Goal: Task Accomplishment & Management: Manage account settings

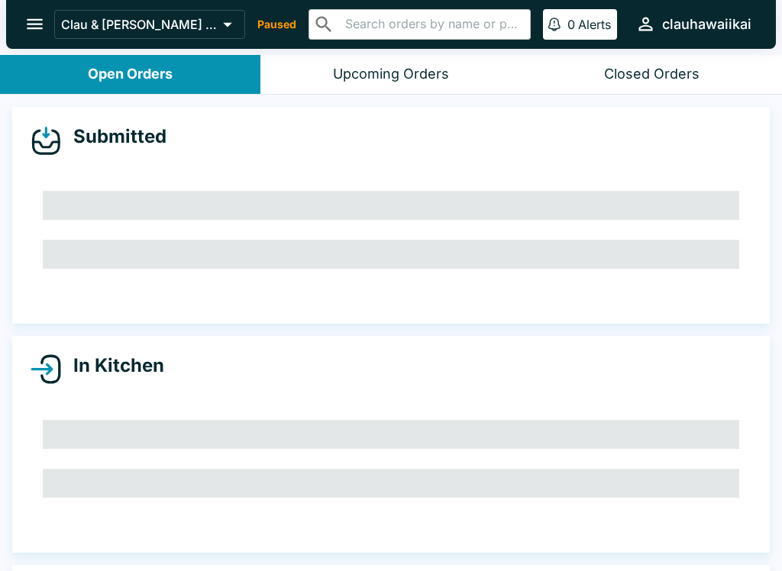
click at [437, 70] on div "Upcoming Orders" at bounding box center [391, 75] width 116 height 18
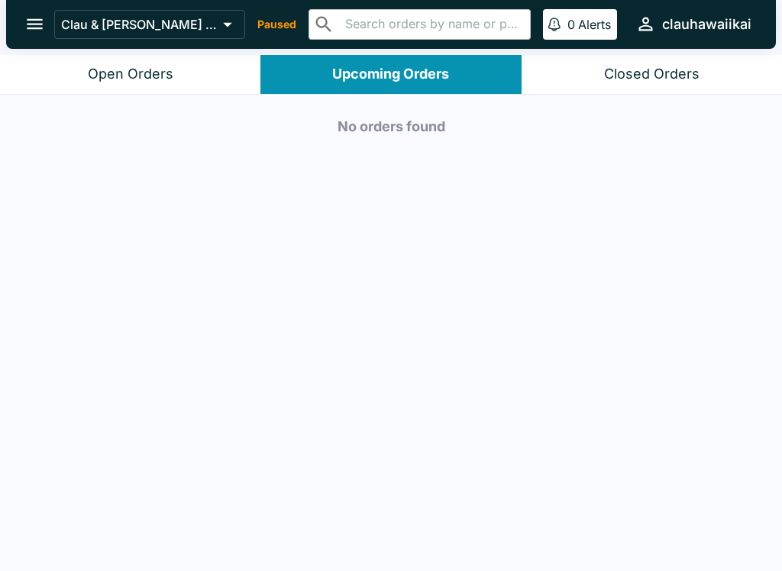
click at [200, 72] on button "Open Orders" at bounding box center [130, 74] width 260 height 39
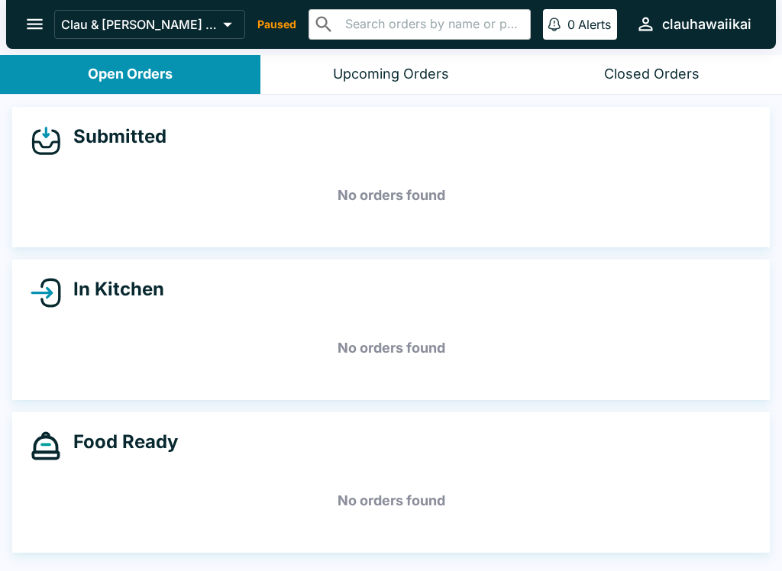
click at [32, 31] on icon "open drawer" at bounding box center [34, 24] width 21 height 21
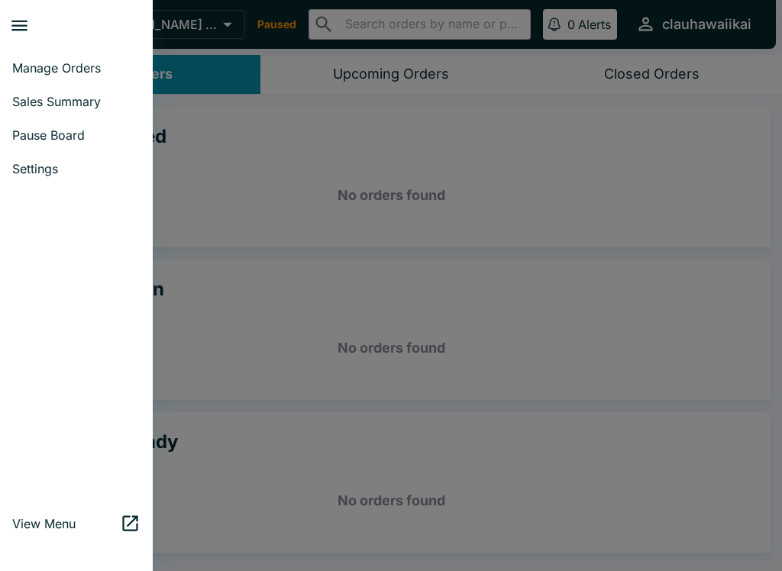
click at [92, 143] on link "Pause Board" at bounding box center [76, 135] width 153 height 34
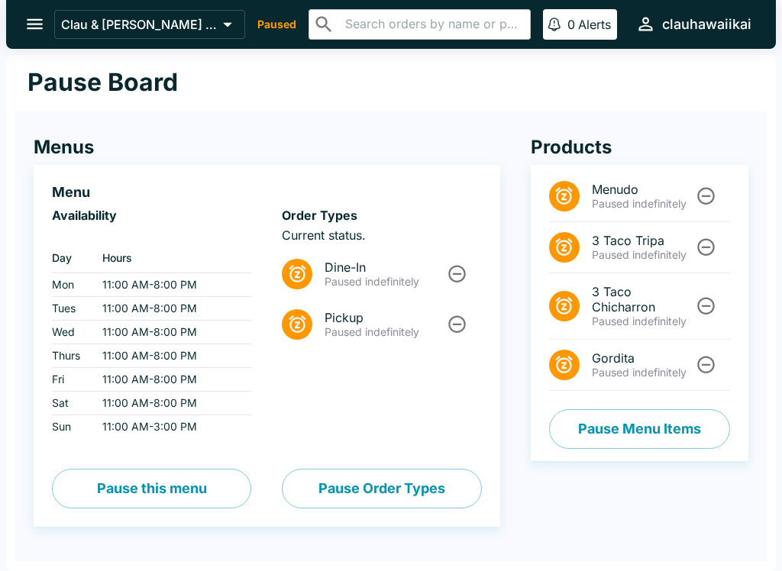
click at [455, 276] on icon "Unpause" at bounding box center [457, 273] width 21 height 21
click at [461, 323] on icon "Unpause" at bounding box center [458, 324] width 18 height 18
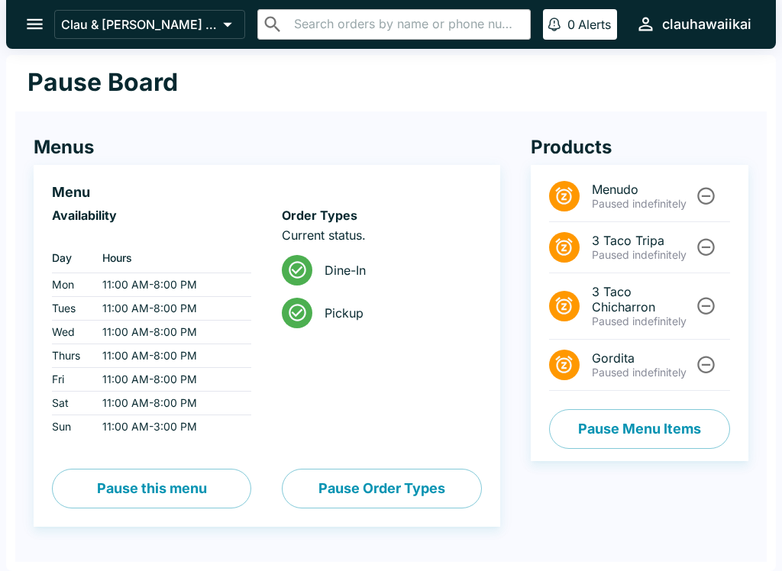
click at [44, 15] on icon "open drawer" at bounding box center [34, 24] width 21 height 21
click at [302, 101] on div "Pause Board" at bounding box center [390, 83] width 751 height 56
click at [50, 27] on button "open drawer" at bounding box center [34, 24] width 39 height 39
click at [417, 137] on h4 "Menus" at bounding box center [267, 147] width 466 height 23
click at [66, 29] on p "Clau & [PERSON_NAME] Cocina 2 - [US_STATE] Kai" at bounding box center [139, 24] width 156 height 15
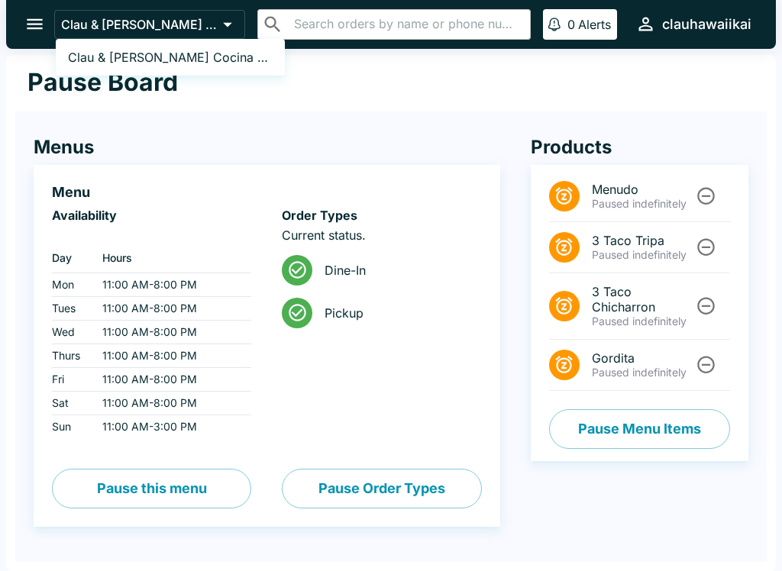
click at [47, 26] on div at bounding box center [391, 285] width 782 height 571
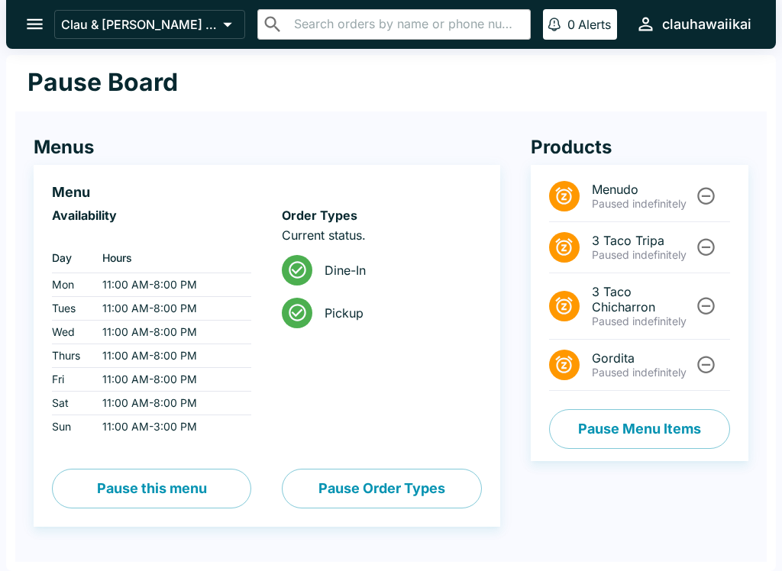
click at [177, 125] on div "Menus Menu Availability ‏ Day Hours Mon 11:00 AM - 8:00 PM Tues 11:00 AM - 8:00…" at bounding box center [251, 331] width 497 height 452
click at [37, 37] on button "open drawer" at bounding box center [34, 24] width 39 height 39
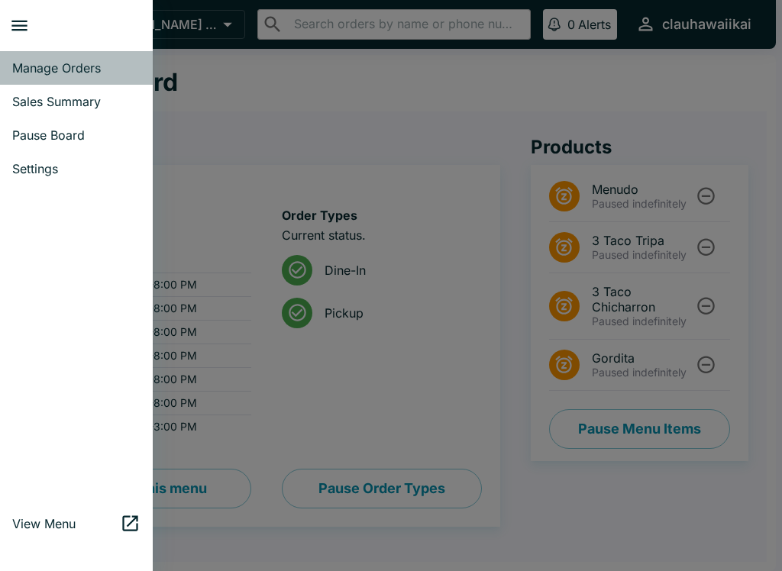
click at [105, 78] on link "Manage Orders" at bounding box center [76, 68] width 153 height 34
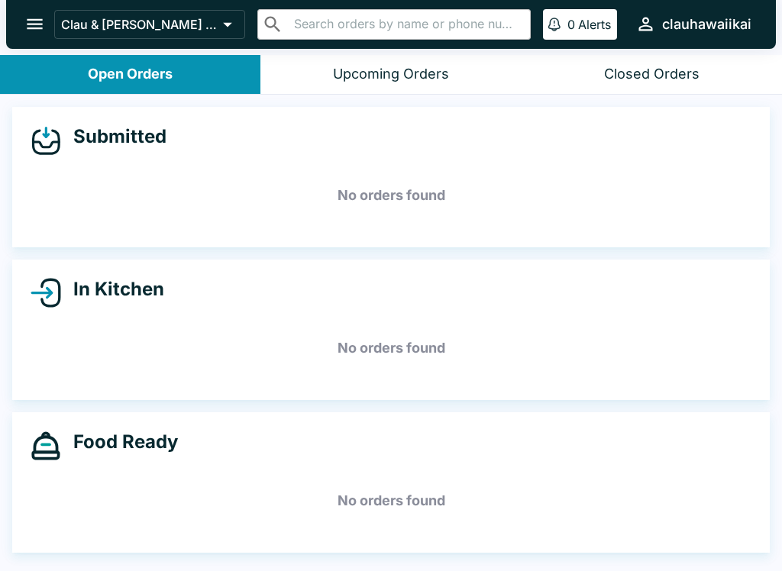
click at [465, 76] on button "Upcoming Orders" at bounding box center [390, 74] width 260 height 39
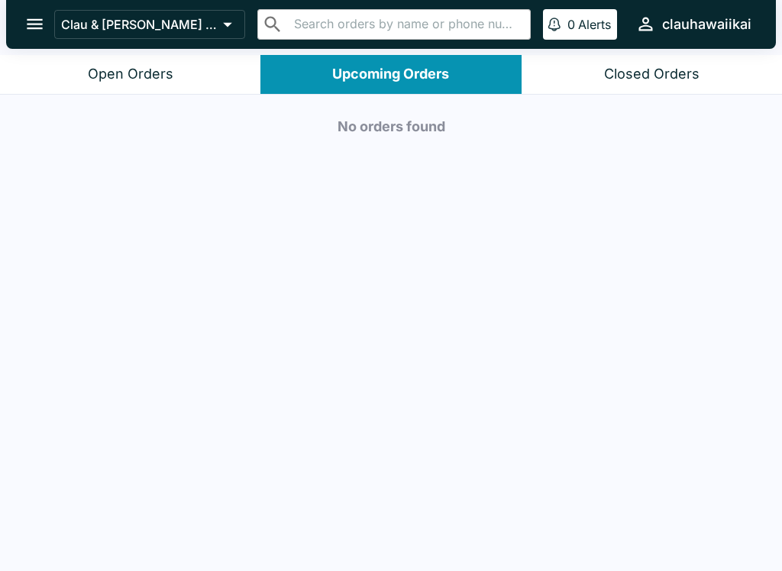
click at [691, 77] on div "Closed Orders" at bounding box center [651, 75] width 95 height 18
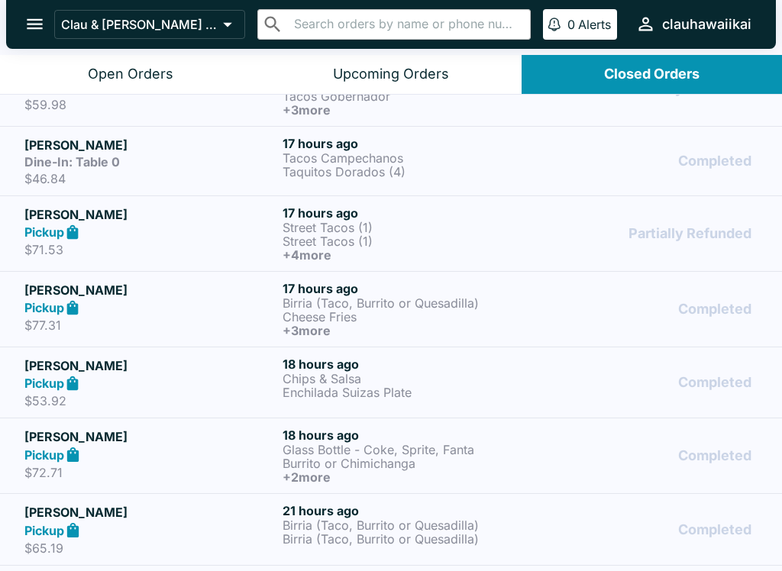
scroll to position [197, 0]
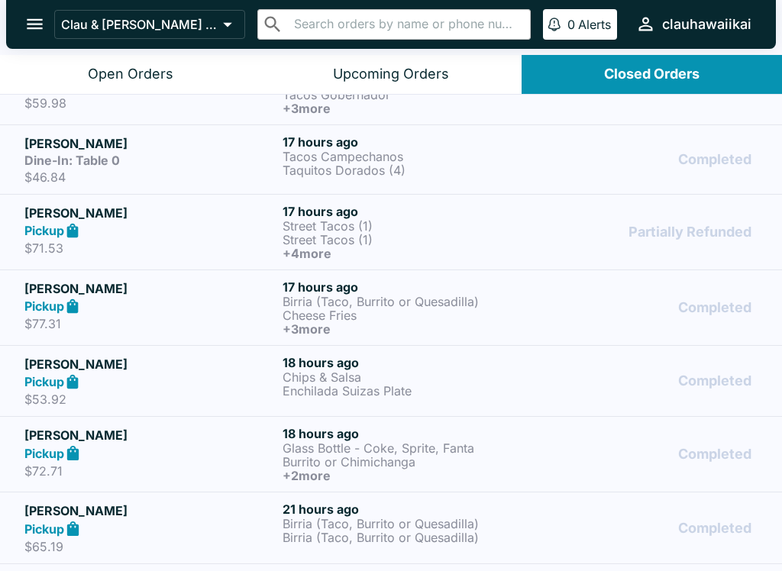
click at [216, 321] on p "$77.31" at bounding box center [150, 323] width 252 height 15
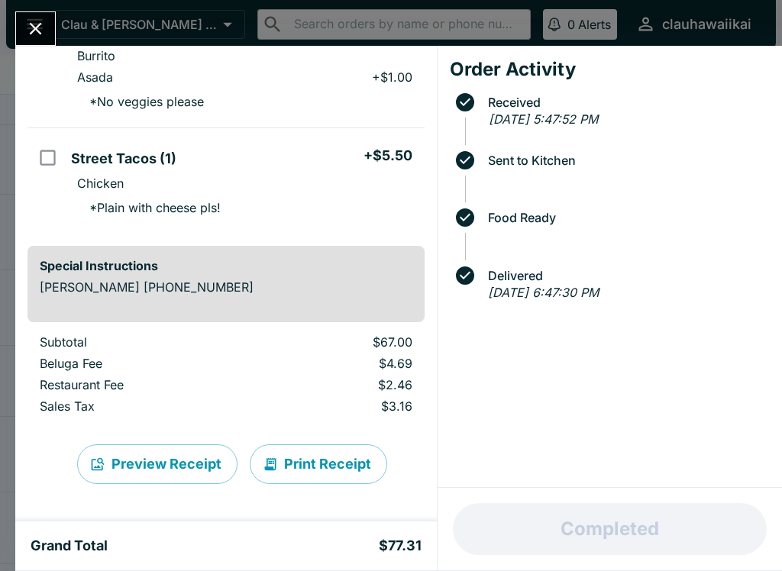
scroll to position [441, 0]
click at [37, 16] on button "Close" at bounding box center [35, 28] width 39 height 33
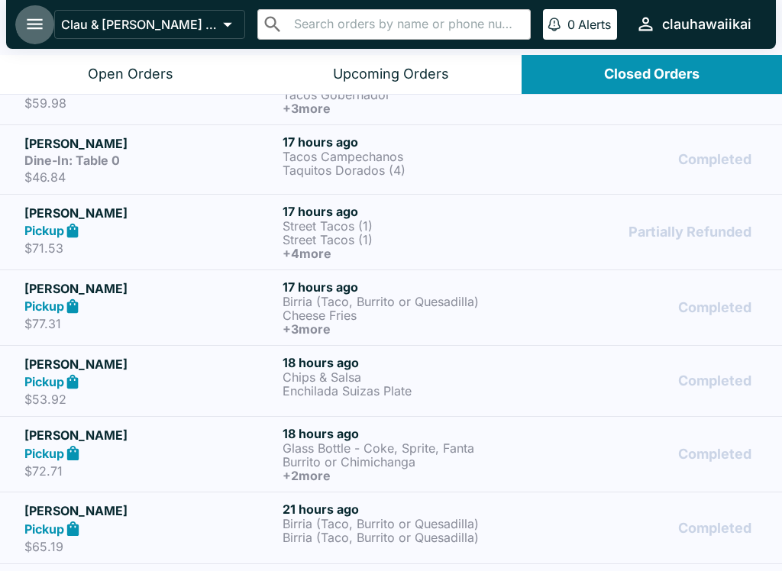
click at [38, 28] on icon "open drawer" at bounding box center [35, 24] width 16 height 11
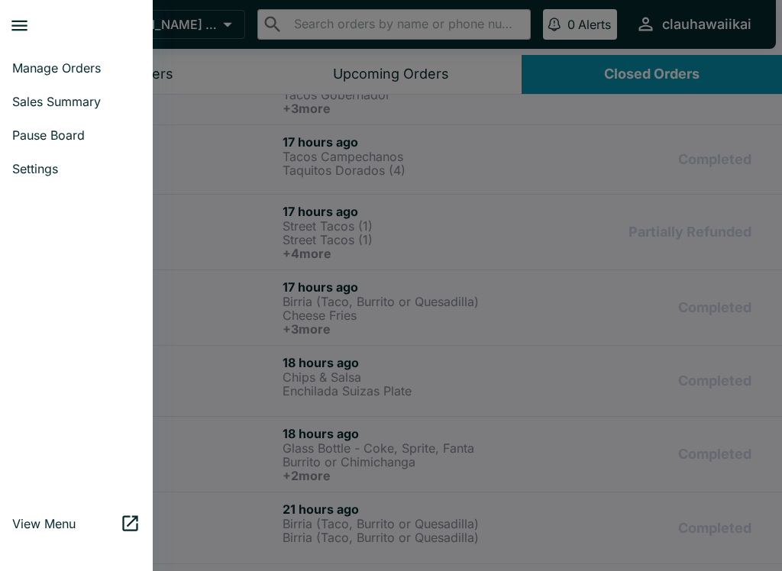
click at [98, 73] on span "Manage Orders" at bounding box center [76, 67] width 128 height 15
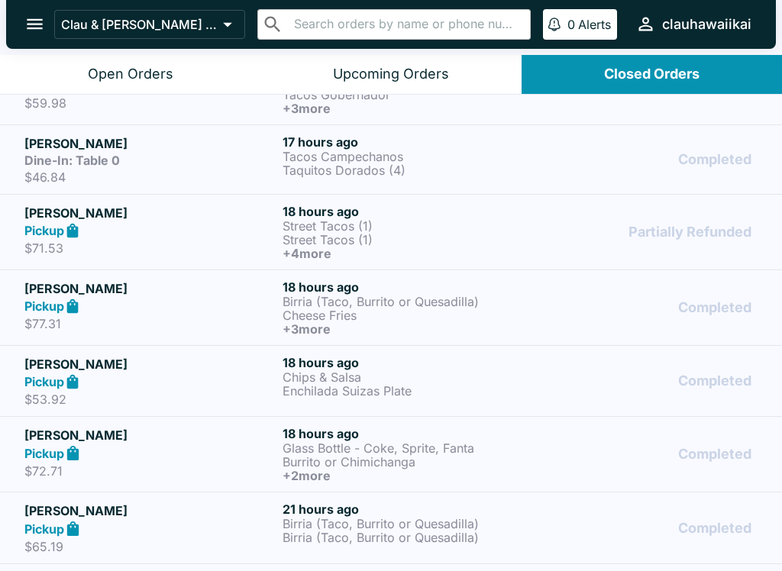
click at [399, 81] on div "Upcoming Orders" at bounding box center [391, 75] width 116 height 18
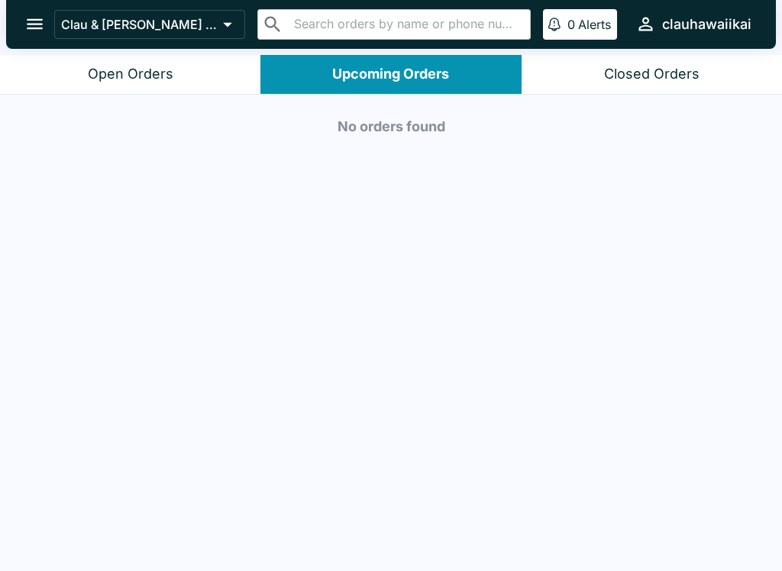
click at [125, 63] on button "Open Orders" at bounding box center [130, 74] width 260 height 39
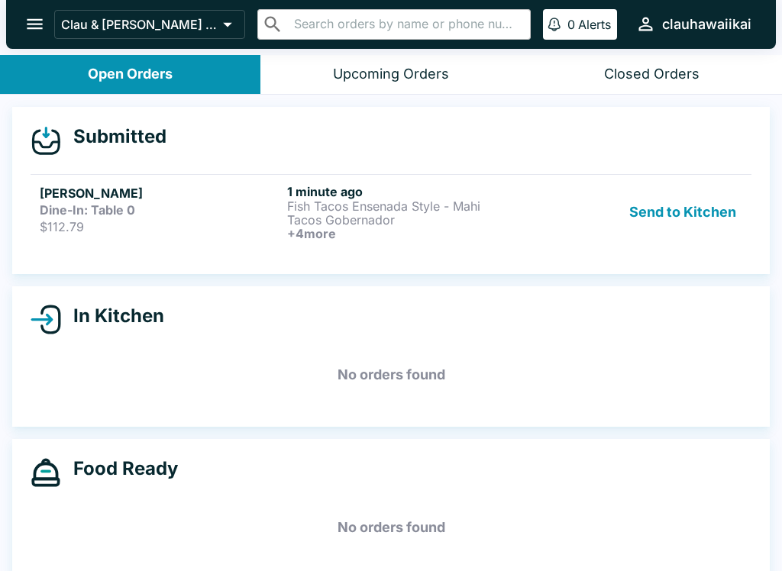
click at [158, 227] on p "$112.79" at bounding box center [160, 226] width 241 height 15
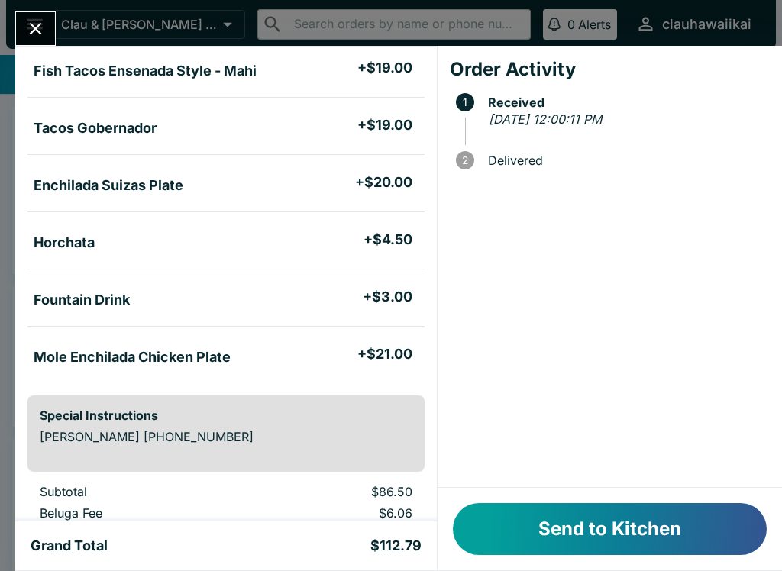
scroll to position [123, 0]
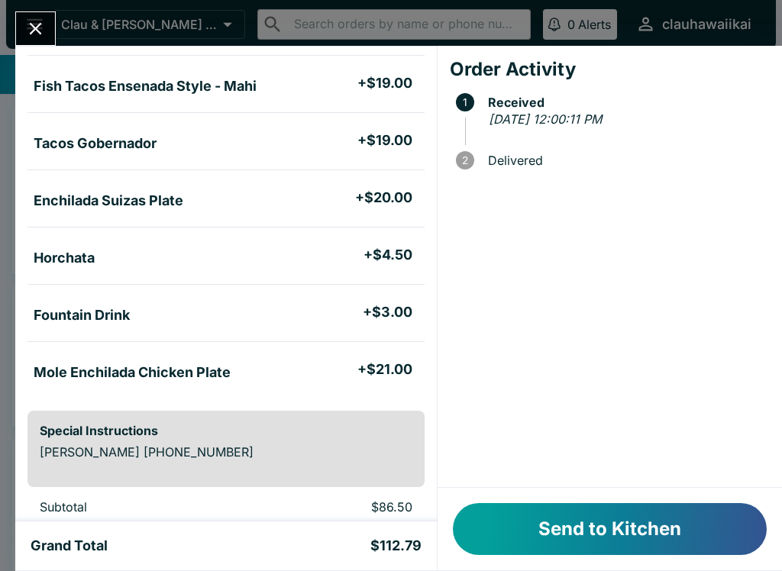
click at [632, 531] on button "Send to Kitchen" at bounding box center [610, 529] width 314 height 52
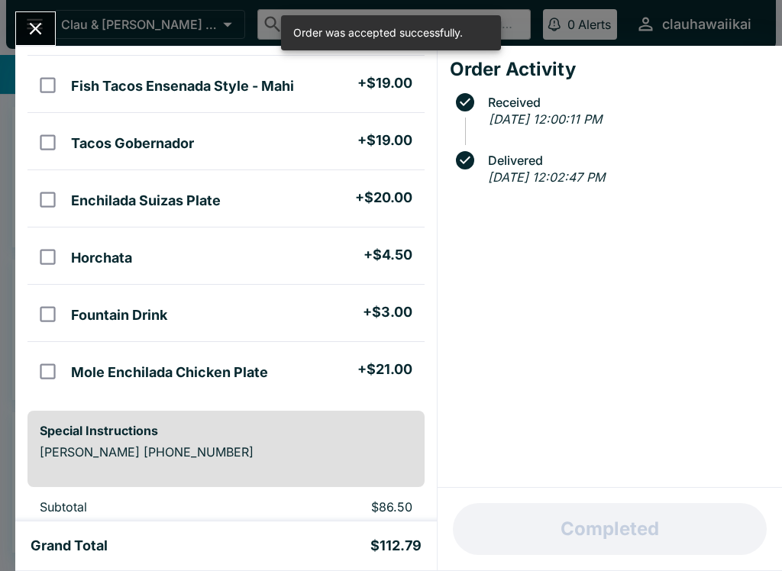
click at [55, 29] on button "Close" at bounding box center [35, 28] width 39 height 33
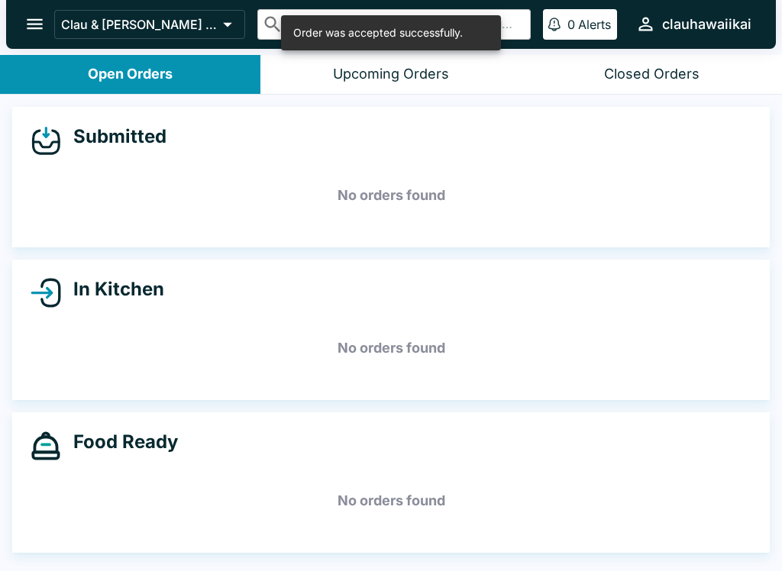
click at [132, 70] on div "Open Orders" at bounding box center [130, 75] width 85 height 18
click at [215, 76] on button "Open Orders" at bounding box center [130, 74] width 260 height 39
click at [405, 91] on button "Upcoming Orders" at bounding box center [390, 74] width 260 height 39
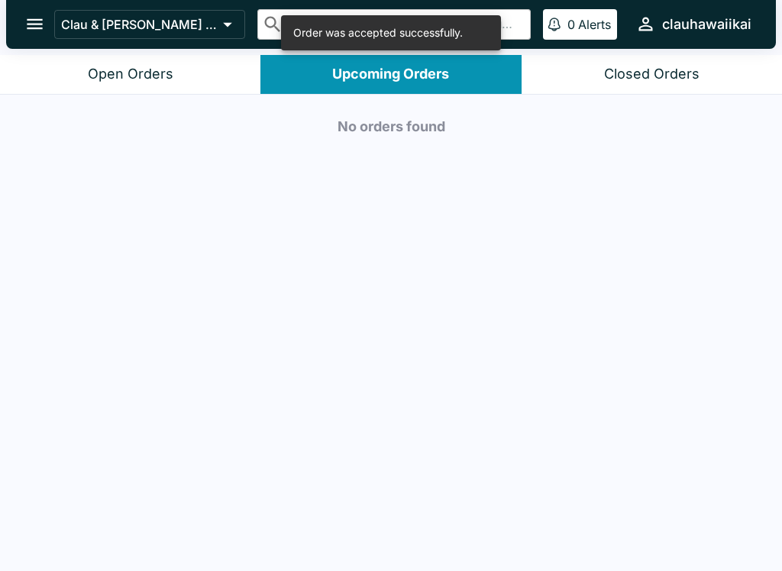
click at [223, 74] on button "Open Orders" at bounding box center [130, 74] width 260 height 39
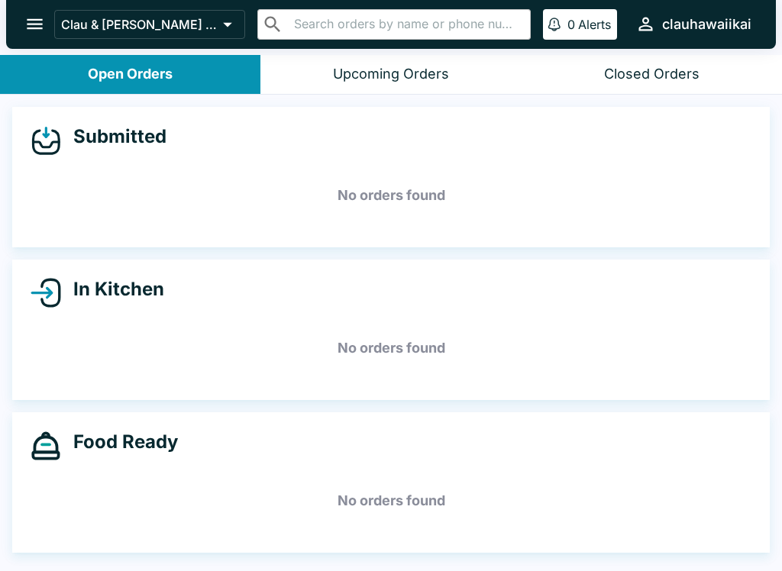
click at [282, 185] on h5 "No orders found" at bounding box center [391, 195] width 721 height 55
click at [153, 148] on div "Submitted" at bounding box center [391, 140] width 721 height 31
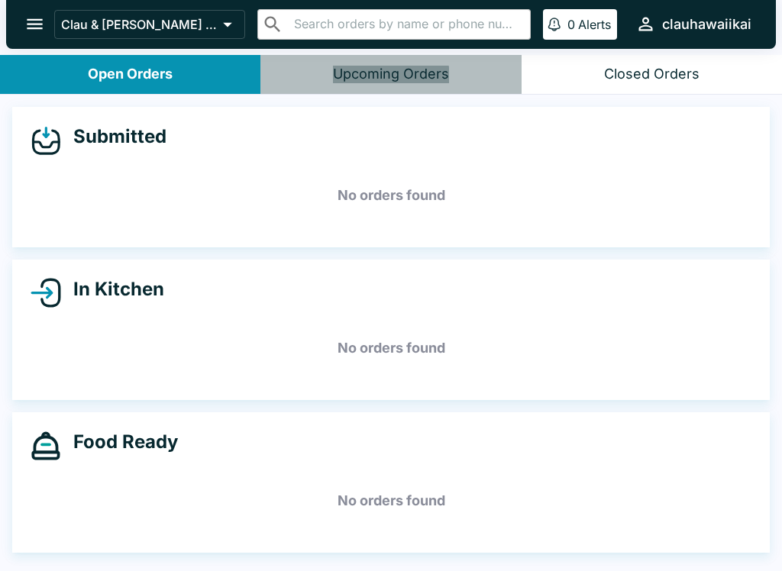
click at [381, 79] on div "Upcoming Orders" at bounding box center [391, 75] width 116 height 18
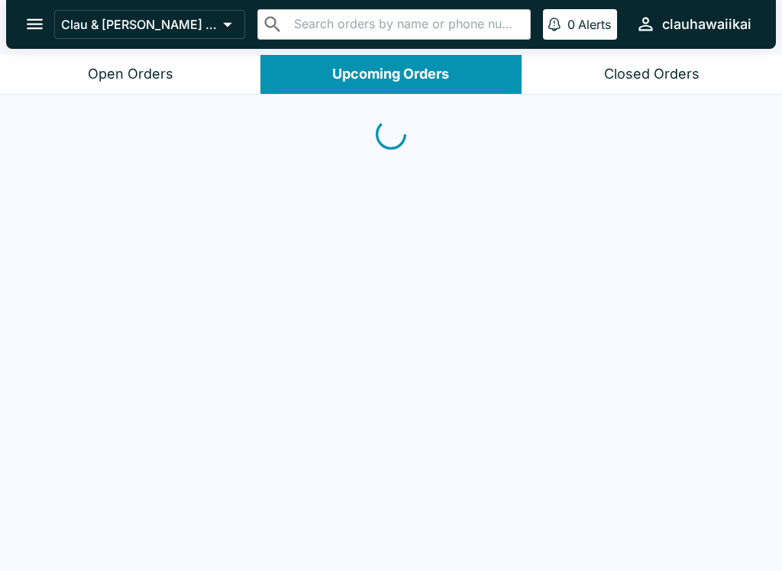
click at [163, 79] on div "Open Orders" at bounding box center [130, 75] width 85 height 18
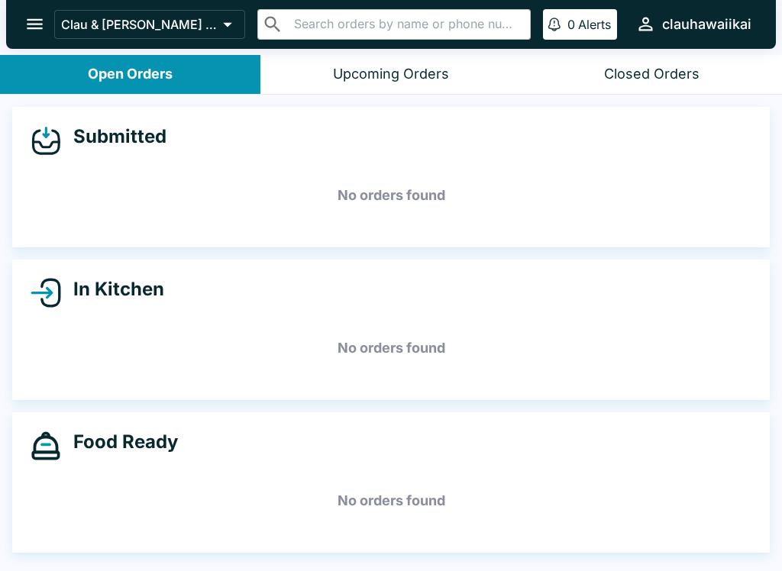
click at [36, 25] on icon "open drawer" at bounding box center [35, 24] width 16 height 11
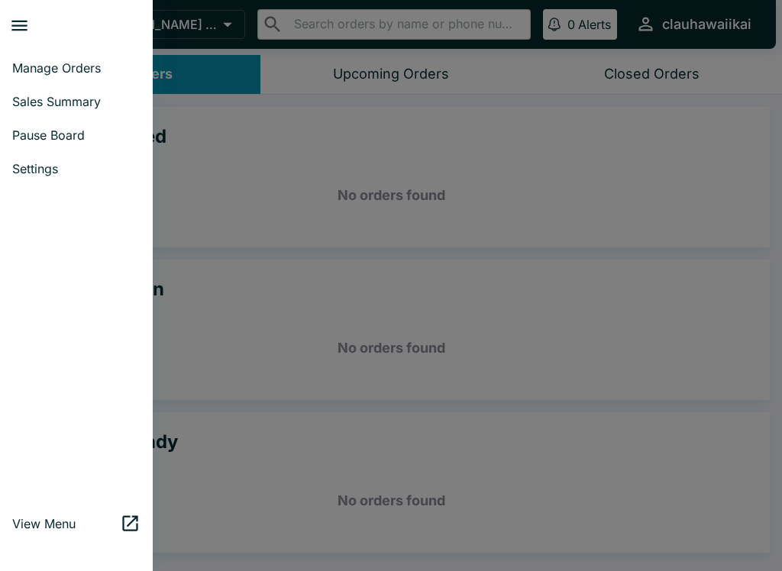
click at [306, 221] on div at bounding box center [391, 285] width 782 height 571
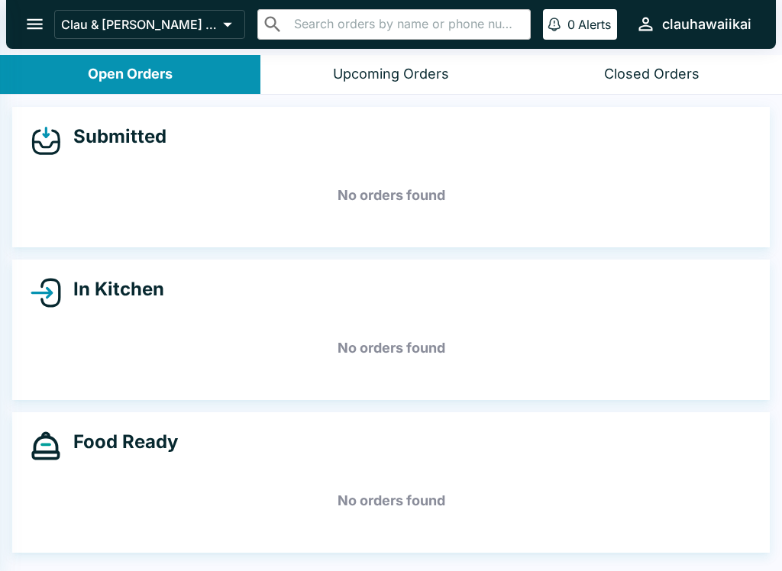
click at [491, 203] on h5 "No orders found" at bounding box center [391, 195] width 721 height 55
click at [676, 69] on div "Closed Orders" at bounding box center [651, 75] width 95 height 18
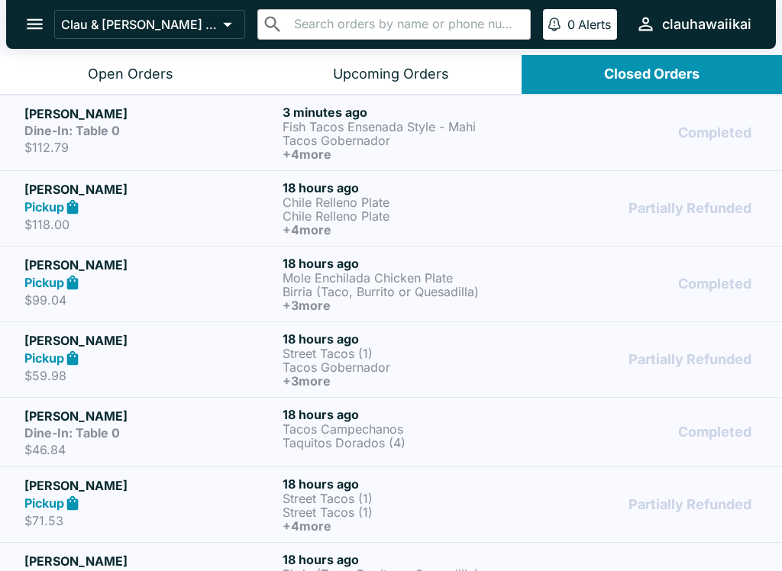
click at [34, 36] on button "open drawer" at bounding box center [34, 24] width 39 height 39
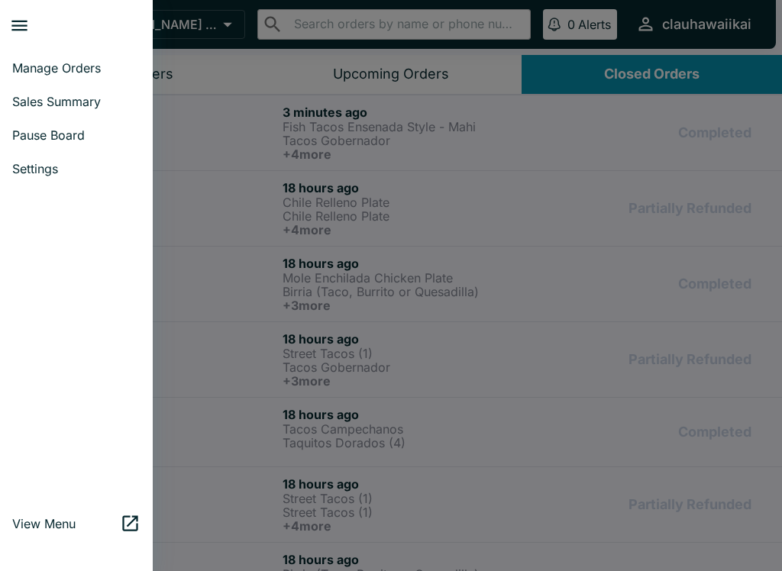
click at [100, 64] on span "Manage Orders" at bounding box center [76, 67] width 128 height 15
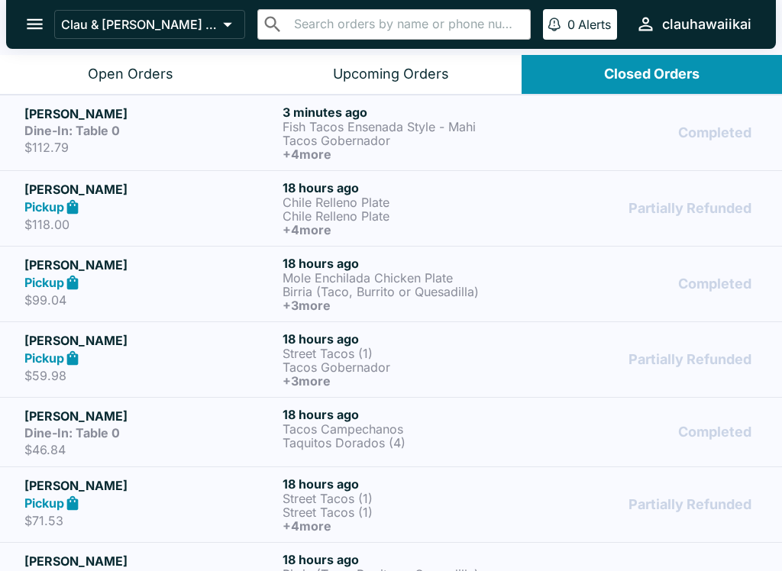
click at [379, 148] on h6 "+ 4 more" at bounding box center [408, 154] width 252 height 14
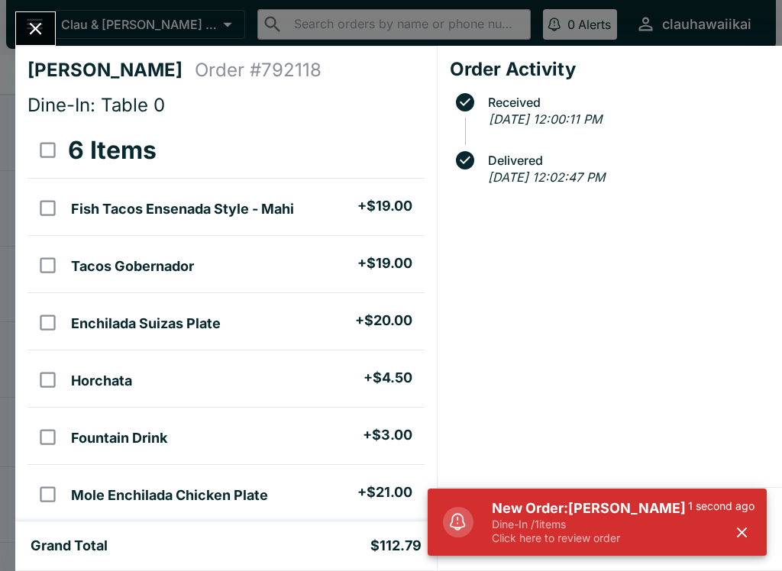
click at [739, 534] on icon "button" at bounding box center [742, 532] width 10 height 10
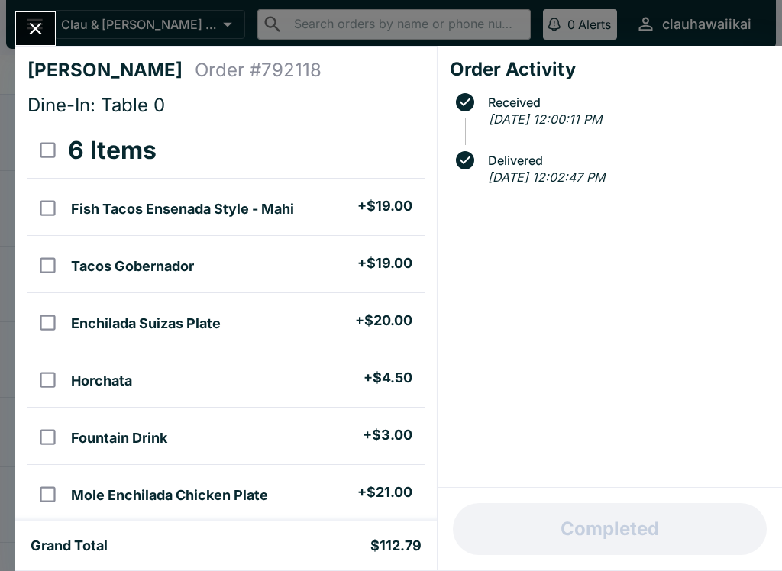
click at [40, 44] on button "Close" at bounding box center [35, 28] width 39 height 33
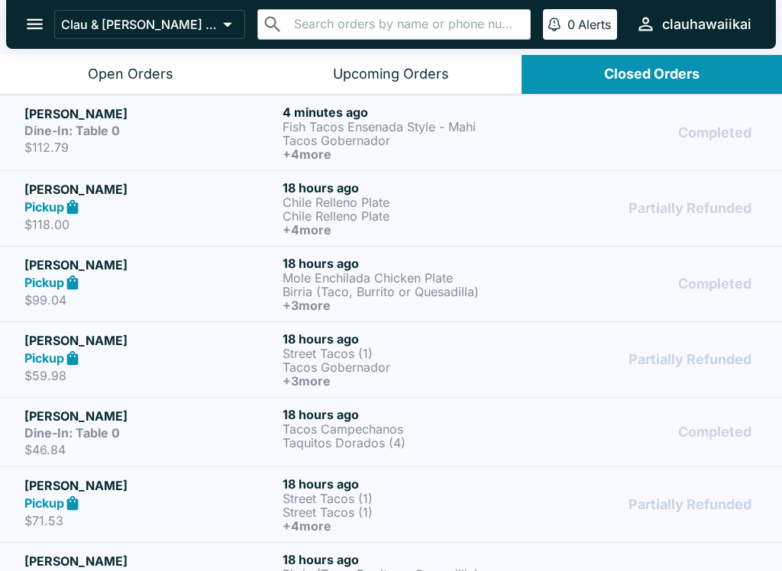
click at [211, 74] on button "Open Orders" at bounding box center [130, 74] width 260 height 39
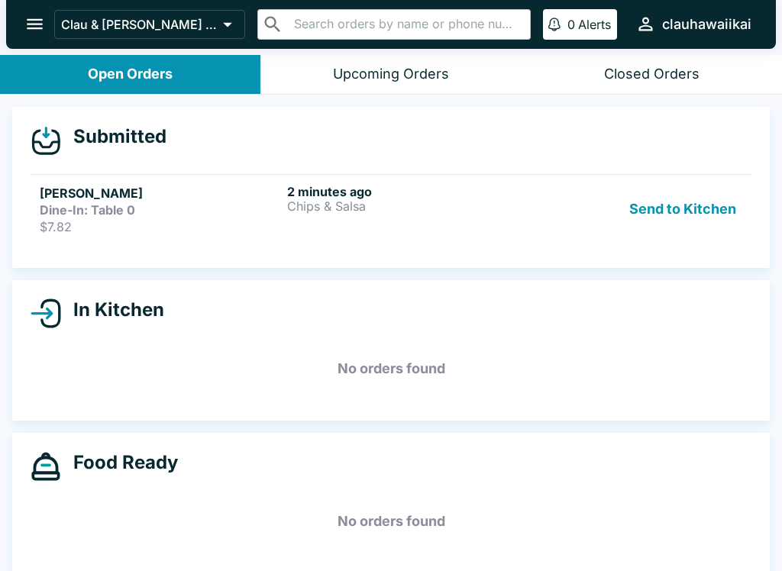
click at [259, 215] on div "Dine-In: Table 0" at bounding box center [160, 209] width 241 height 15
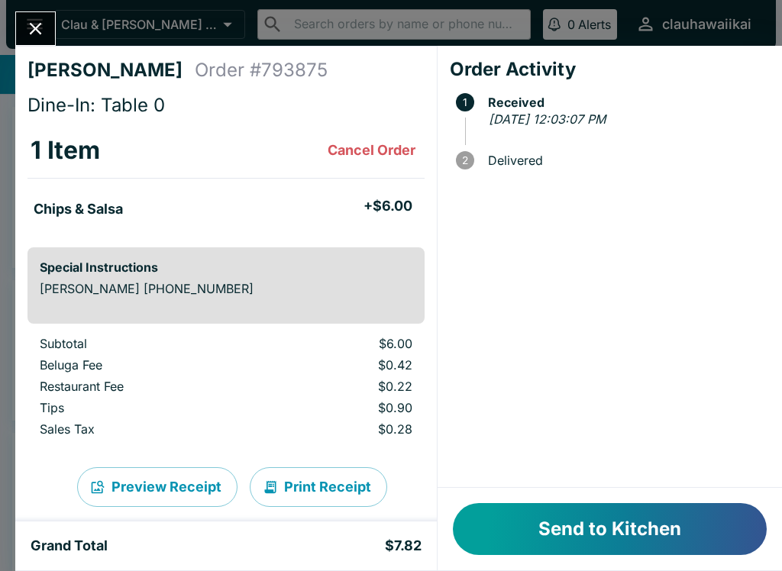
click at [684, 533] on button "Send to Kitchen" at bounding box center [610, 529] width 314 height 52
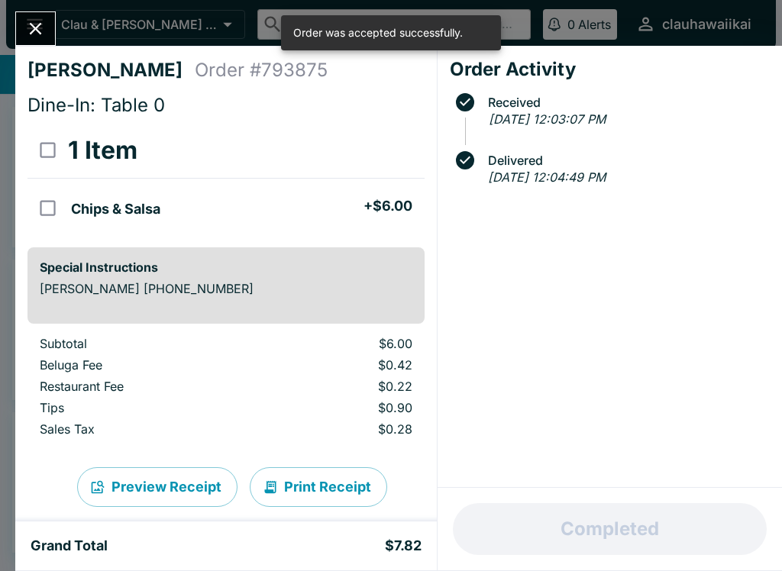
click at [47, 34] on button "Close" at bounding box center [35, 28] width 39 height 33
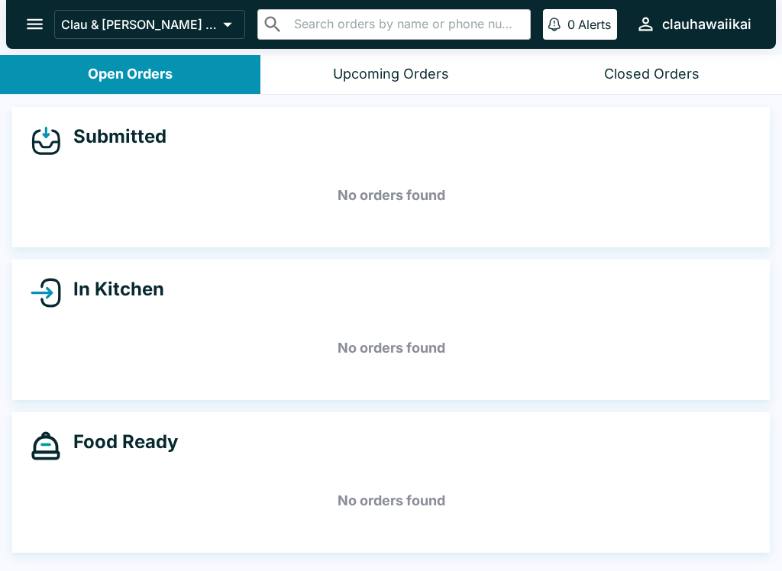
click at [436, 81] on div "Upcoming Orders" at bounding box center [391, 75] width 116 height 18
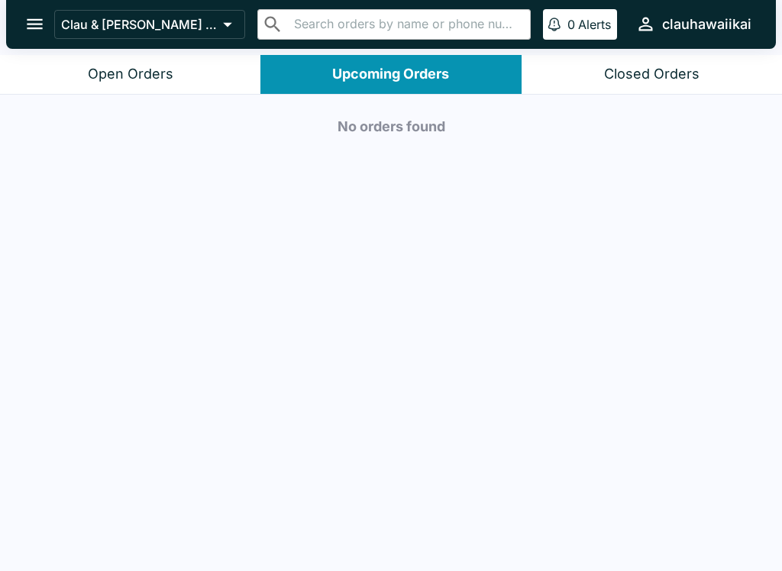
click at [686, 72] on div "Closed Orders" at bounding box center [651, 75] width 95 height 18
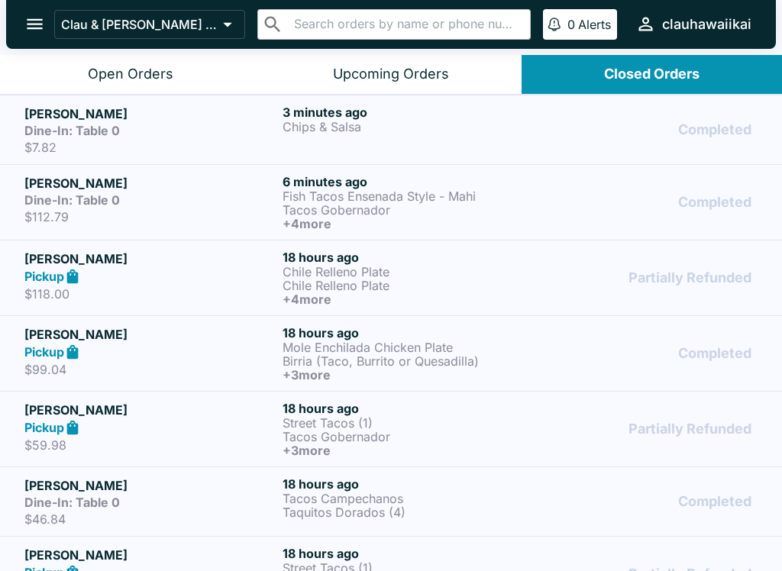
click at [429, 134] on div "3 minutes ago Chips & Salsa" at bounding box center [408, 130] width 252 height 50
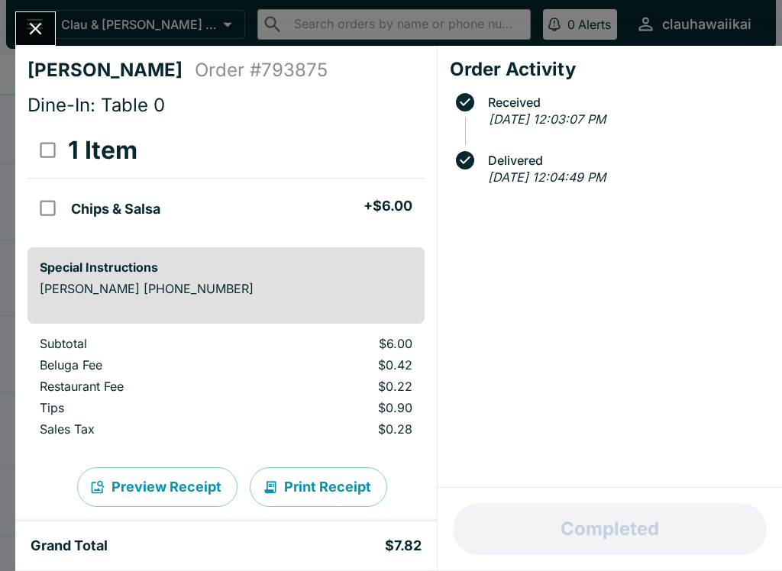
click at [53, 24] on button "Close" at bounding box center [35, 28] width 39 height 33
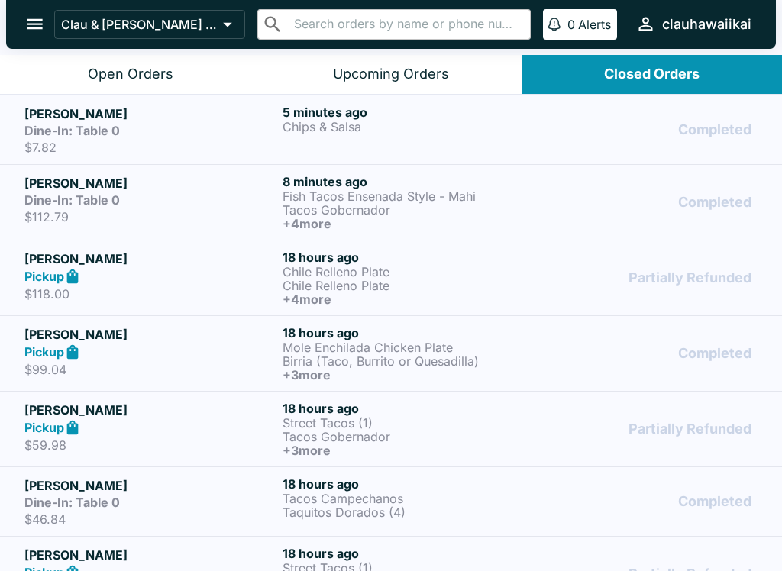
scroll to position [-2, 0]
click at [452, 64] on button "Upcoming Orders" at bounding box center [390, 74] width 260 height 39
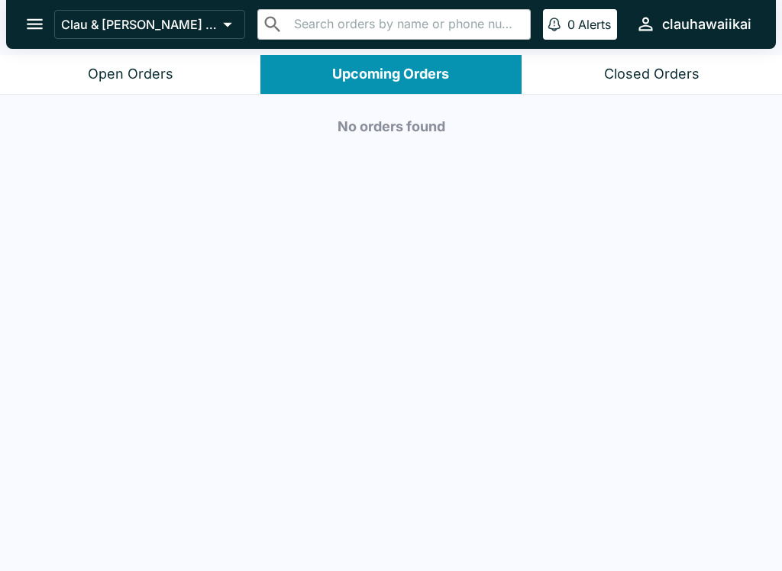
click at [181, 73] on button "Open Orders" at bounding box center [130, 74] width 260 height 39
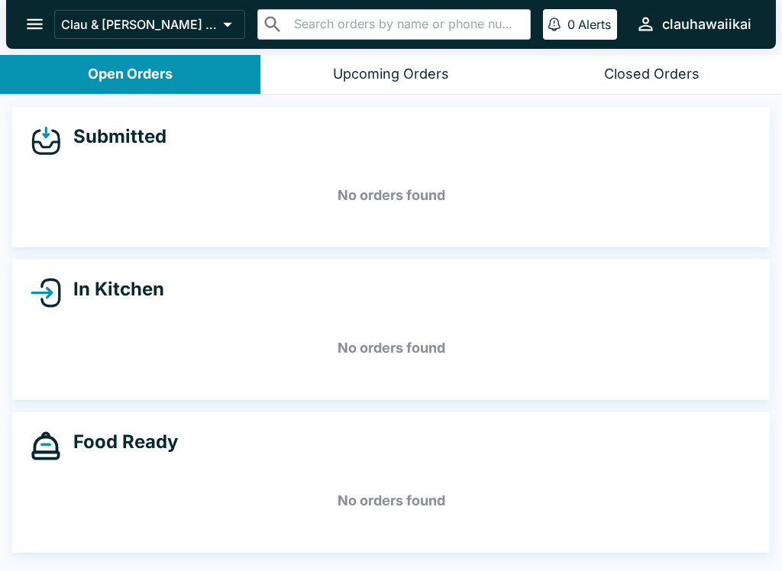
click at [51, 31] on button "open drawer" at bounding box center [34, 24] width 39 height 39
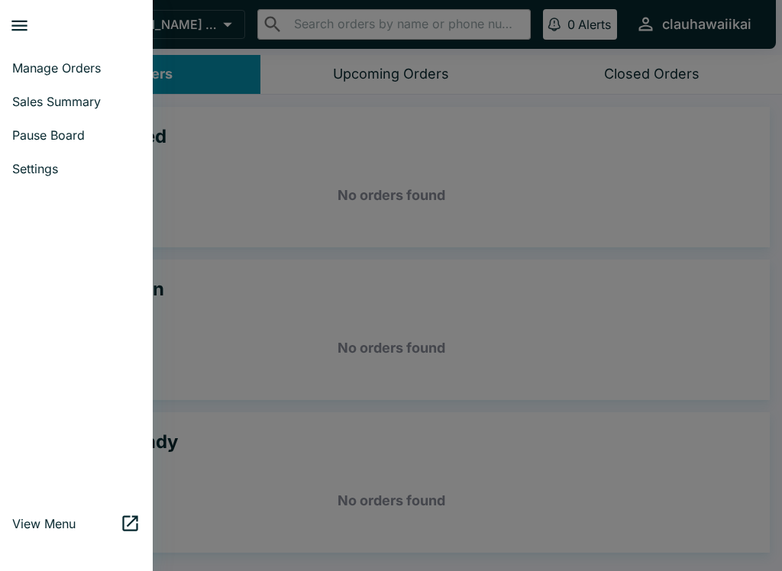
click at [473, 65] on div at bounding box center [391, 285] width 782 height 571
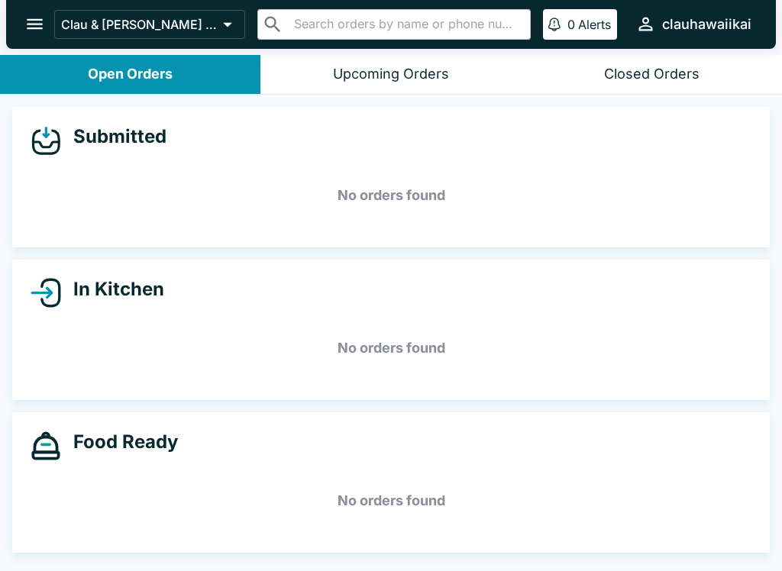
click at [449, 83] on button "Upcoming Orders" at bounding box center [390, 74] width 260 height 39
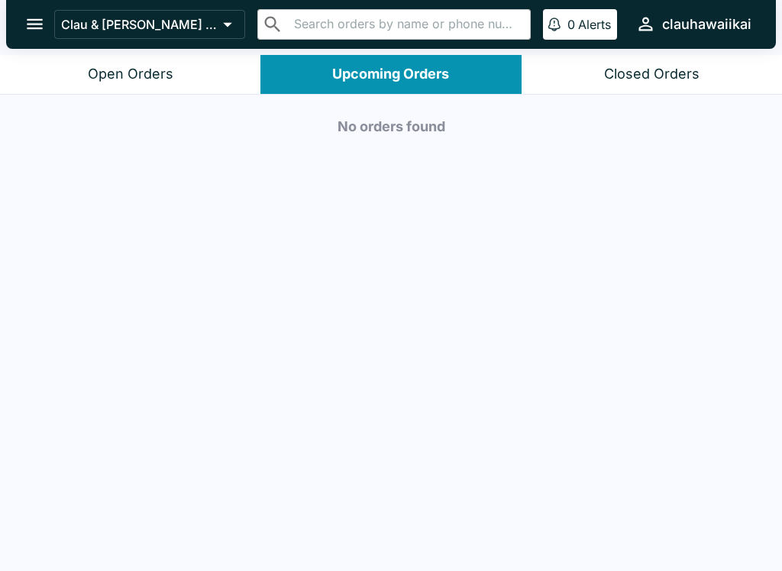
click at [179, 70] on button "Open Orders" at bounding box center [130, 74] width 260 height 39
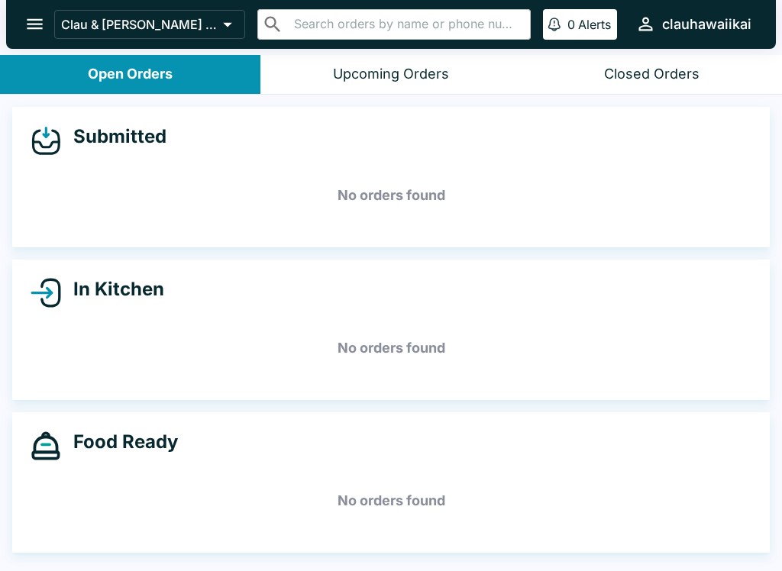
scroll to position [2, 0]
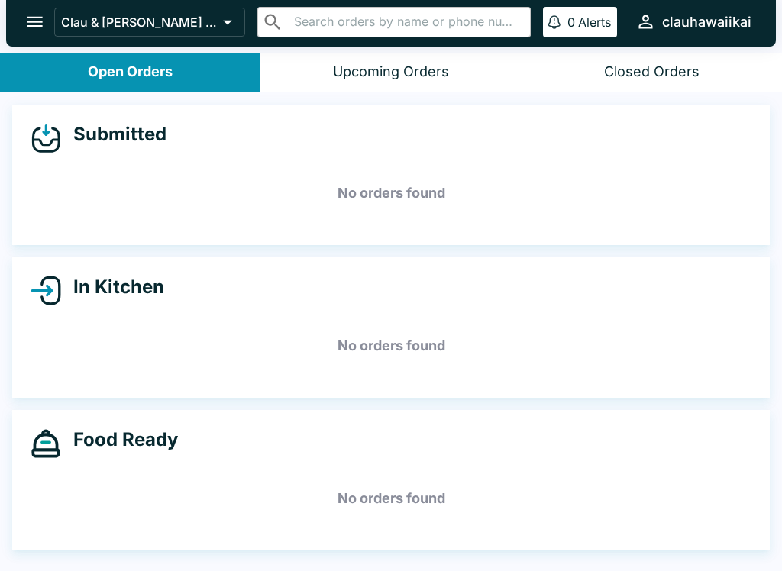
click at [243, 460] on div "Food Ready No orders found" at bounding box center [390, 480] width 757 height 140
click at [295, 502] on h5 "No orders found" at bounding box center [391, 498] width 721 height 55
click at [239, 464] on div "Food Ready No orders found" at bounding box center [390, 480] width 757 height 140
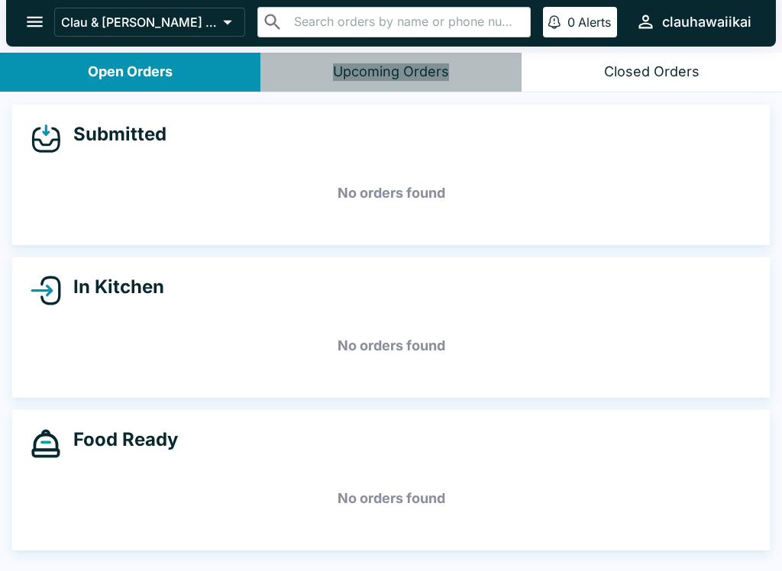
click at [432, 82] on button "Upcoming Orders" at bounding box center [390, 72] width 260 height 39
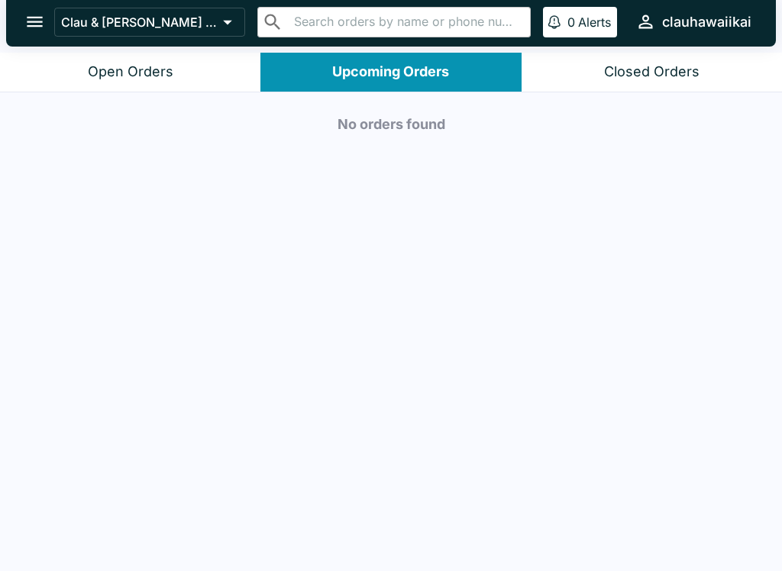
click at [703, 85] on button "Closed Orders" at bounding box center [651, 72] width 260 height 39
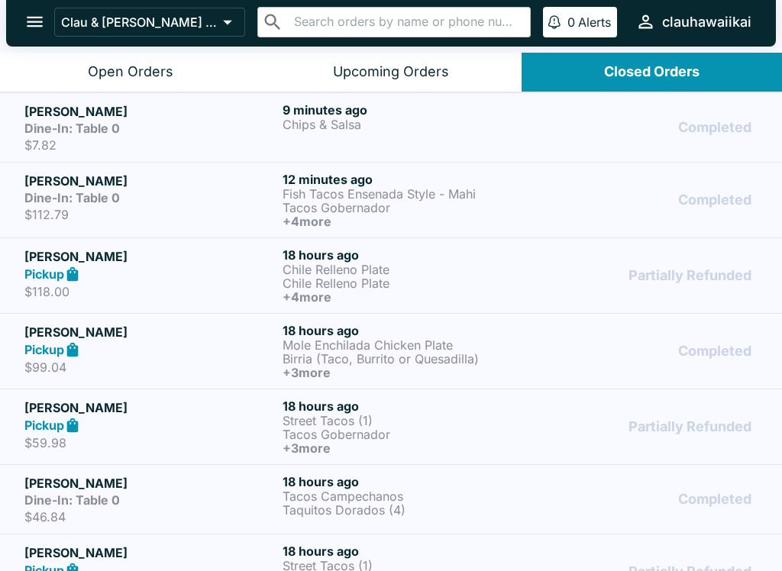
scroll to position [0, 0]
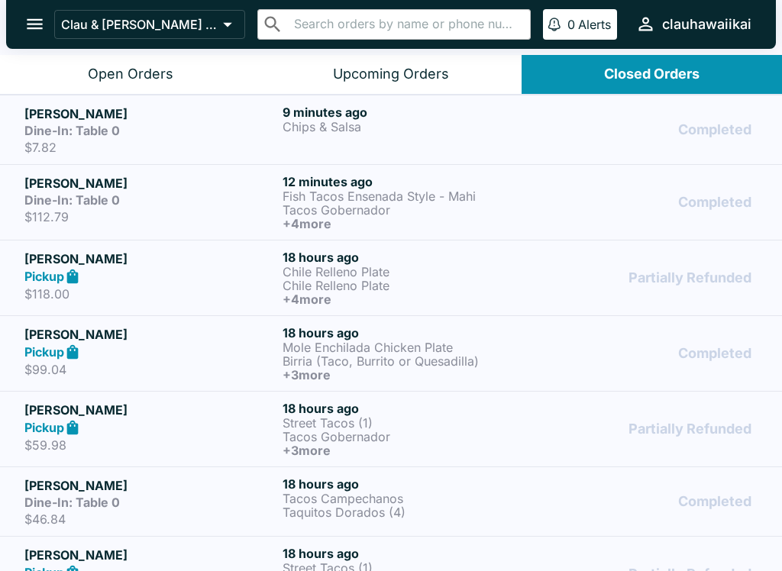
click at [444, 214] on p "Tacos Gobernador" at bounding box center [408, 210] width 252 height 14
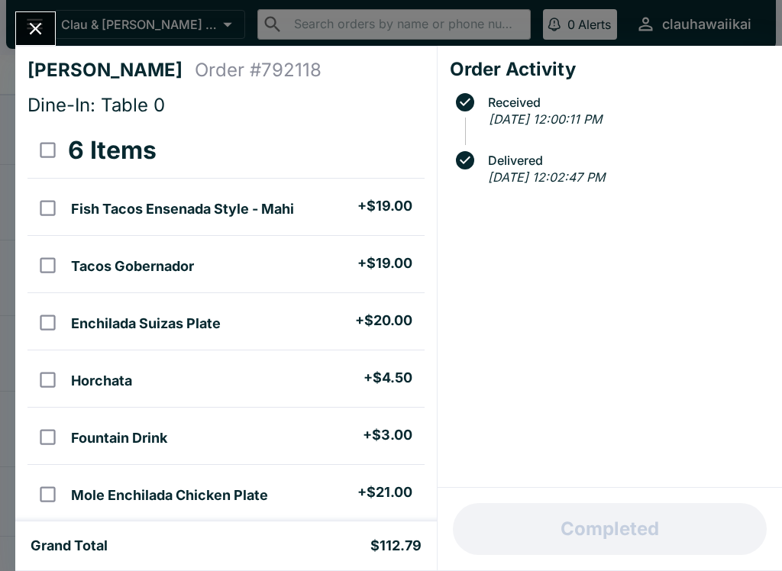
click at [37, 45] on button "Close" at bounding box center [35, 28] width 39 height 33
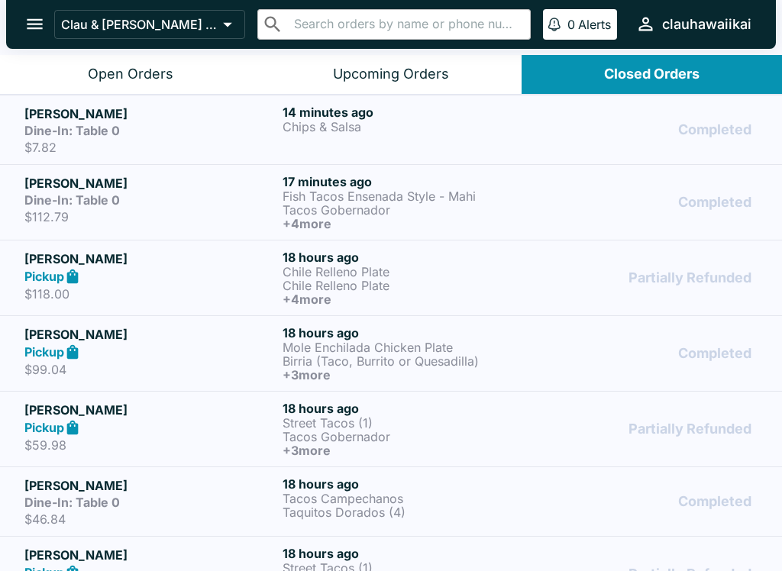
click at [492, 291] on p "Chile Relleno Plate" at bounding box center [408, 286] width 252 height 14
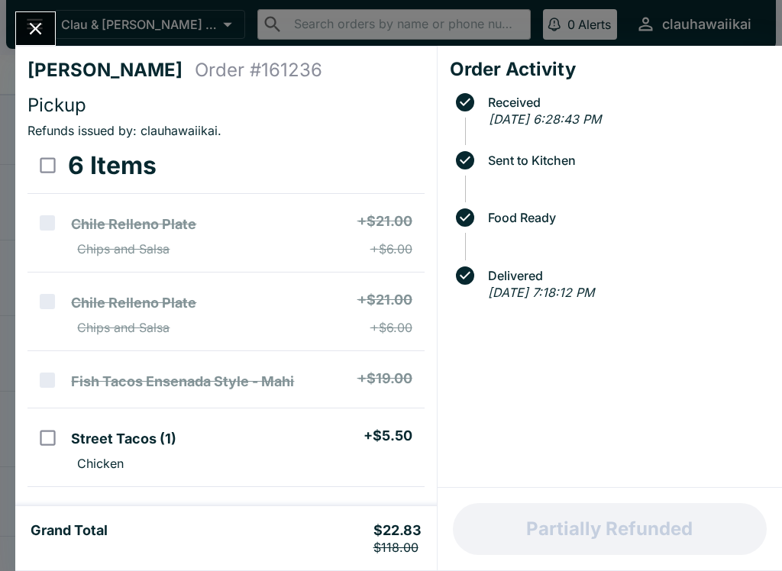
click at [42, 31] on icon "Close" at bounding box center [35, 28] width 21 height 21
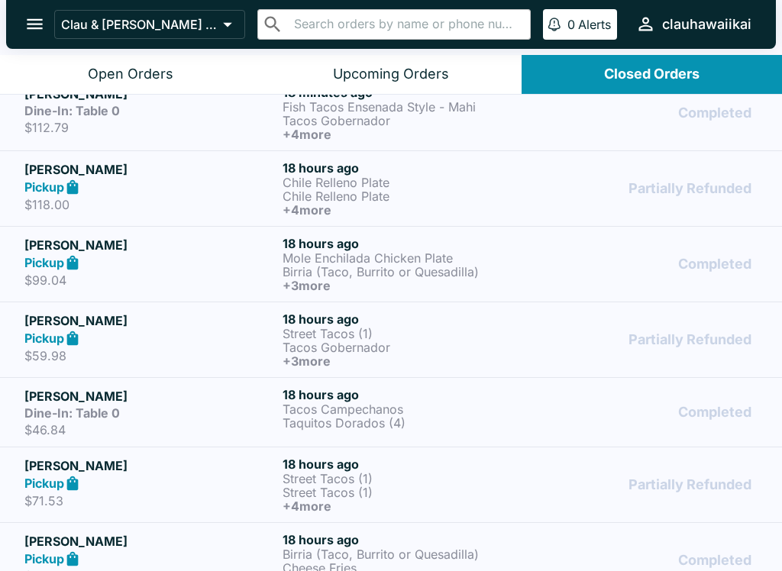
scroll to position [90, 0]
click at [518, 340] on p "Tacos Gobernador" at bounding box center [408, 347] width 252 height 14
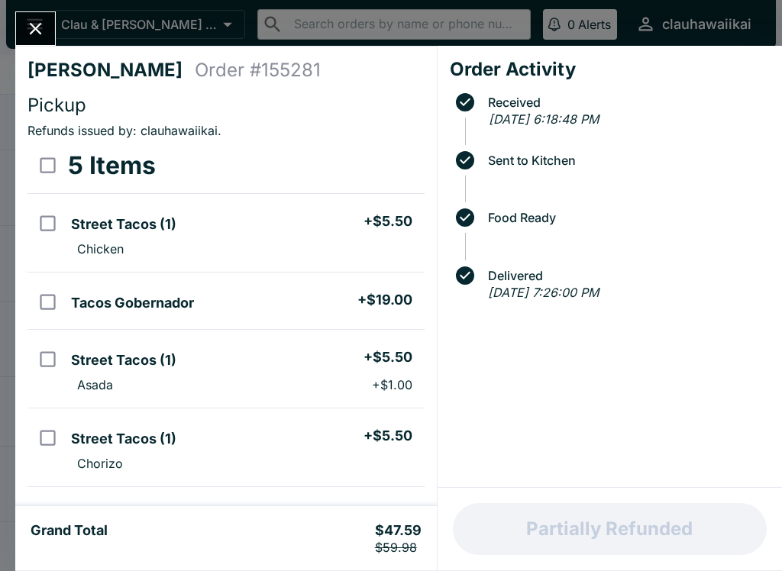
click at [41, 21] on icon "Close" at bounding box center [35, 28] width 21 height 21
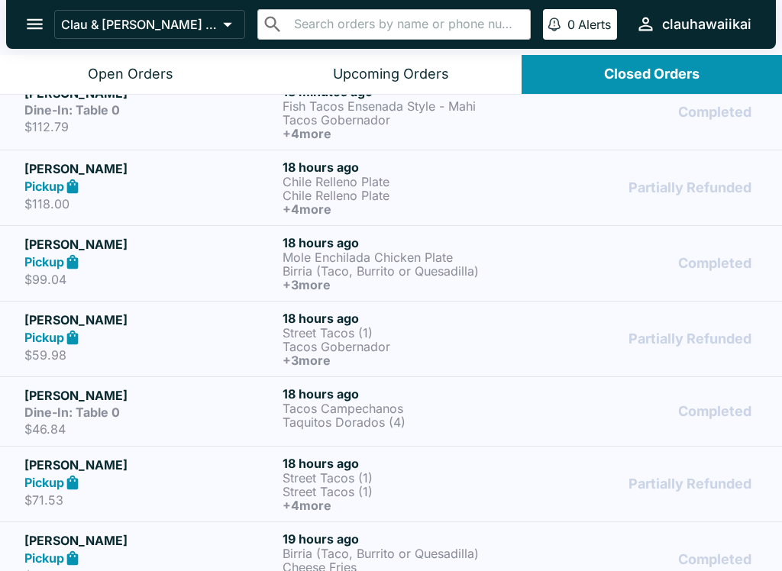
click at [666, 337] on div "Partially Refunded" at bounding box center [649, 339] width 216 height 56
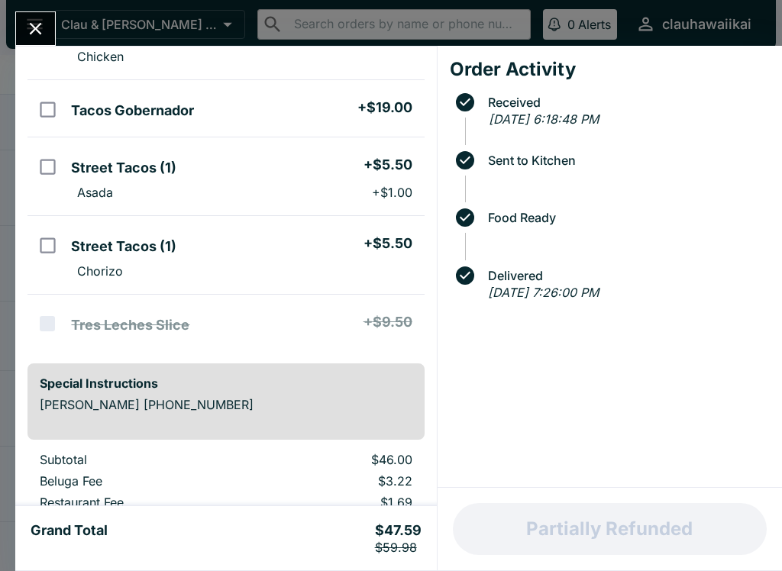
scroll to position [210, 0]
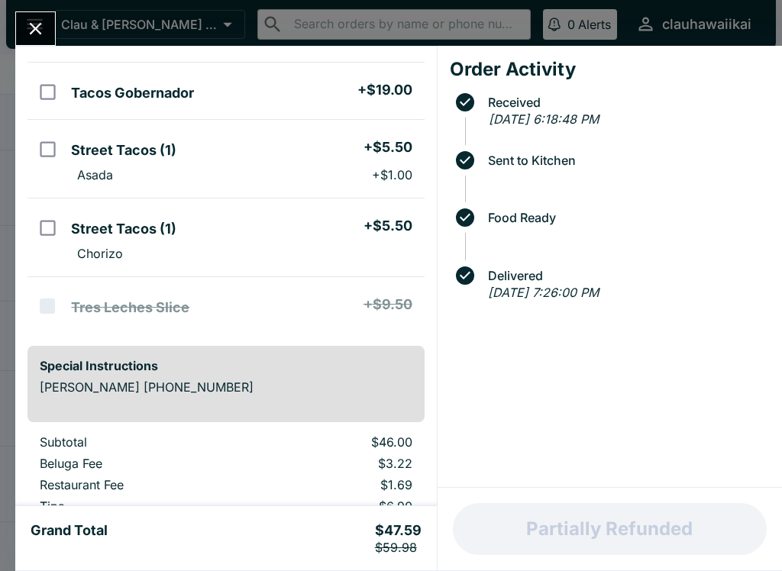
click at [50, 17] on button "Close" at bounding box center [35, 28] width 39 height 33
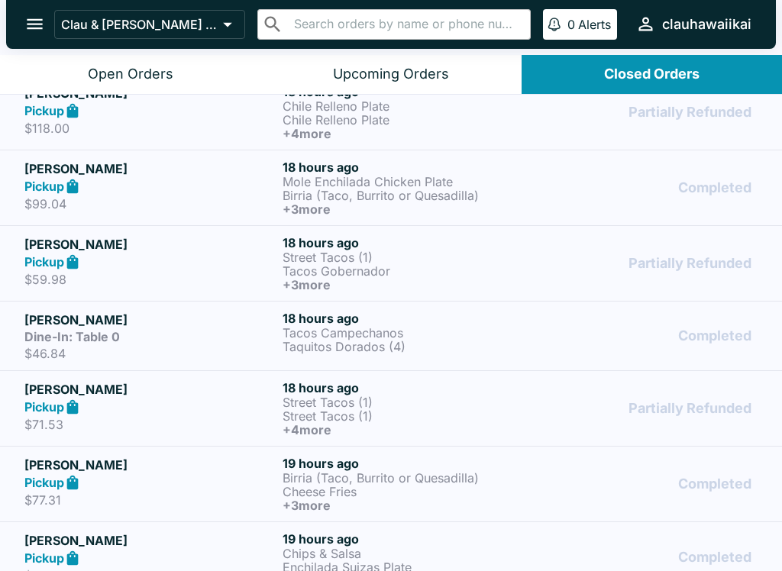
click at [557, 279] on div "Partially Refunded" at bounding box center [649, 263] width 216 height 56
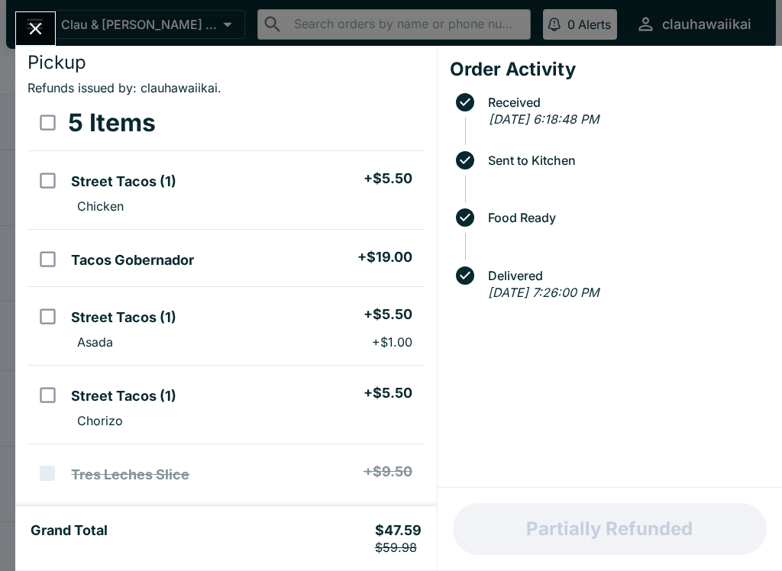
scroll to position [-6, 0]
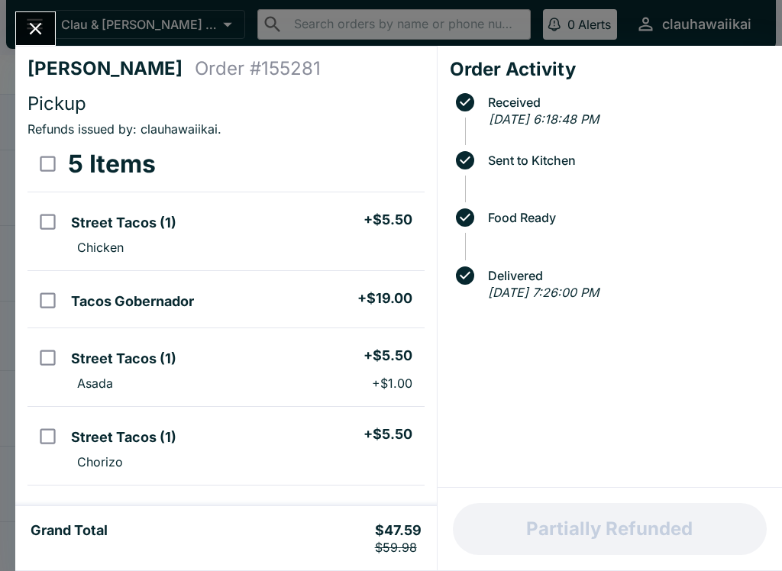
click at [43, 31] on icon "Close" at bounding box center [35, 28] width 21 height 21
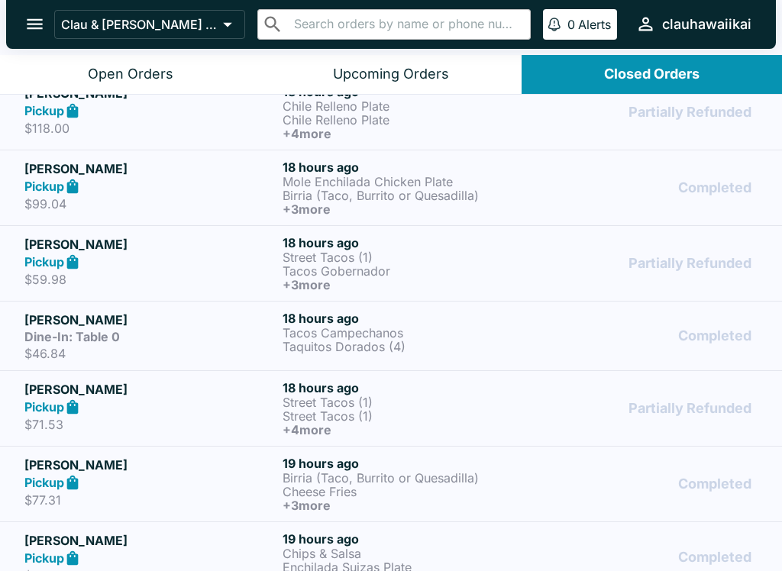
click at [610, 426] on div "Partially Refunded" at bounding box center [649, 408] width 216 height 56
click at [300, 260] on p "Street Tacos (1)" at bounding box center [408, 257] width 252 height 14
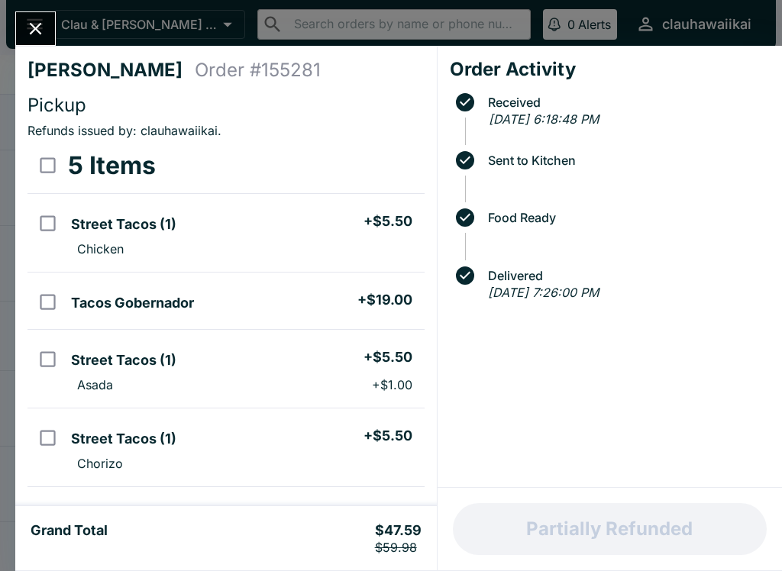
scroll to position [-1, 0]
click at [40, 35] on icon "Close" at bounding box center [35, 28] width 21 height 21
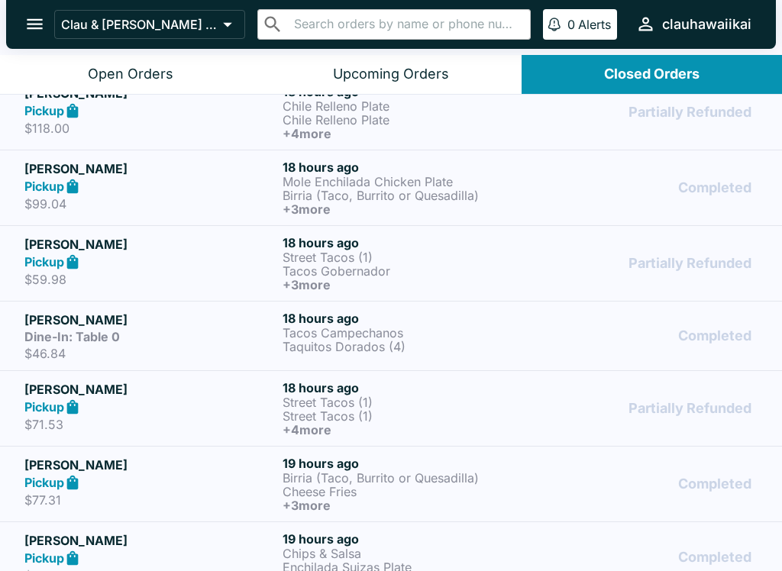
click at [573, 389] on div "Partially Refunded" at bounding box center [649, 408] width 216 height 56
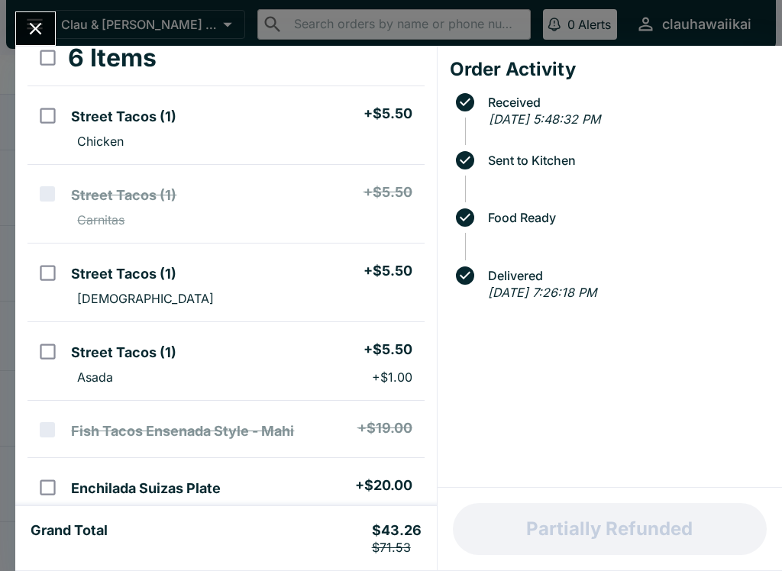
scroll to position [108, 0]
click at [44, 27] on icon "Close" at bounding box center [35, 28] width 21 height 21
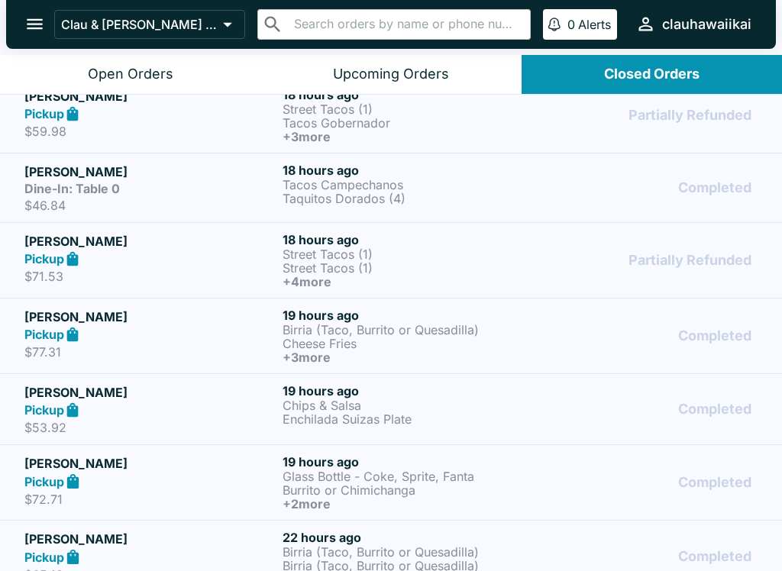
scroll to position [315, 0]
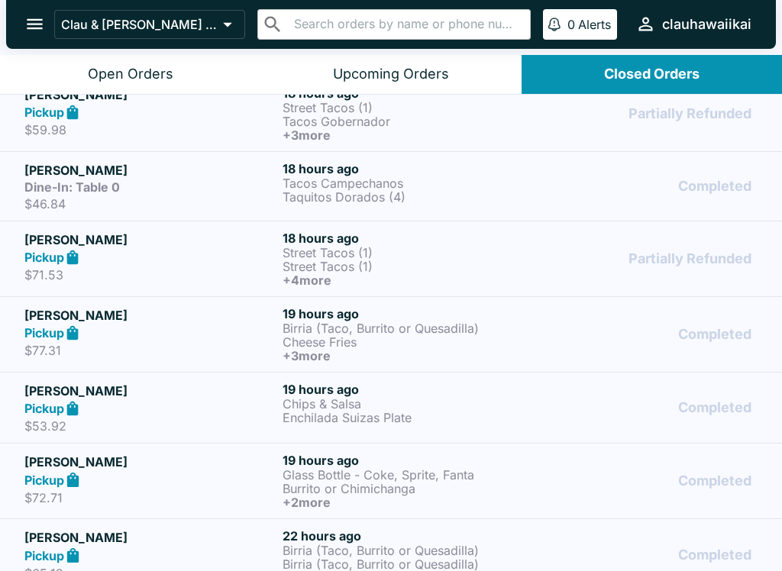
click at [199, 326] on div "Pickup" at bounding box center [150, 333] width 252 height 18
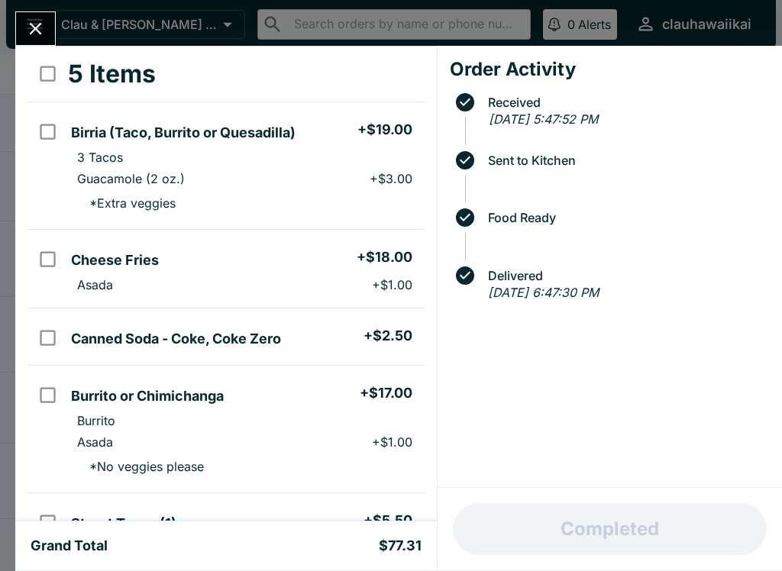
scroll to position [74, 0]
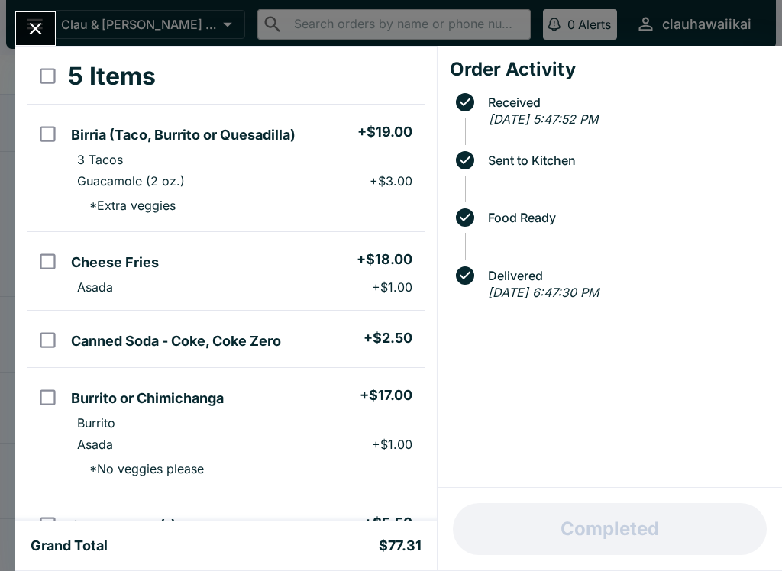
click at [34, 29] on icon "Close" at bounding box center [36, 29] width 12 height 12
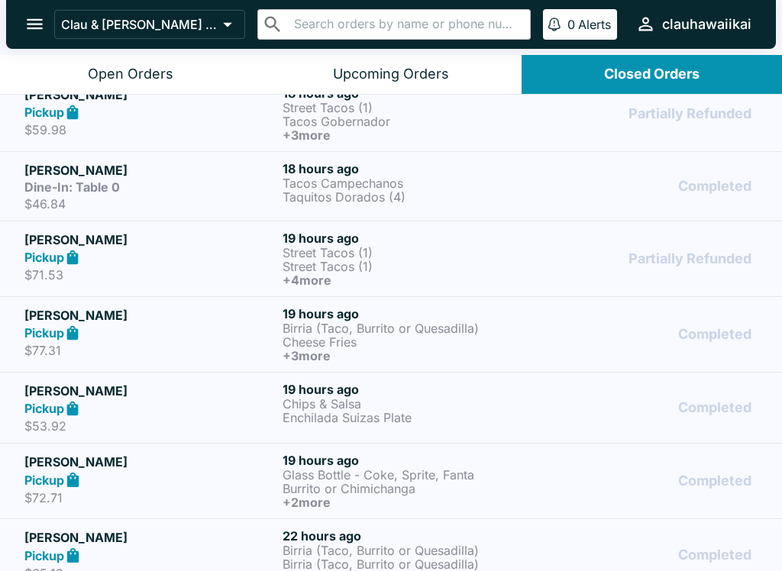
scroll to position [292, 0]
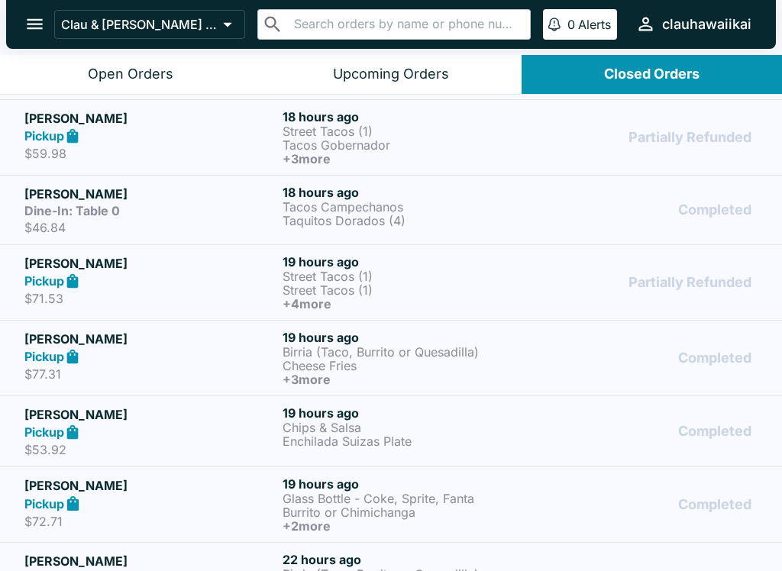
click at [222, 216] on div "Dine-In: Table 0" at bounding box center [150, 210] width 252 height 15
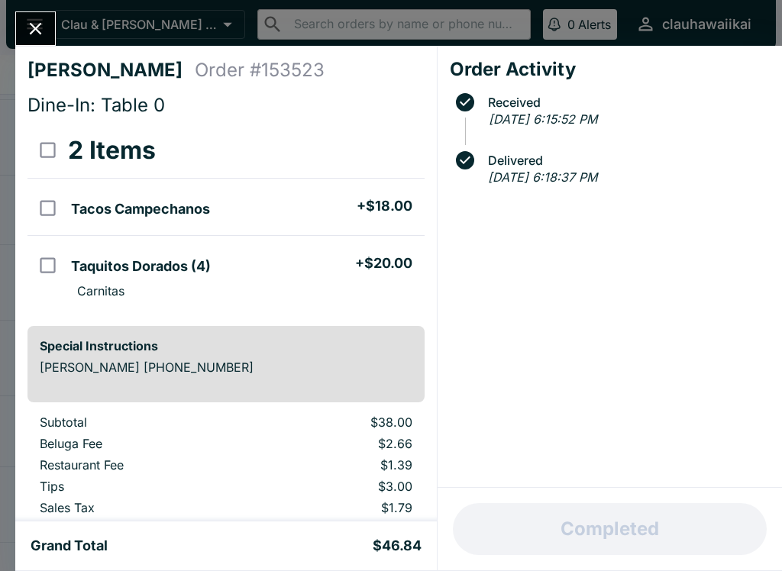
click at [52, 31] on button "Close" at bounding box center [35, 28] width 39 height 33
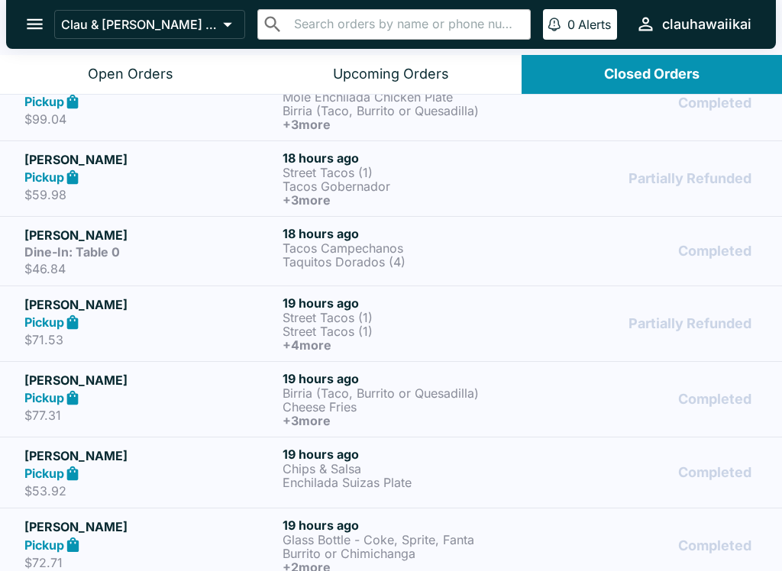
scroll to position [250, 0]
click at [284, 378] on h6 "19 hours ago" at bounding box center [408, 379] width 252 height 15
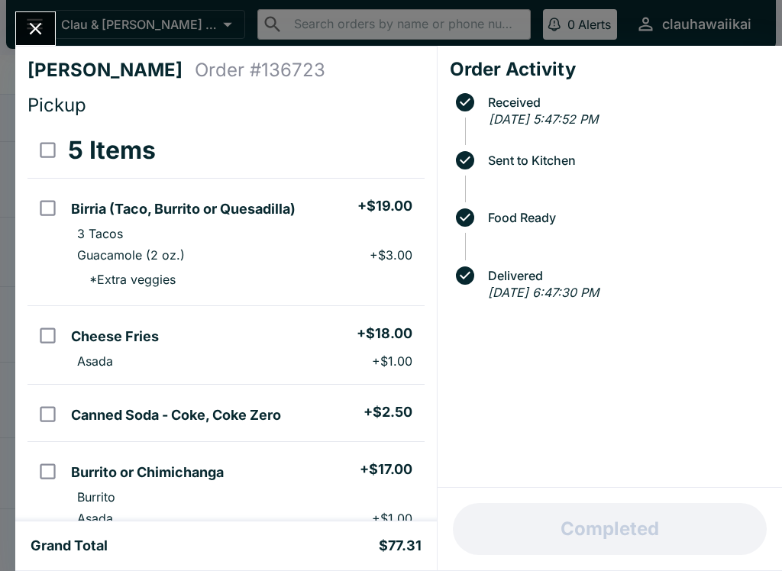
click at [46, 27] on icon "Close" at bounding box center [35, 28] width 21 height 21
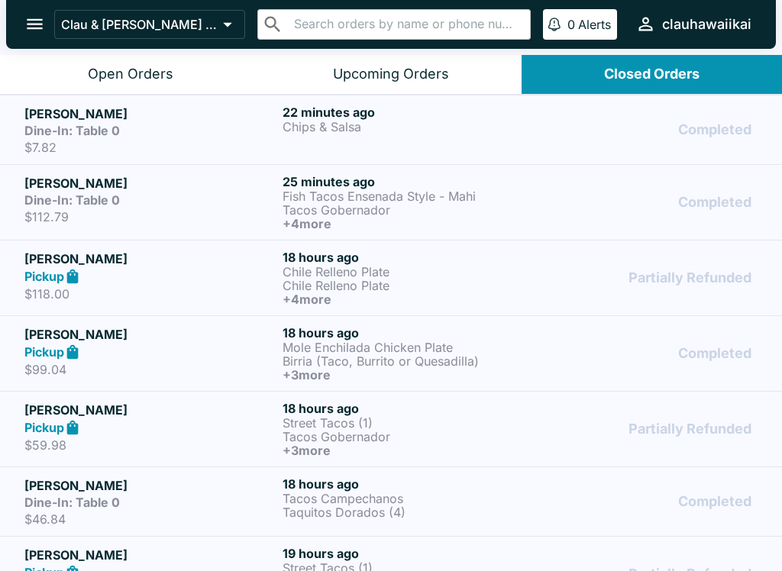
click at [424, 74] on div "Upcoming Orders" at bounding box center [391, 75] width 116 height 18
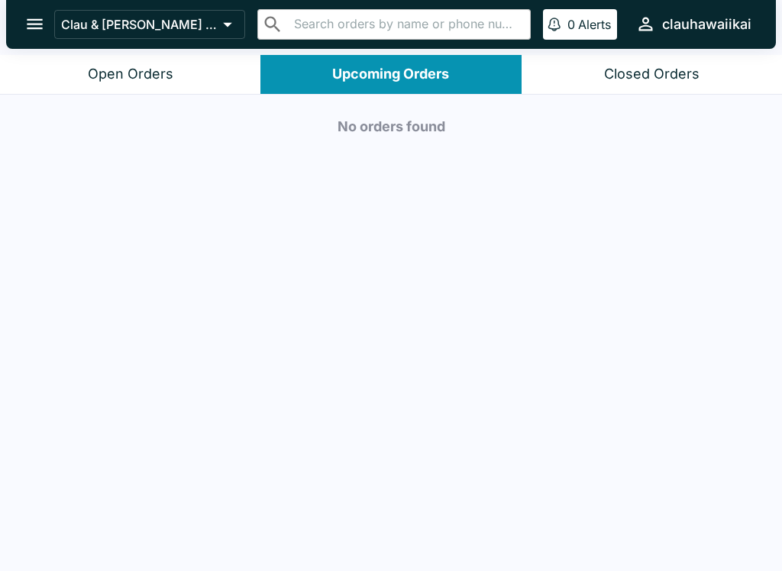
click at [182, 70] on button "Open Orders" at bounding box center [130, 74] width 260 height 39
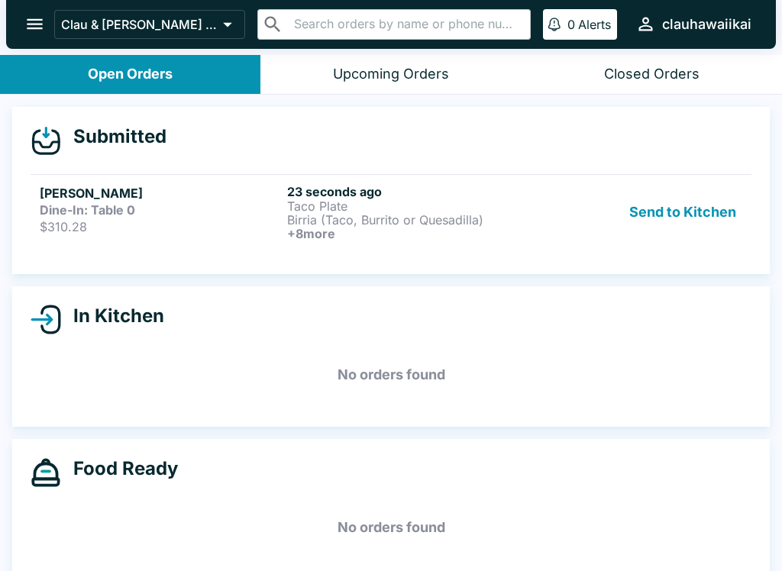
click at [705, 216] on button "Send to Kitchen" at bounding box center [682, 212] width 119 height 56
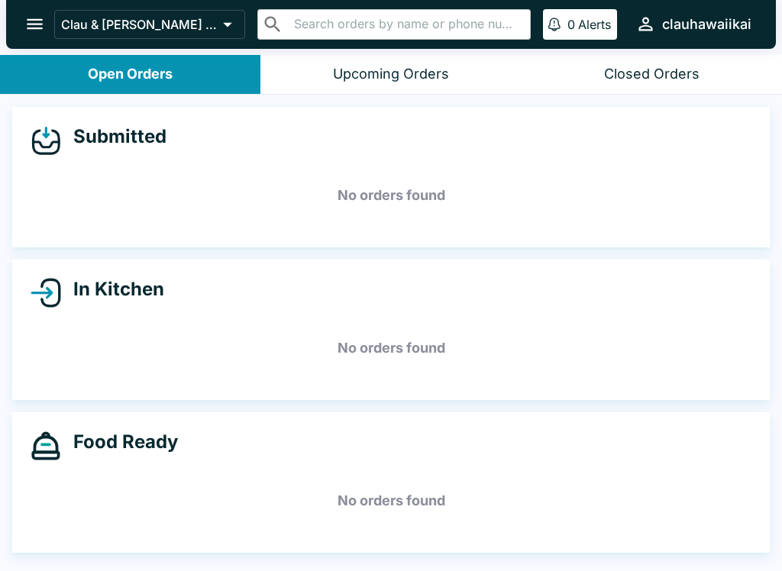
click at [198, 69] on button "Open Orders" at bounding box center [130, 74] width 260 height 39
click at [163, 439] on h4 "Food Ready" at bounding box center [119, 442] width 117 height 23
click at [138, 84] on button "Open Orders" at bounding box center [130, 74] width 260 height 39
click at [428, 72] on div "Upcoming Orders" at bounding box center [391, 75] width 116 height 18
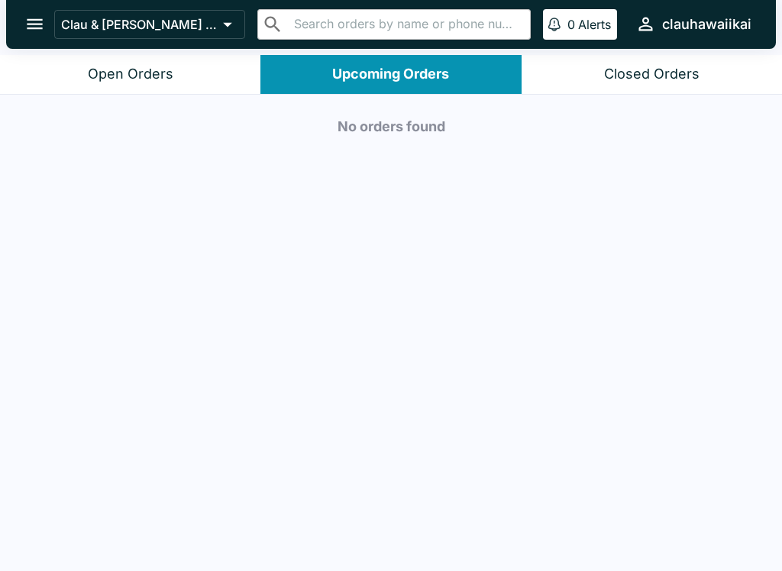
click at [190, 76] on button "Open Orders" at bounding box center [130, 74] width 260 height 39
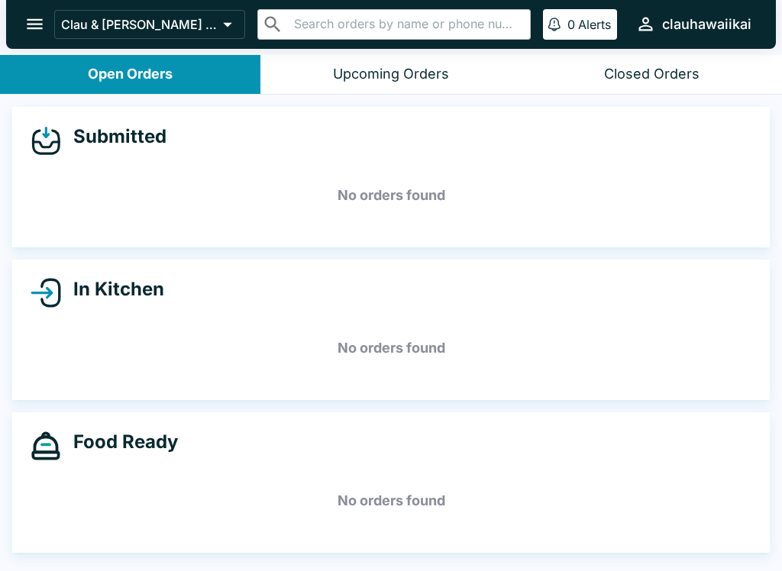
click at [346, 208] on h5 "No orders found" at bounding box center [391, 195] width 721 height 55
click at [170, 296] on div "In Kitchen" at bounding box center [391, 293] width 721 height 31
click at [164, 319] on div "In Kitchen No orders found" at bounding box center [390, 330] width 757 height 140
click at [144, 359] on h5 "No orders found" at bounding box center [391, 348] width 721 height 55
click at [181, 498] on h5 "No orders found" at bounding box center [391, 500] width 721 height 55
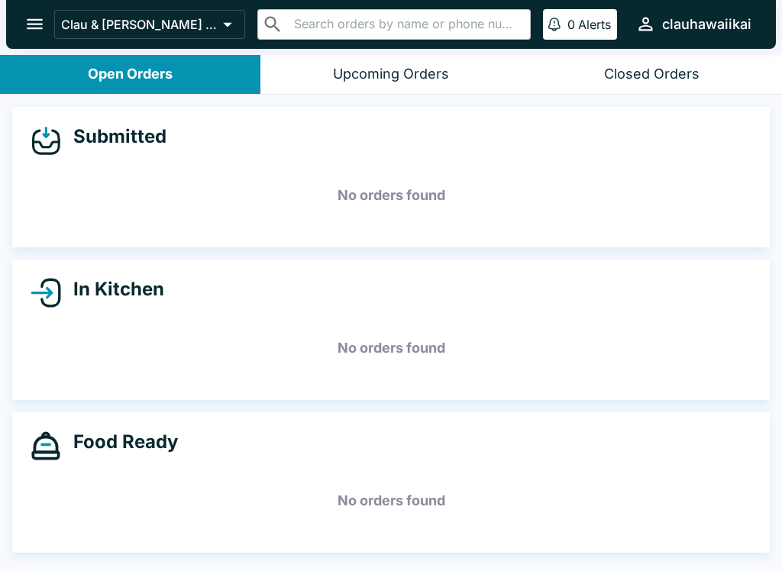
click at [185, 92] on button "Open Orders" at bounding box center [130, 74] width 260 height 39
click at [240, 92] on button "Open Orders" at bounding box center [130, 74] width 260 height 39
click at [709, 80] on button "Closed Orders" at bounding box center [651, 74] width 260 height 39
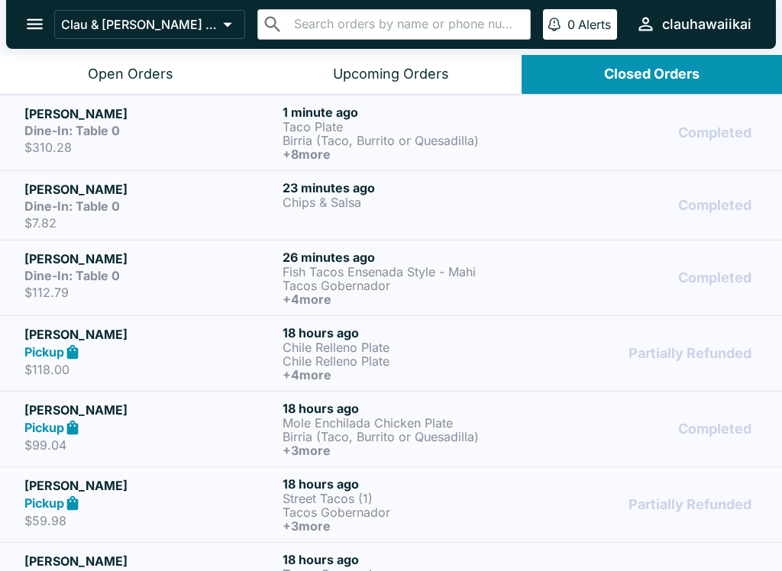
click at [323, 131] on p "Taco Plate" at bounding box center [408, 127] width 252 height 14
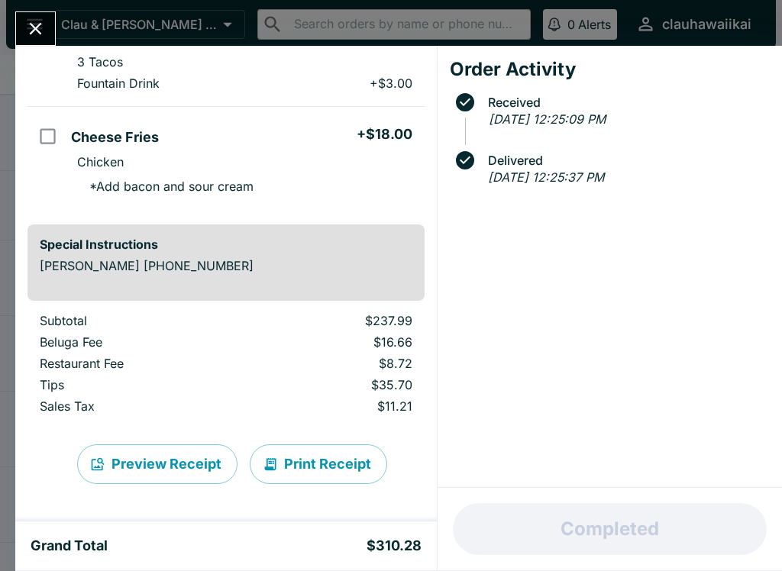
scroll to position [1091, 0]
click at [350, 468] on button "Print Receipt" at bounding box center [318, 464] width 137 height 40
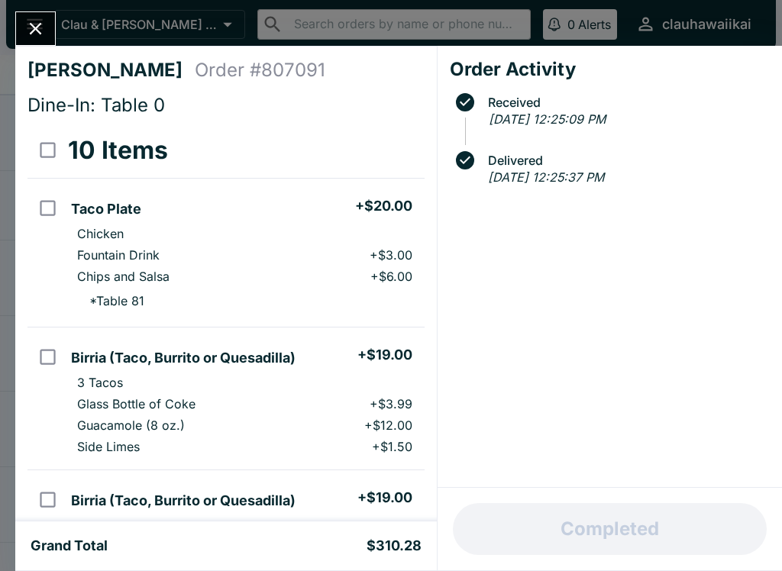
scroll to position [0, 0]
click at [33, 39] on icon "Close" at bounding box center [35, 28] width 21 height 21
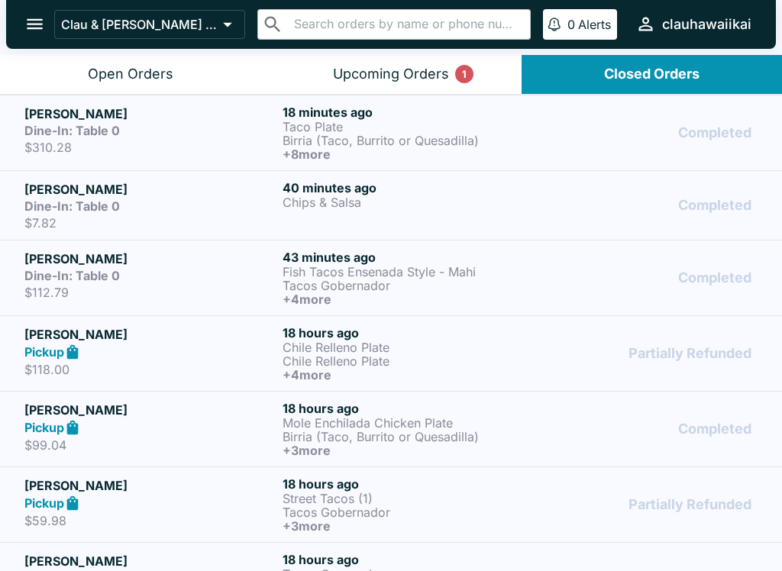
click at [449, 75] on button "Upcoming Orders 1" at bounding box center [390, 74] width 260 height 39
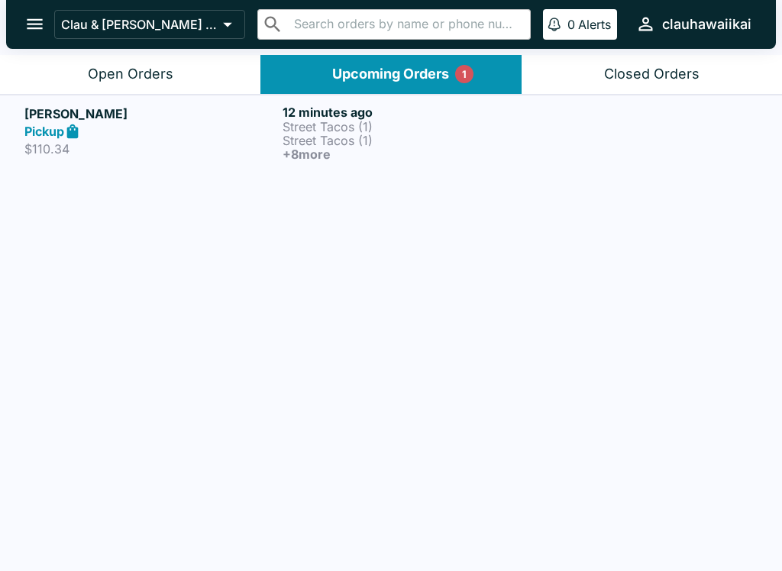
click at [253, 120] on h5 "[PERSON_NAME]" at bounding box center [150, 114] width 252 height 18
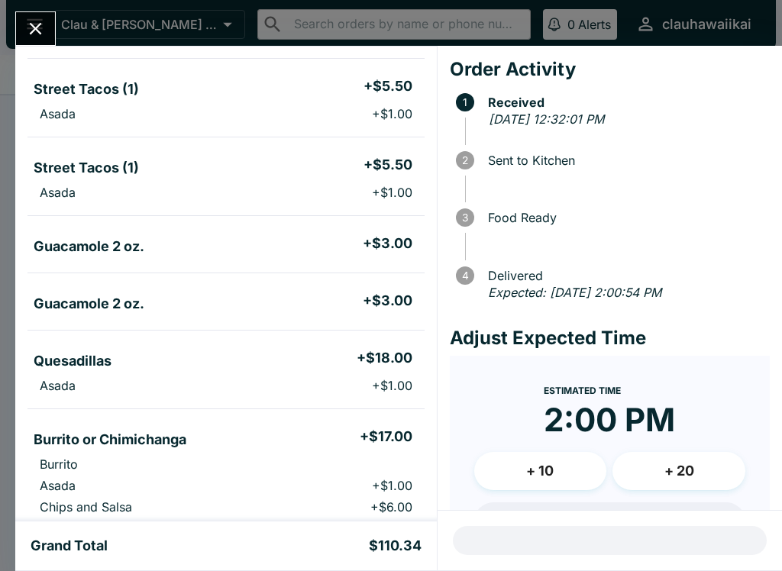
scroll to position [439, 0]
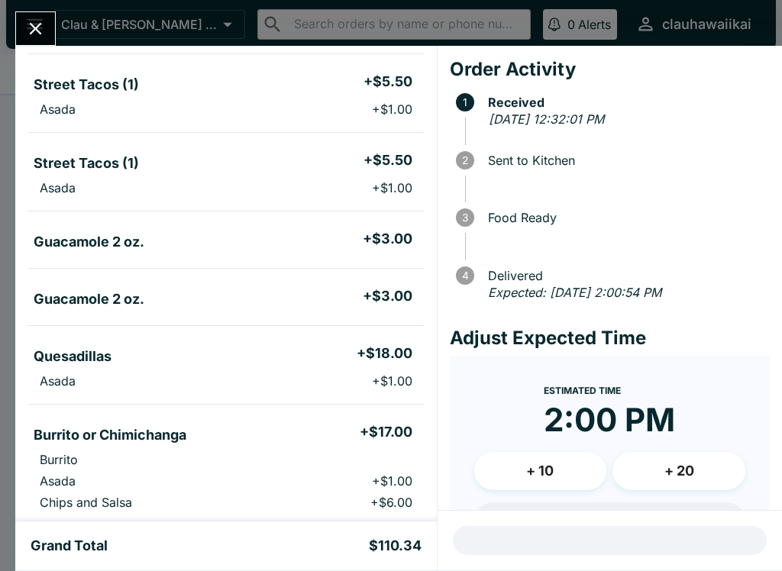
click at [397, 244] on h5 "+ $3.00" at bounding box center [388, 239] width 50 height 18
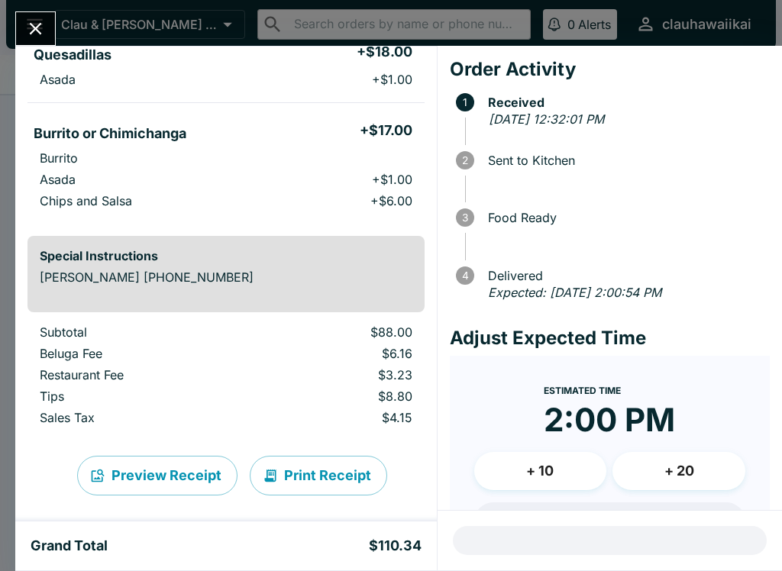
scroll to position [743, 0]
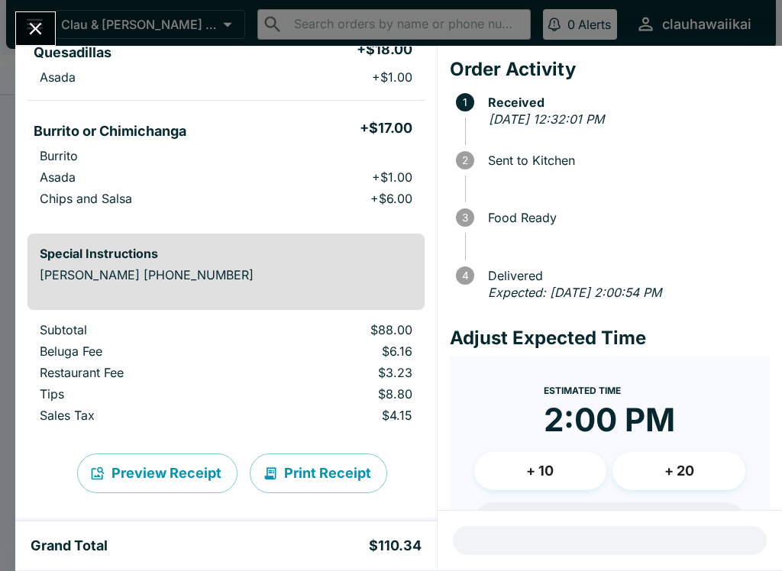
click at [48, 27] on button "Close" at bounding box center [35, 28] width 39 height 33
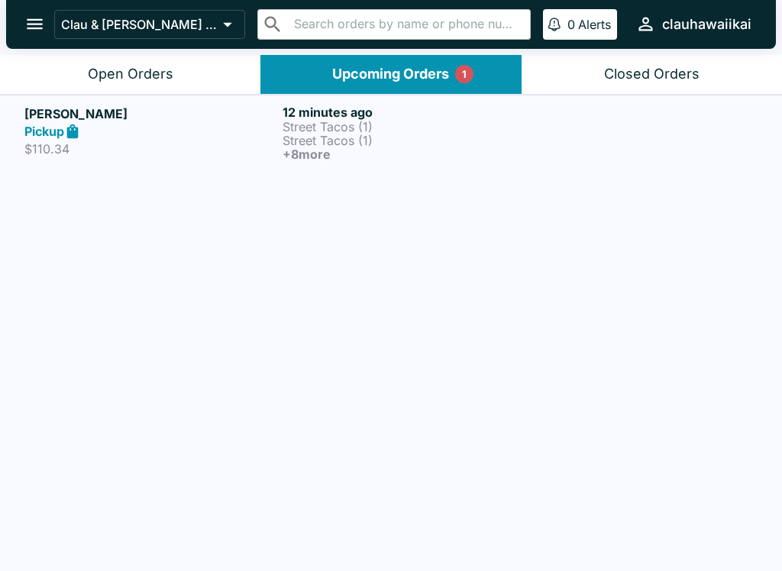
click at [421, 138] on p "Street Tacos (1)" at bounding box center [408, 141] width 252 height 14
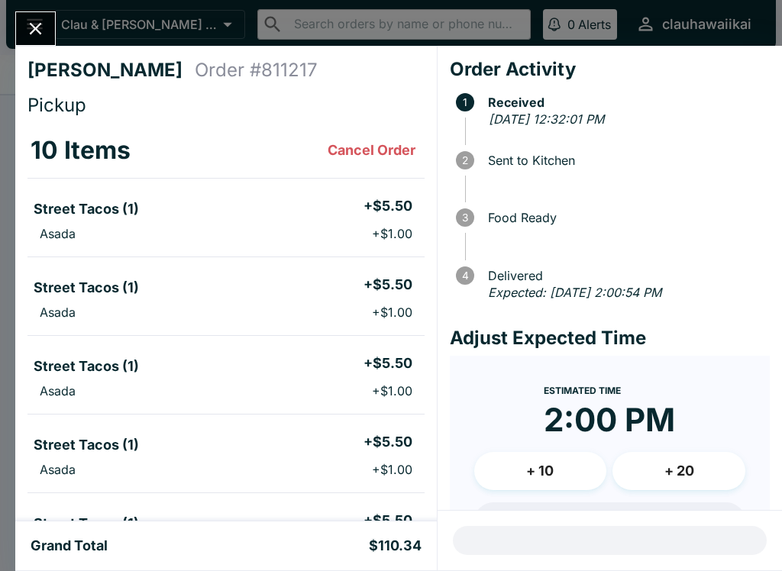
click at [53, 27] on button "Close" at bounding box center [35, 28] width 39 height 33
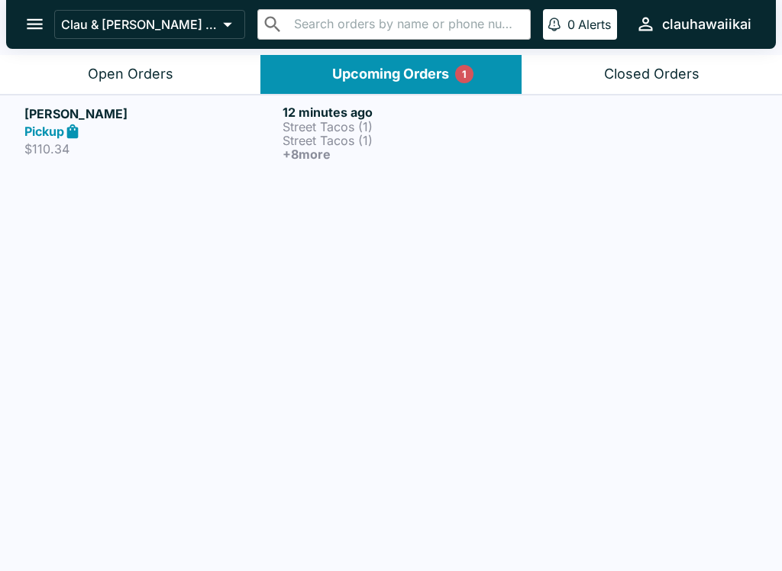
click at [220, 144] on p "$110.34" at bounding box center [150, 148] width 252 height 15
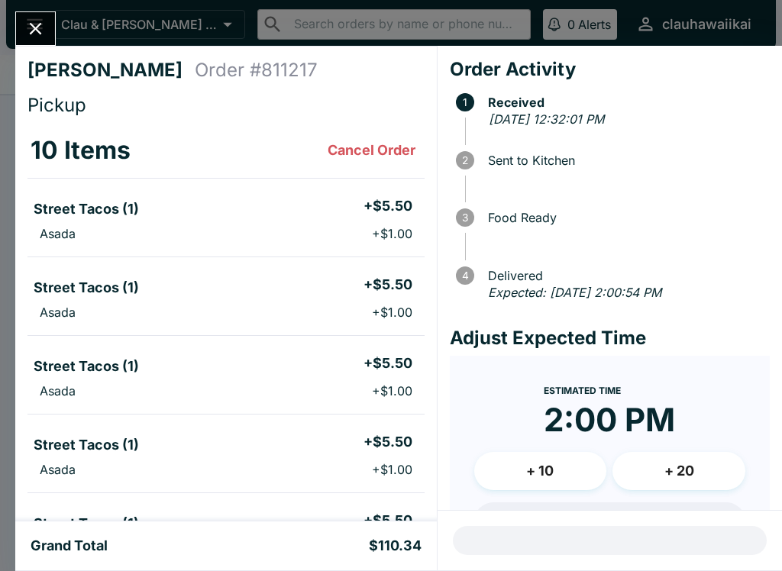
scroll to position [17, 0]
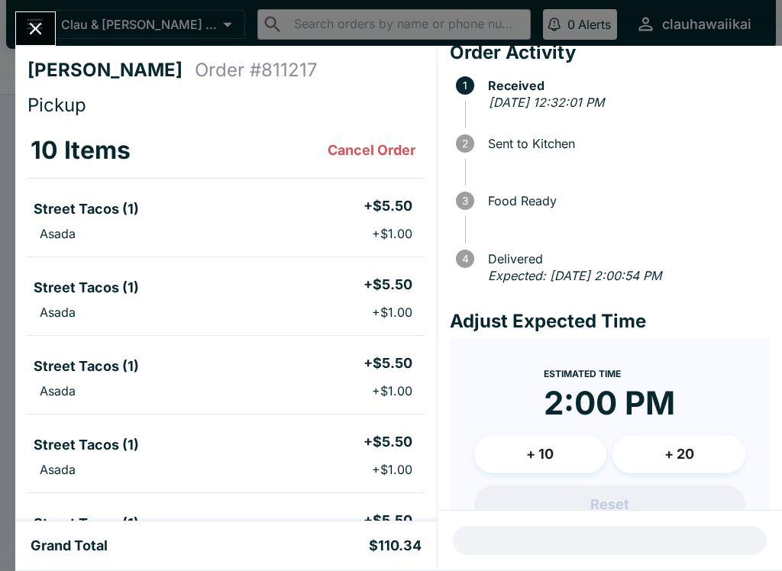
click at [402, 155] on button "Cancel Order" at bounding box center [371, 150] width 100 height 31
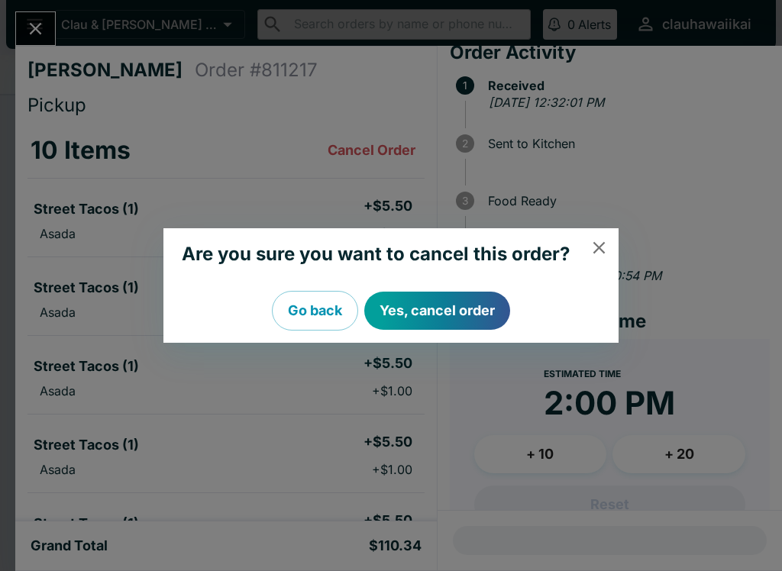
click at [434, 314] on button "Yes, cancel order" at bounding box center [437, 311] width 146 height 38
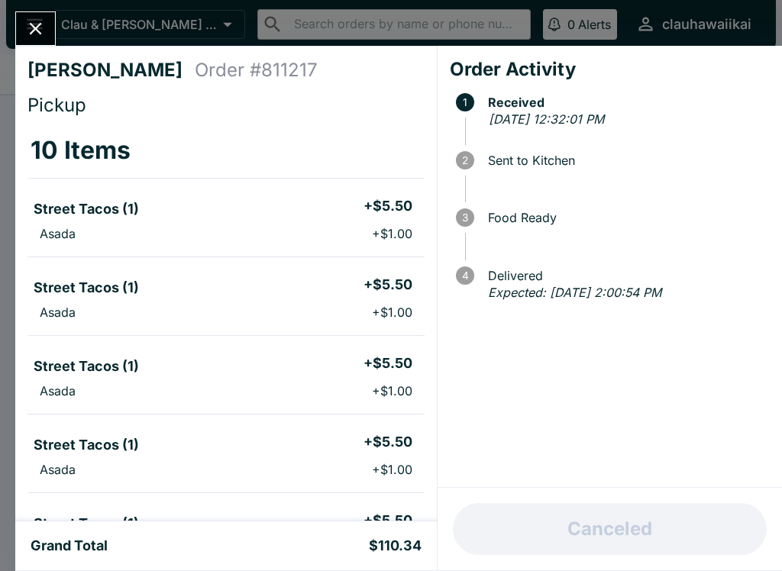
scroll to position [0, 0]
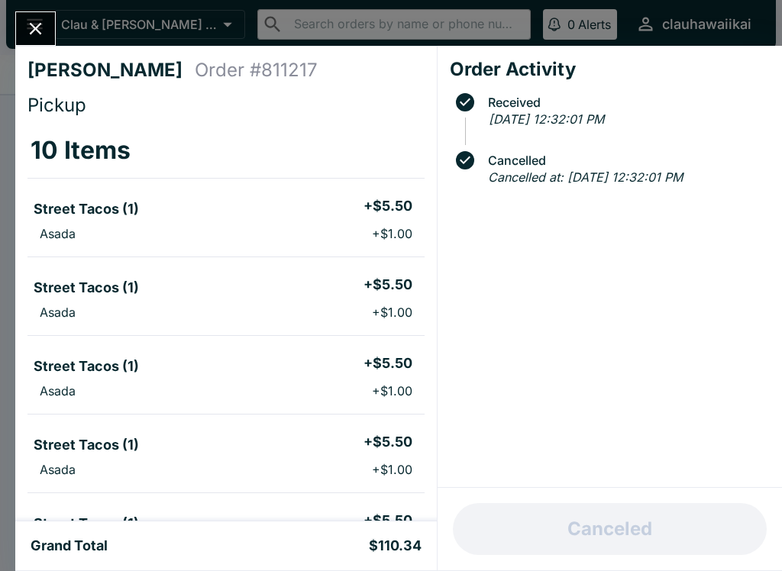
click at [31, 44] on button "Close" at bounding box center [35, 28] width 39 height 33
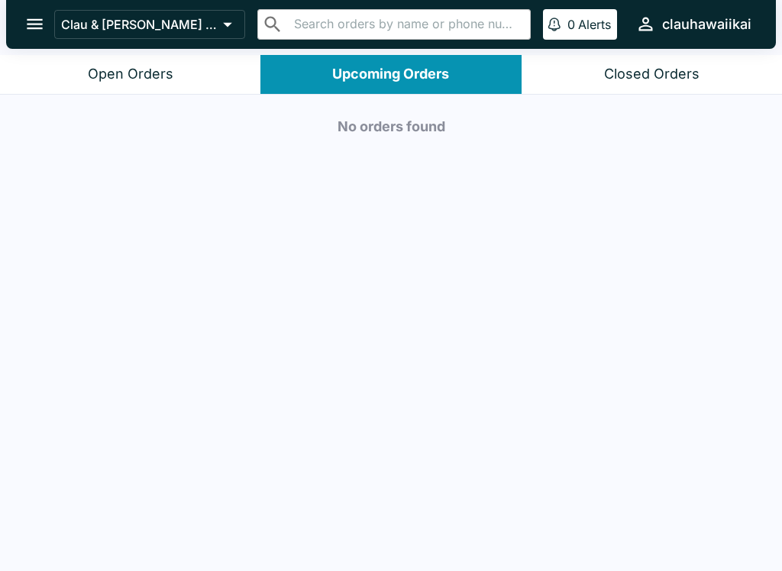
click at [114, 83] on button "Open Orders" at bounding box center [130, 74] width 260 height 39
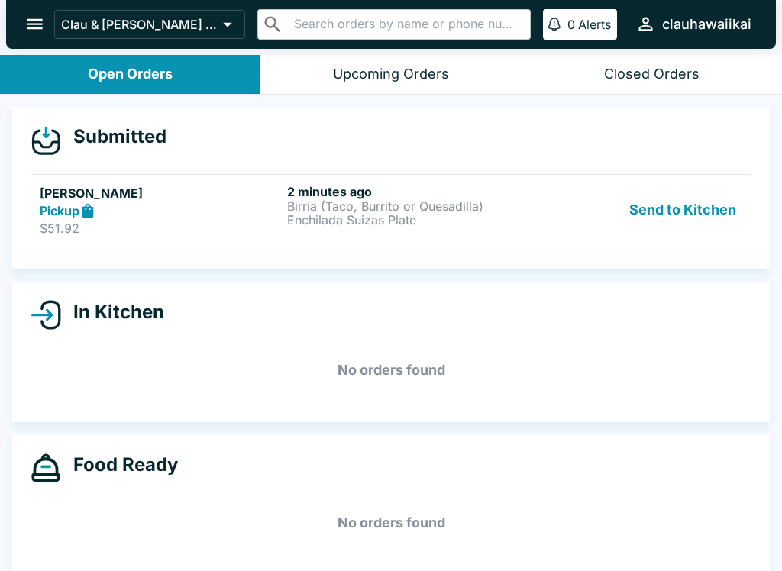
click at [283, 215] on div "[PERSON_NAME] Pickup $51.92 2 minutes ago Birria (Taco, Burrito or Quesadilla) …" at bounding box center [391, 210] width 702 height 53
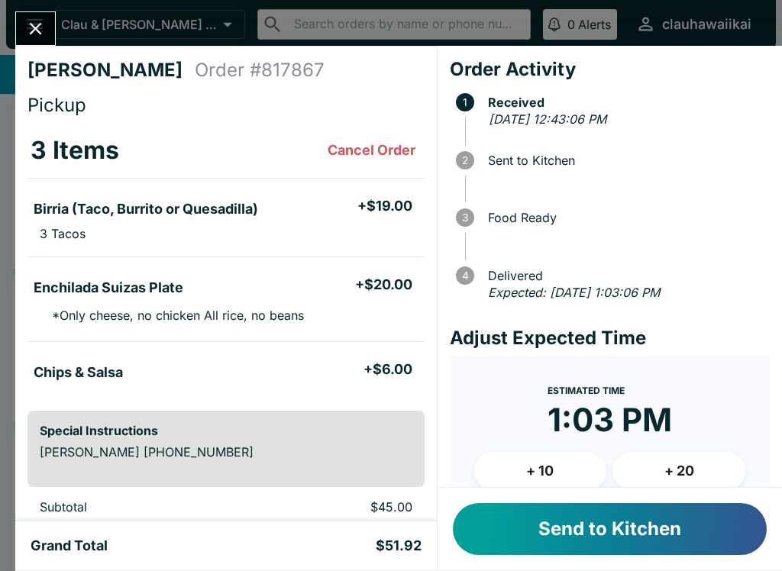
click at [702, 534] on button "Send to Kitchen" at bounding box center [610, 529] width 314 height 52
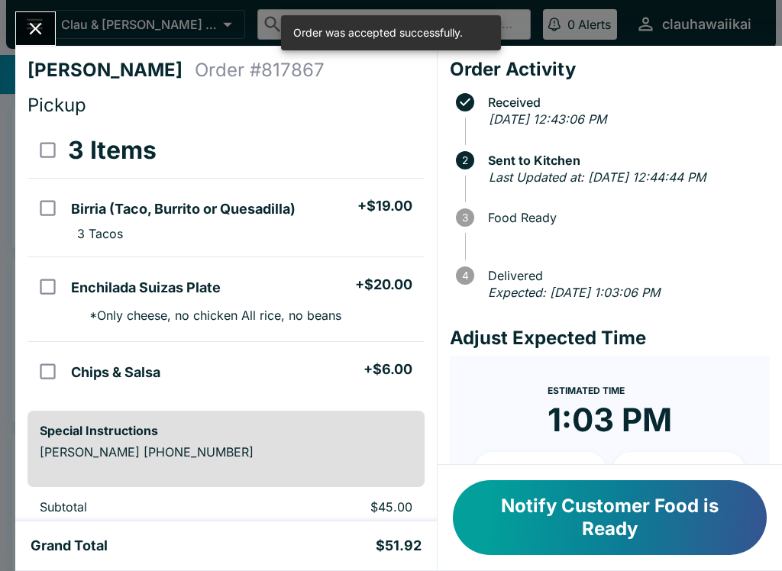
click at [37, 31] on icon "Close" at bounding box center [36, 29] width 12 height 12
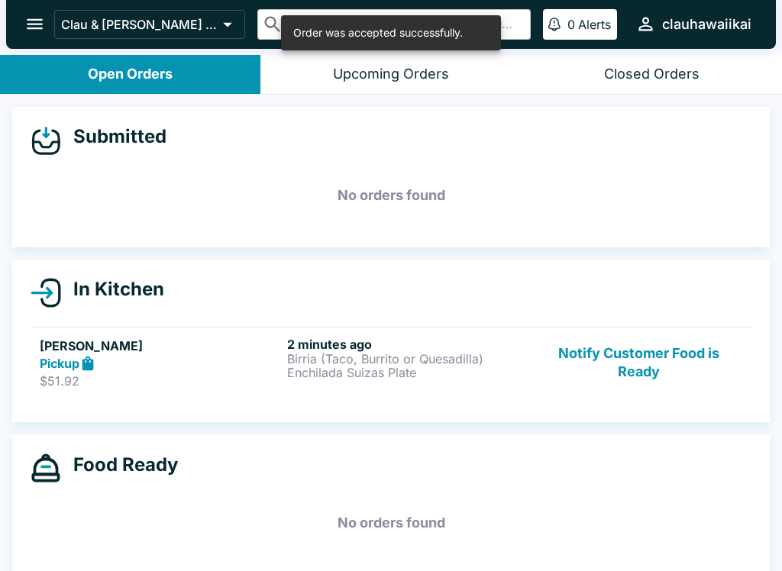
click at [522, 396] on link "[PERSON_NAME] Pickup $51.92 2 minutes ago Birria (Taco, Burrito or Quesadilla) …" at bounding box center [391, 363] width 721 height 72
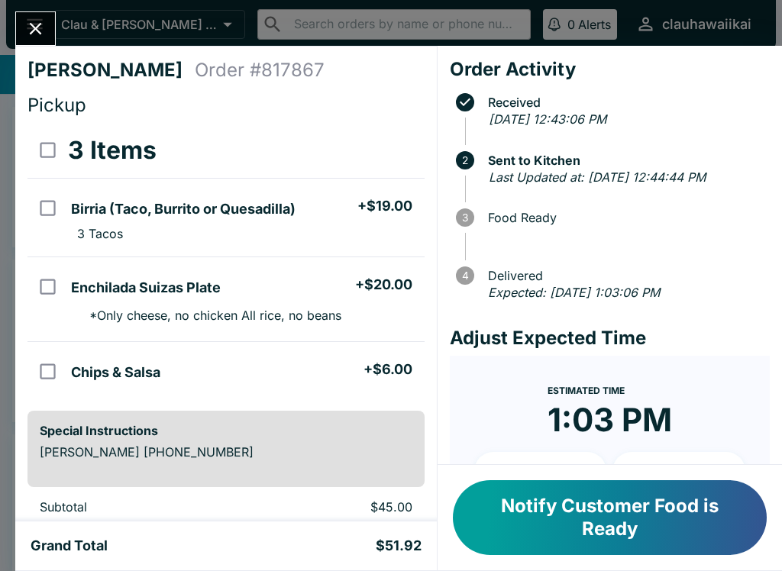
click at [41, 44] on button "Close" at bounding box center [35, 28] width 39 height 33
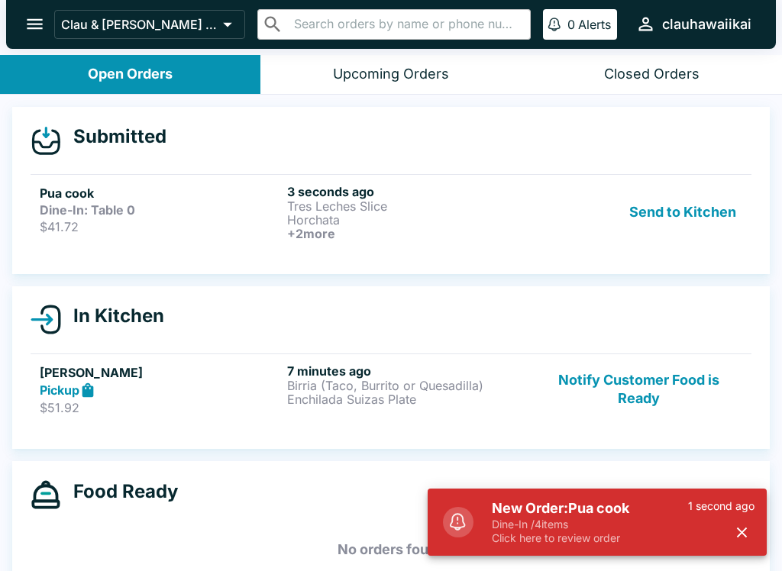
click at [242, 406] on p "$51.92" at bounding box center [160, 407] width 241 height 15
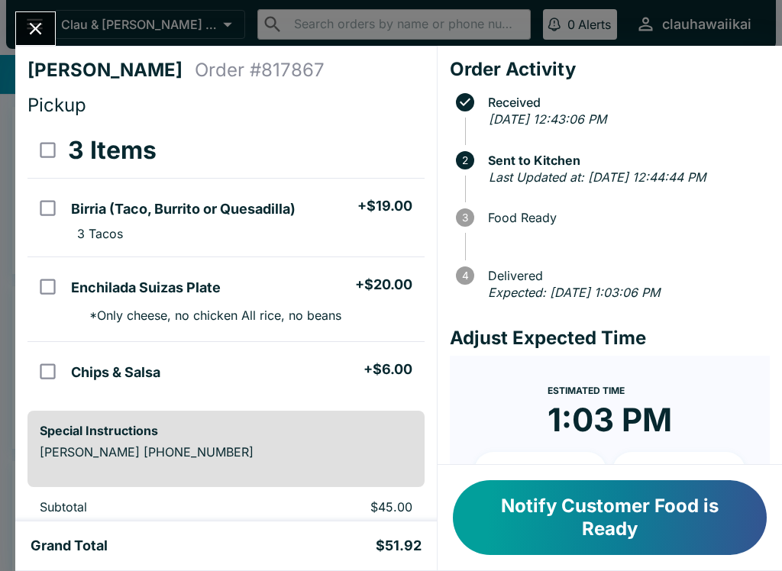
click at [50, 30] on button "Close" at bounding box center [35, 28] width 39 height 33
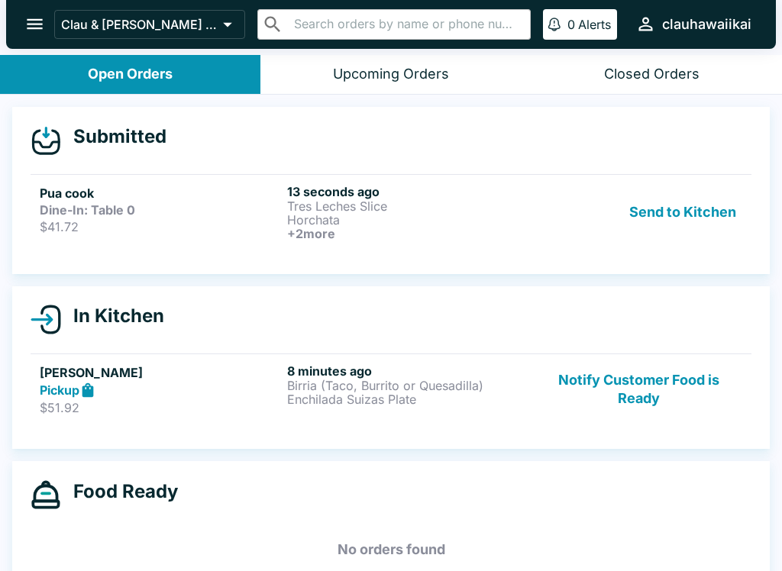
click at [397, 222] on p "Horchata" at bounding box center [407, 220] width 241 height 14
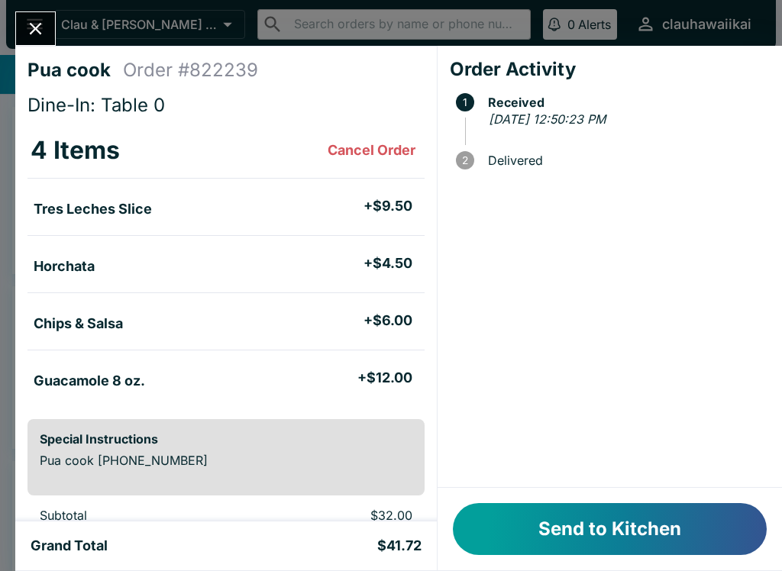
click at [383, 145] on button "Cancel Order" at bounding box center [371, 150] width 100 height 31
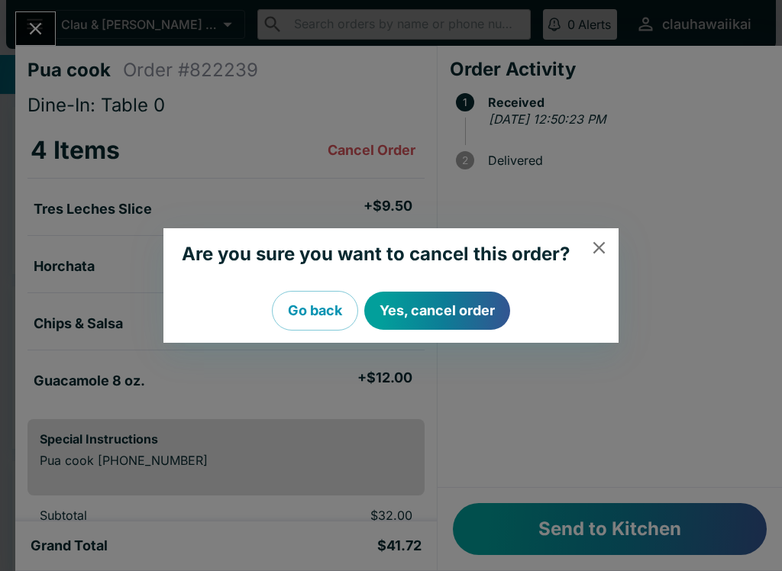
click at [459, 321] on button "Yes, cancel order" at bounding box center [437, 311] width 146 height 38
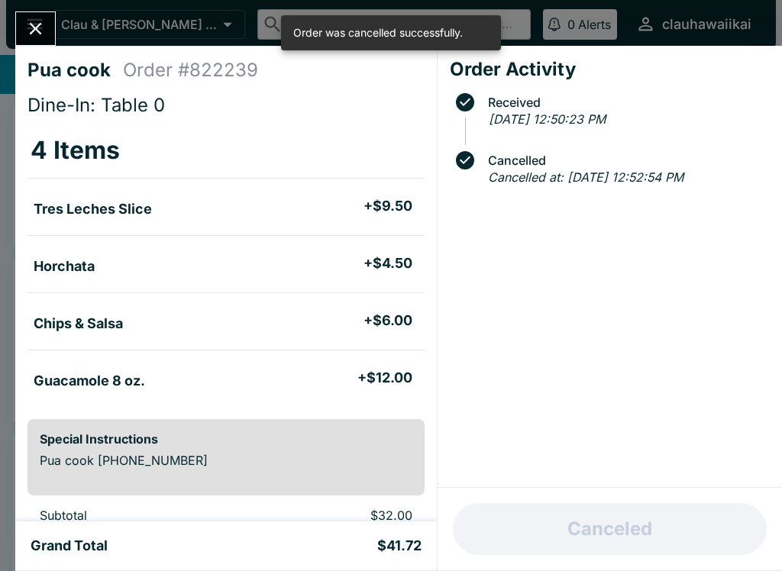
click at [52, 21] on button "Close" at bounding box center [35, 28] width 39 height 33
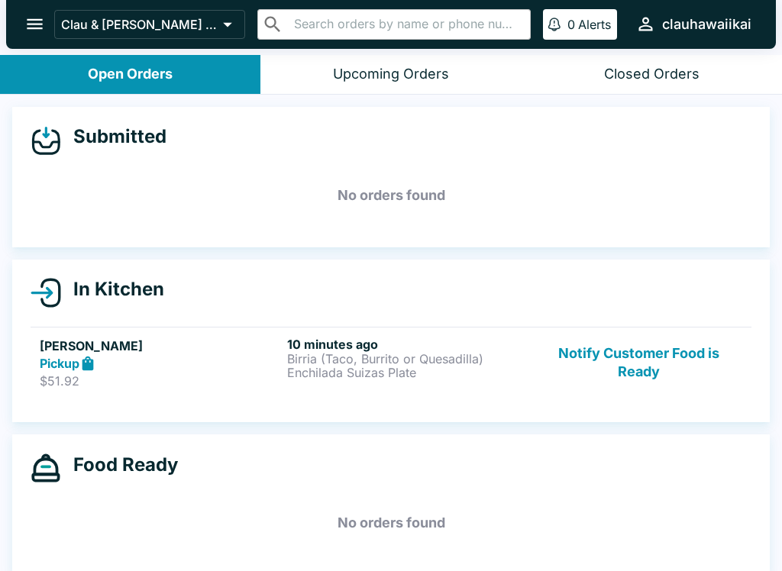
click at [394, 371] on p "Enchilada Suizas Plate" at bounding box center [407, 373] width 241 height 14
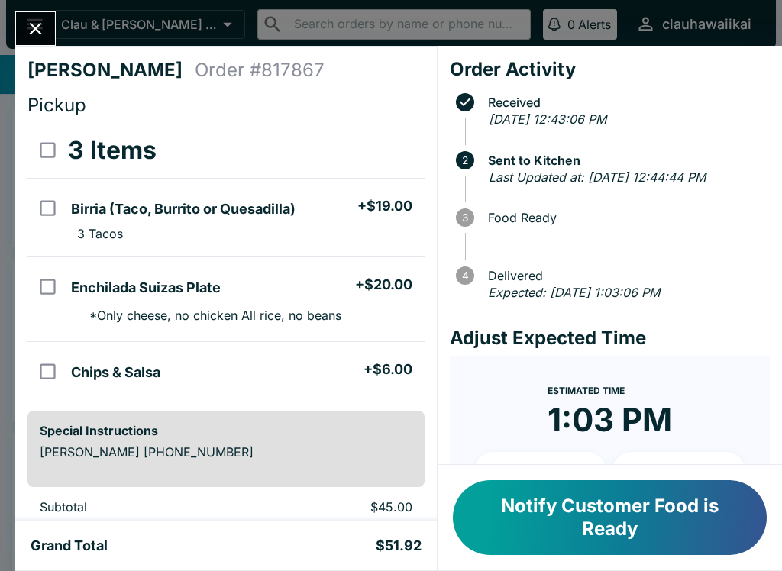
click at [701, 512] on button "Notify Customer Food is Ready" at bounding box center [610, 517] width 314 height 75
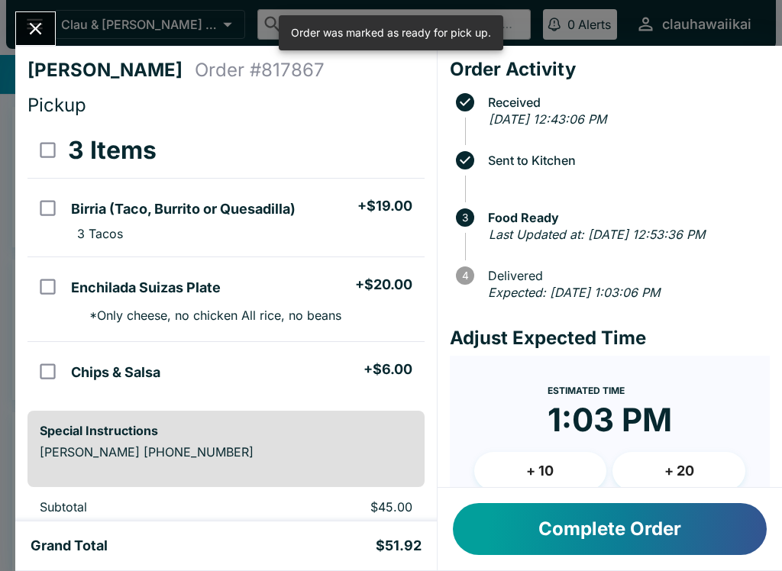
click at [47, 37] on button "Close" at bounding box center [35, 28] width 39 height 33
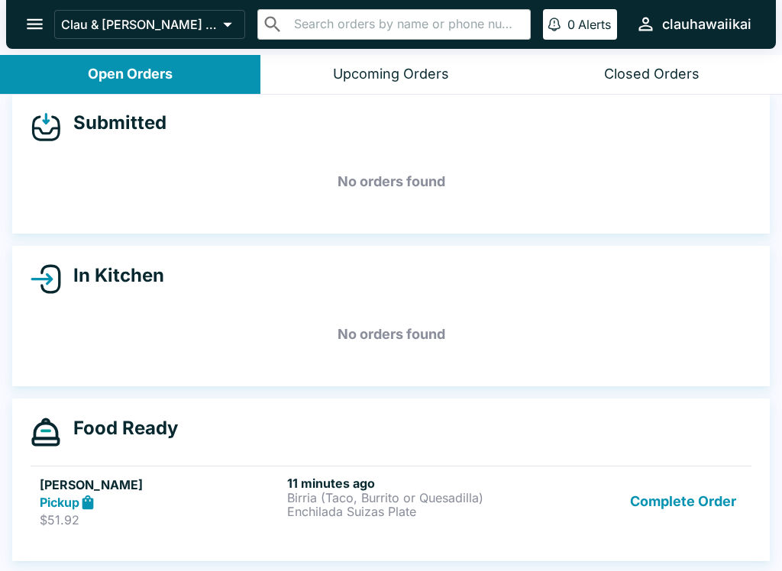
scroll to position [14, 0]
click at [327, 512] on p "Enchilada Suizas Plate" at bounding box center [407, 512] width 241 height 14
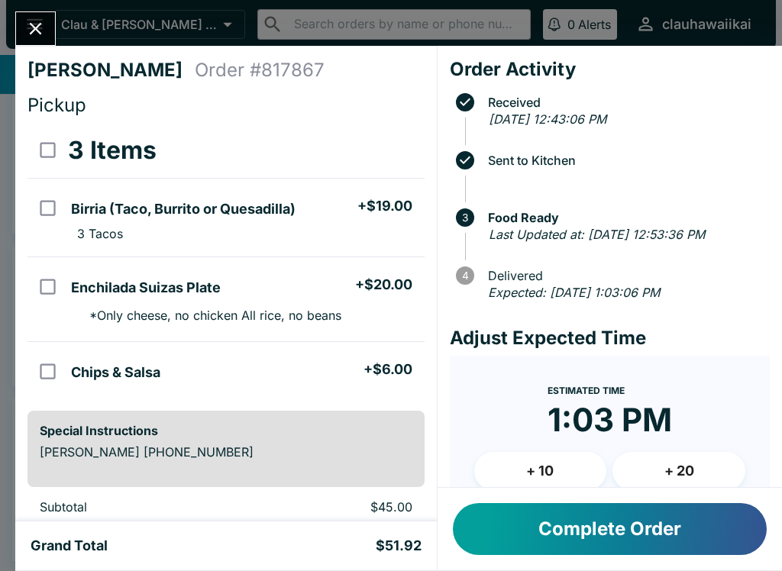
click at [44, 39] on icon "Close" at bounding box center [35, 28] width 21 height 21
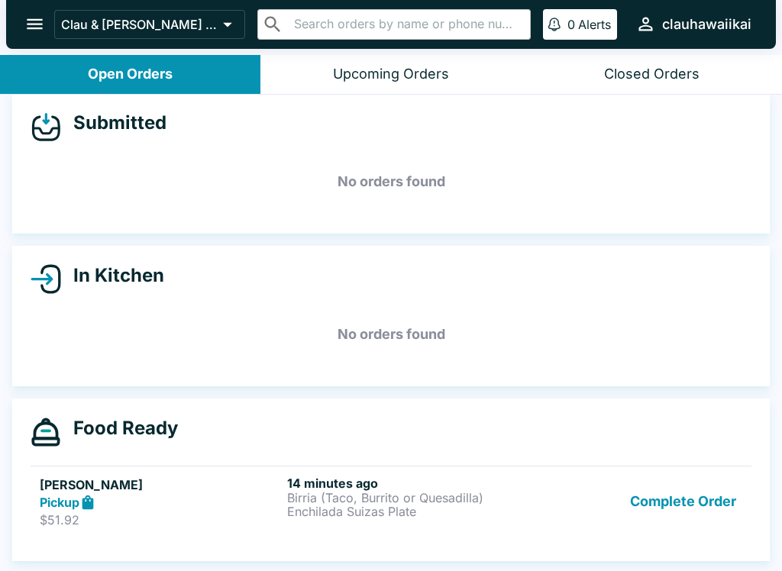
click at [689, 77] on div "Closed Orders" at bounding box center [651, 75] width 95 height 18
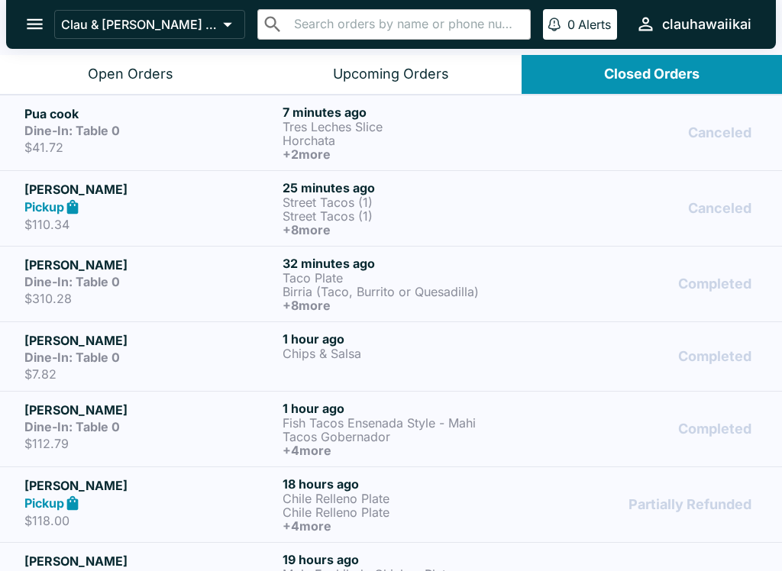
click at [408, 147] on h6 "+ 2 more" at bounding box center [408, 154] width 252 height 14
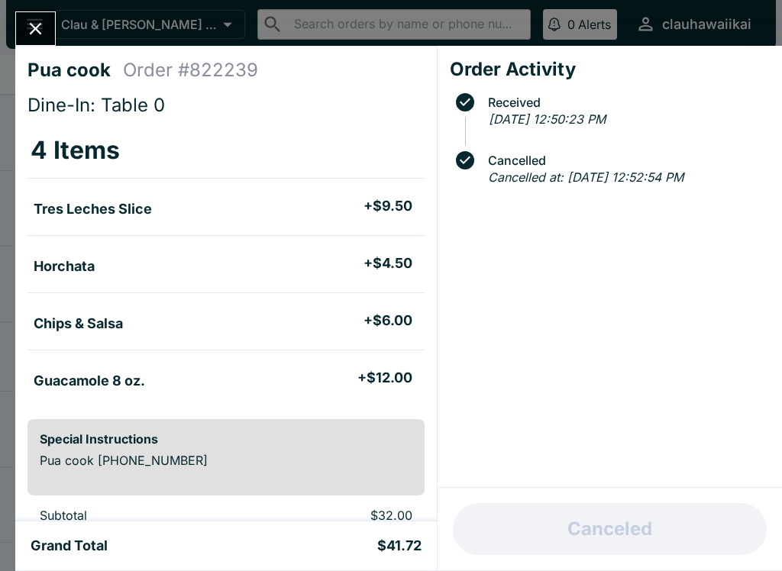
click at [44, 26] on icon "Close" at bounding box center [35, 28] width 21 height 21
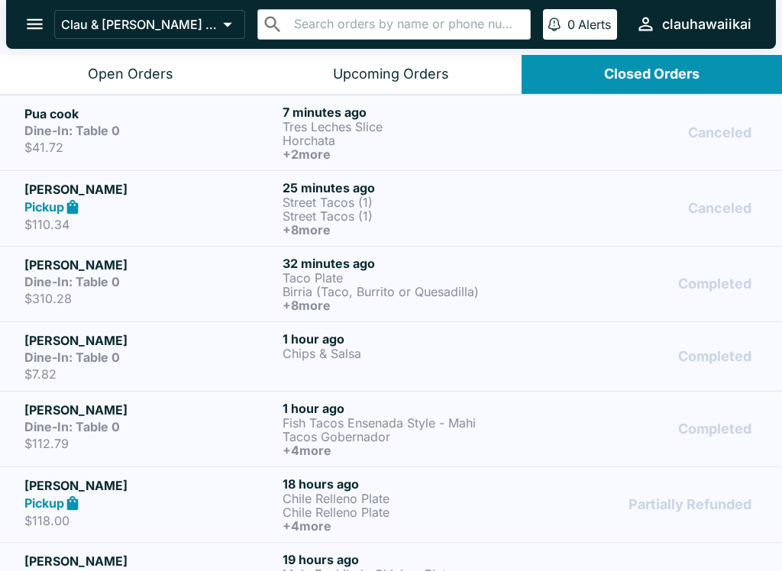
click at [542, 218] on div "Canceled" at bounding box center [649, 208] width 216 height 56
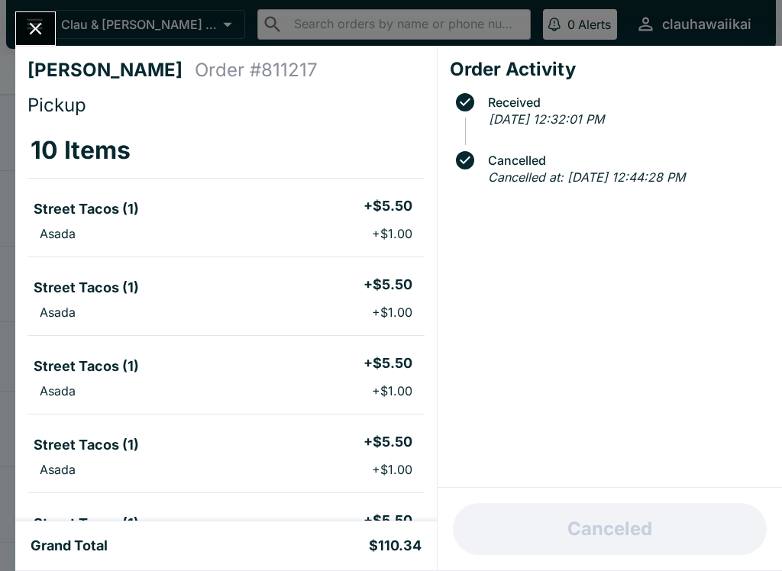
click at [47, 29] on button "Close" at bounding box center [35, 28] width 39 height 33
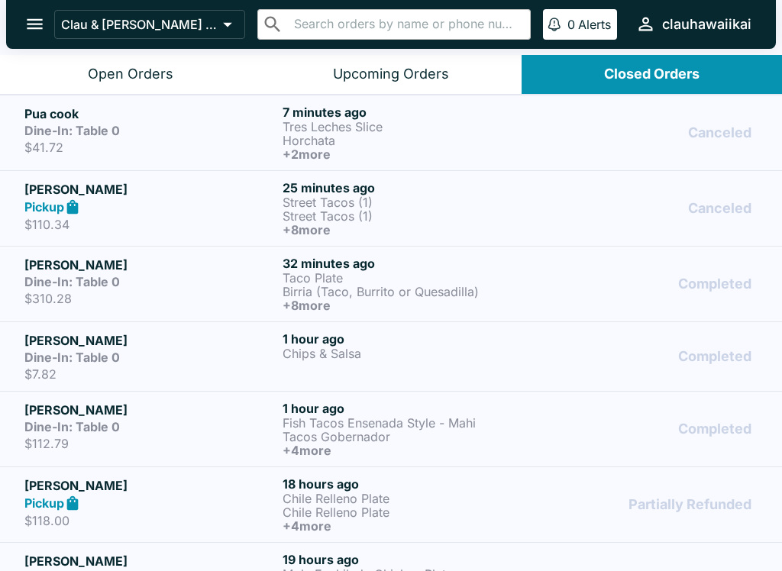
click at [345, 217] on p "Street Tacos (1)" at bounding box center [408, 216] width 252 height 14
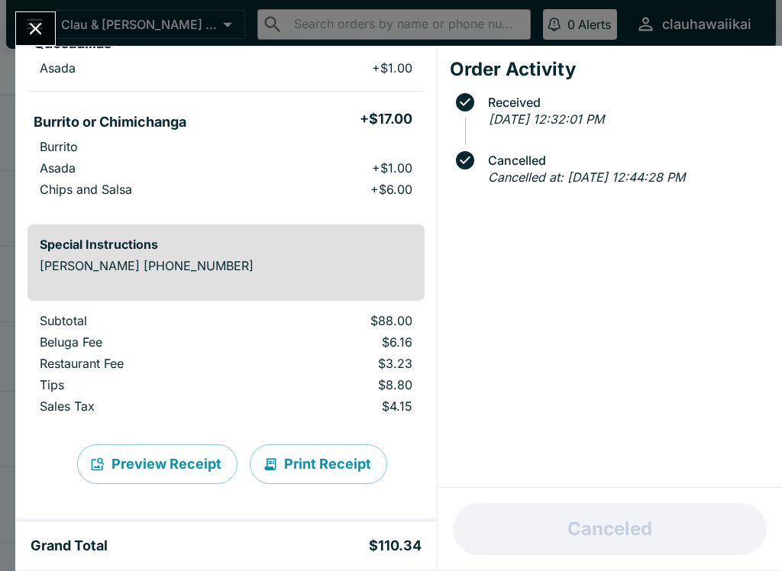
scroll to position [752, 0]
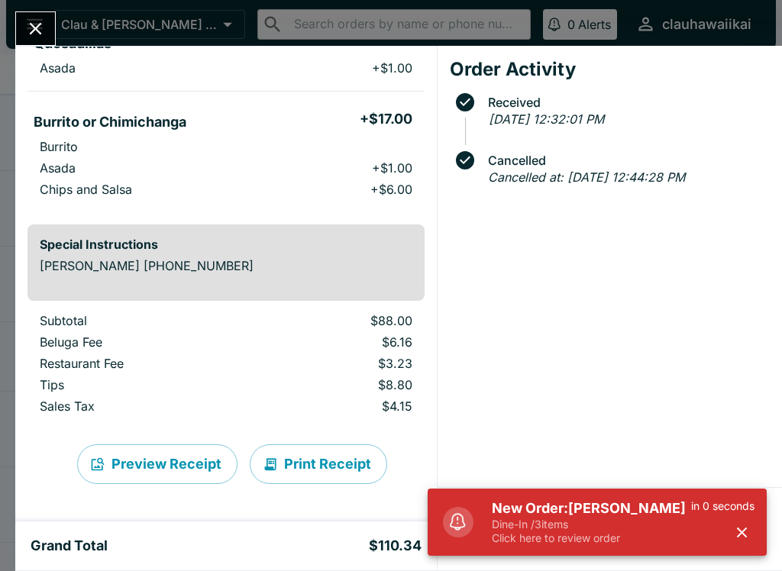
click at [40, 34] on icon "Close" at bounding box center [36, 29] width 12 height 12
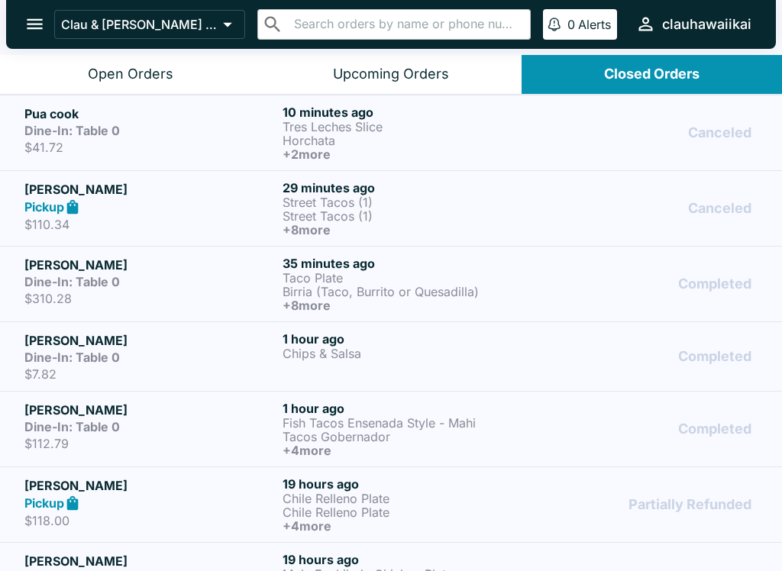
click at [394, 73] on div "Upcoming Orders" at bounding box center [391, 75] width 116 height 18
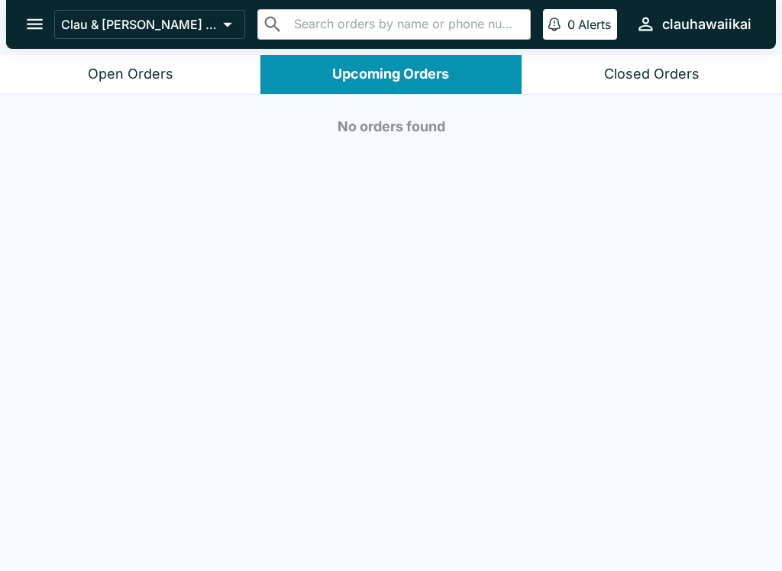
click at [194, 81] on button "Open Orders" at bounding box center [130, 74] width 260 height 39
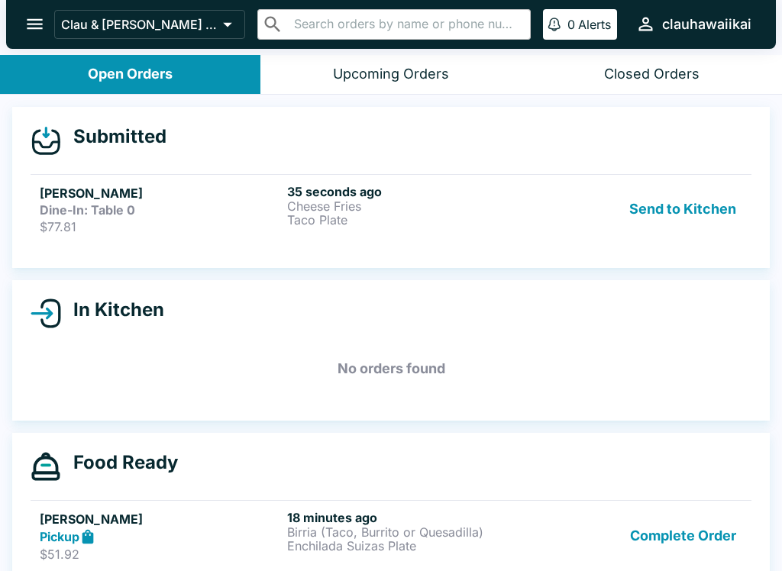
click at [289, 220] on p "Taco Plate" at bounding box center [407, 220] width 241 height 14
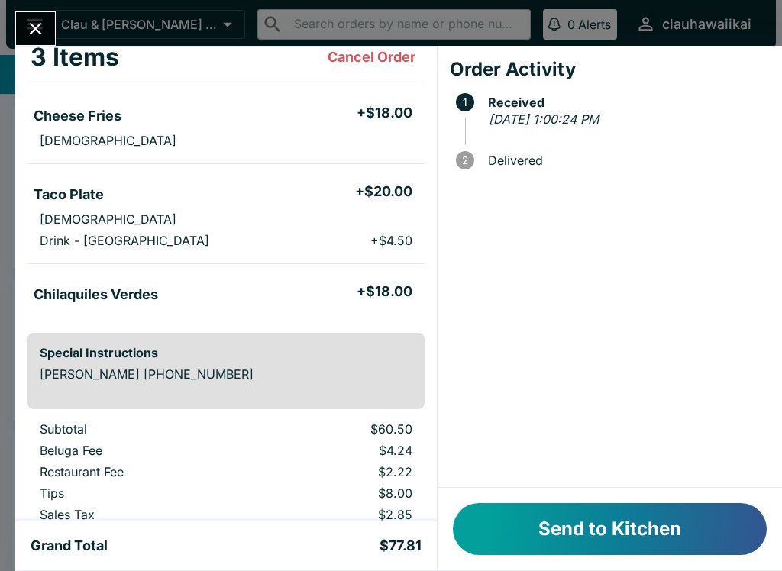
scroll to position [104, 0]
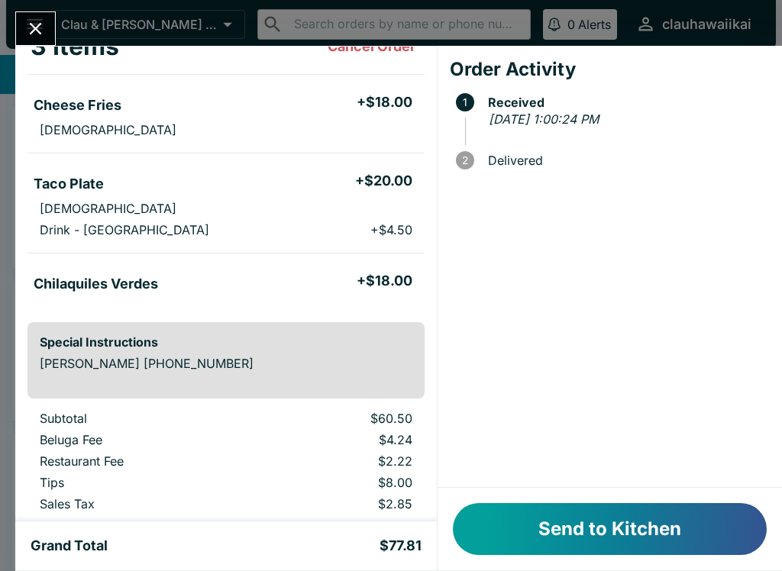
click at [625, 538] on button "Send to Kitchen" at bounding box center [610, 529] width 314 height 52
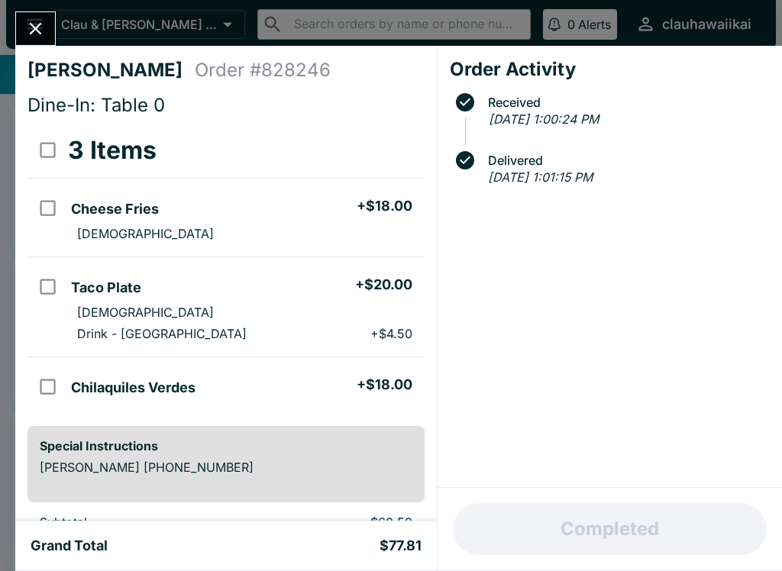
scroll to position [0, 0]
click at [44, 16] on button "Close" at bounding box center [35, 28] width 39 height 33
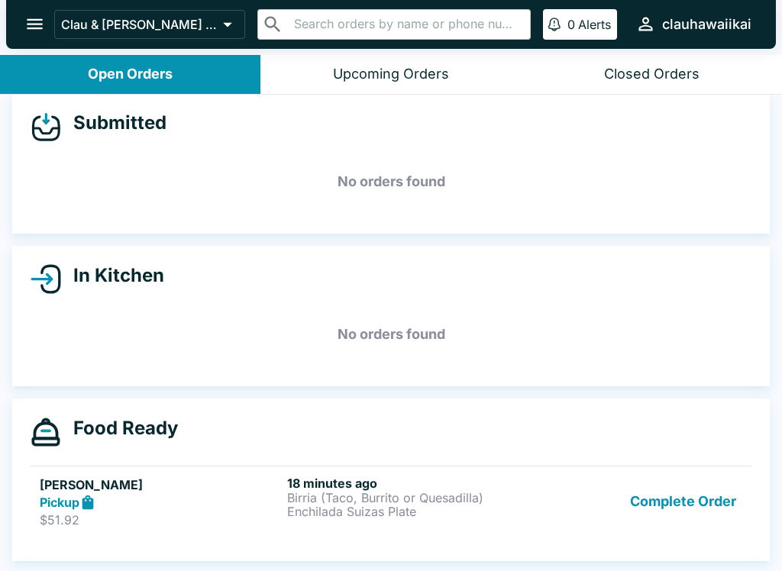
scroll to position [14, 0]
click at [205, 517] on p "$51.92" at bounding box center [160, 519] width 241 height 15
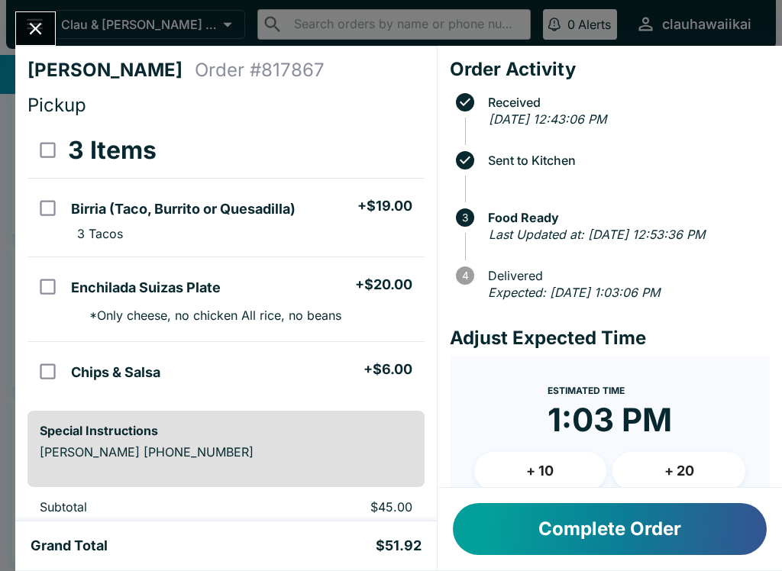
scroll to position [-2, 0]
click at [53, 29] on button "Close" at bounding box center [35, 28] width 39 height 33
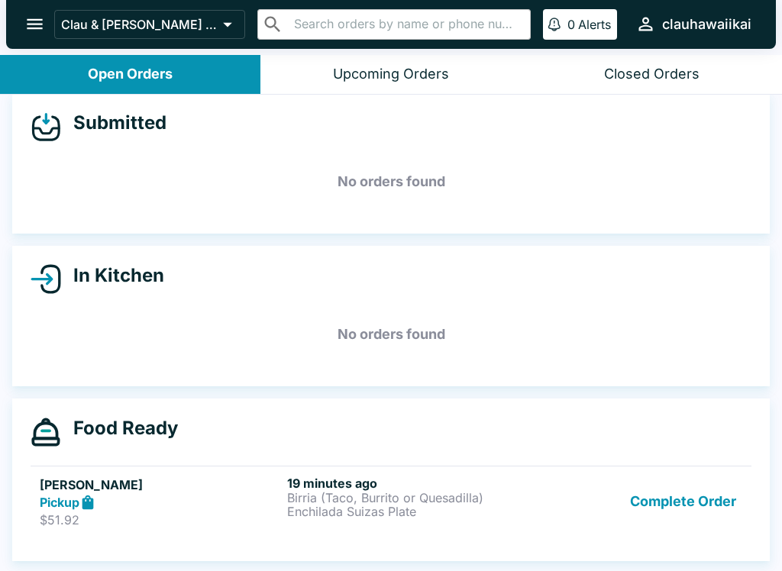
click at [375, 500] on p "Birria (Taco, Burrito or Quesadilla)" at bounding box center [407, 498] width 241 height 14
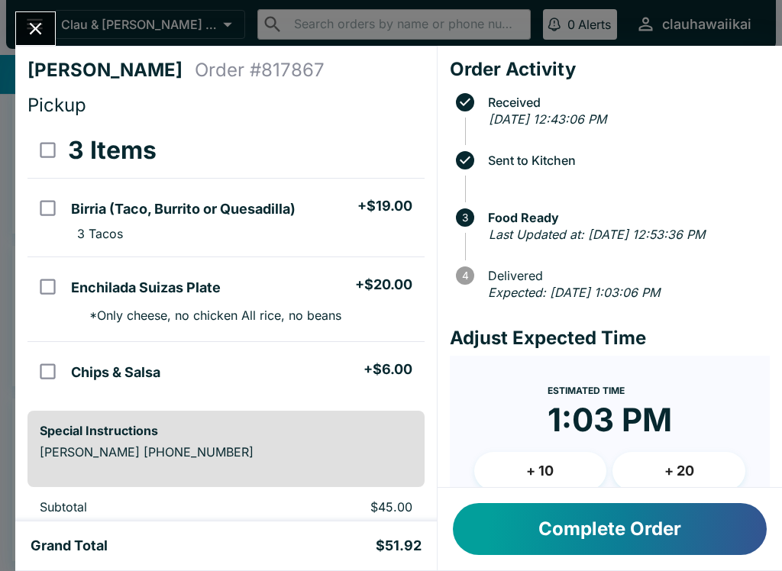
click at [681, 545] on button "Complete Order" at bounding box center [610, 529] width 314 height 52
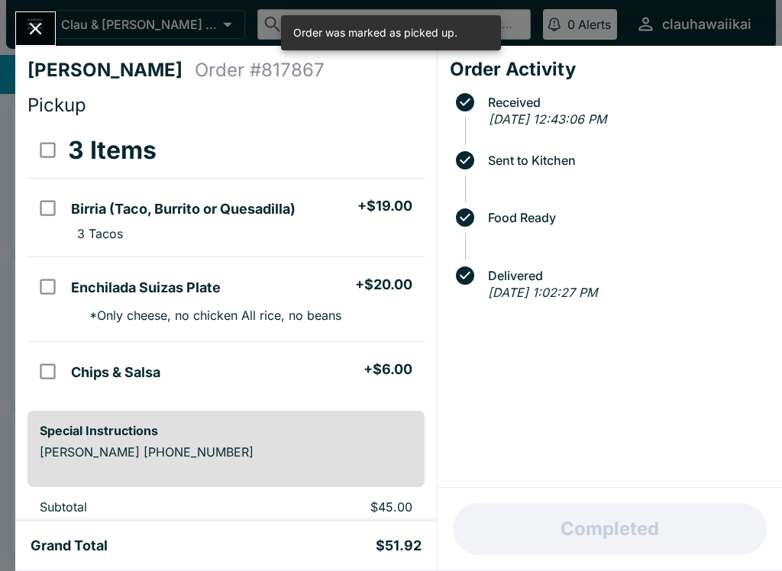
click at [30, 32] on icon "Close" at bounding box center [35, 28] width 21 height 21
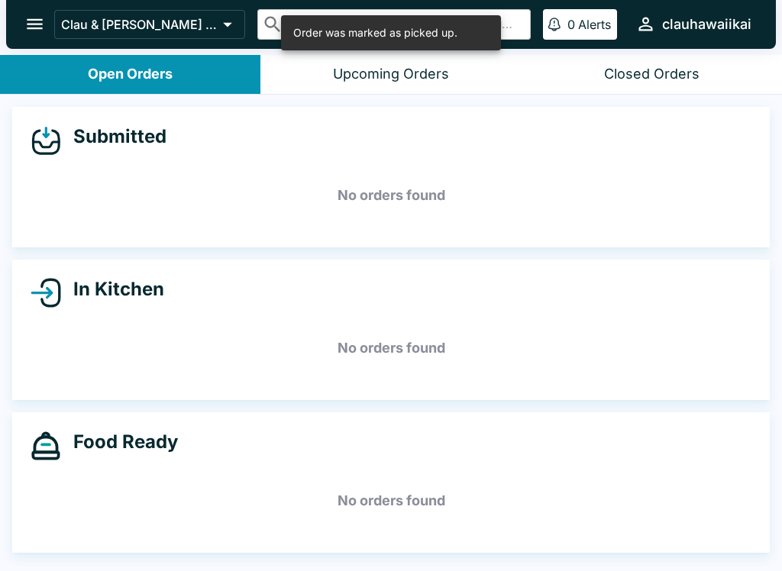
scroll to position [2, 0]
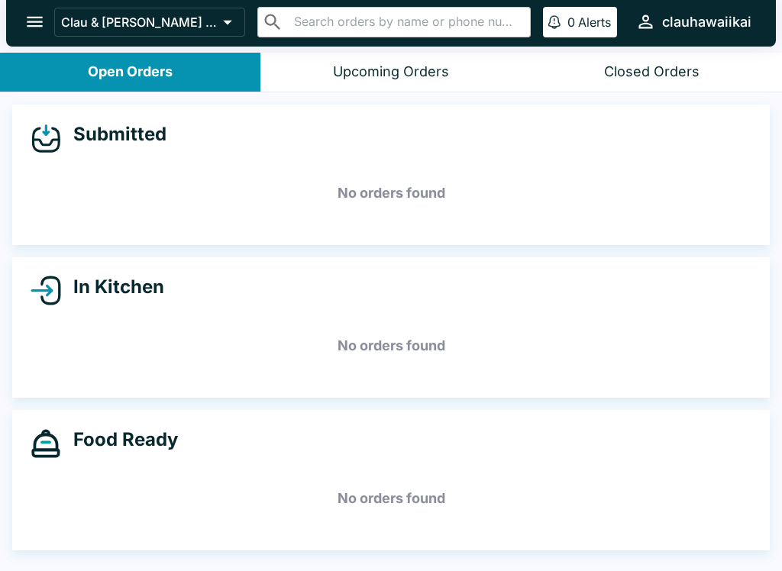
click at [269, 475] on h5 "No orders found" at bounding box center [391, 498] width 721 height 55
click at [445, 75] on div "Upcoming Orders" at bounding box center [391, 72] width 116 height 18
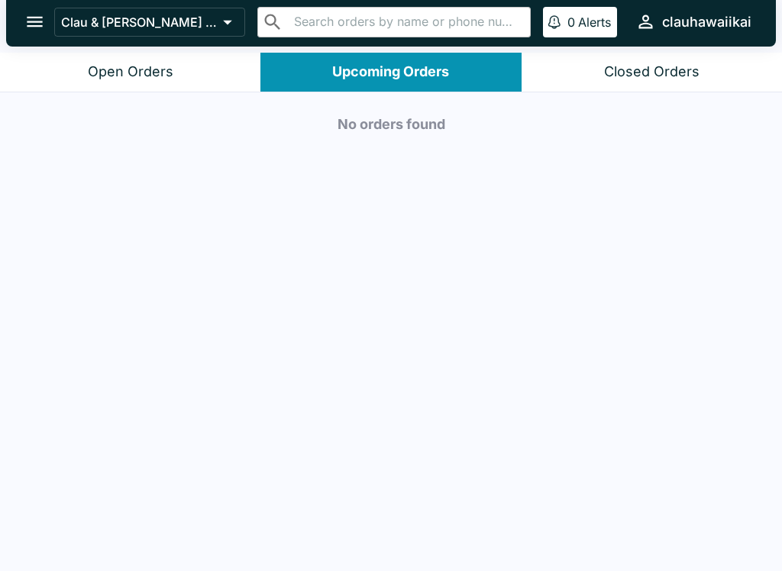
click at [685, 73] on div "Closed Orders" at bounding box center [651, 72] width 95 height 18
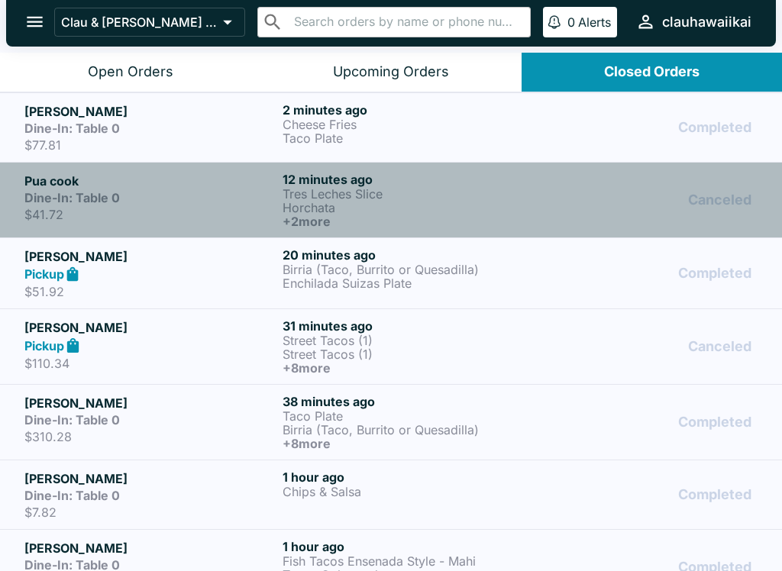
click at [376, 211] on p "Horchata" at bounding box center [408, 208] width 252 height 14
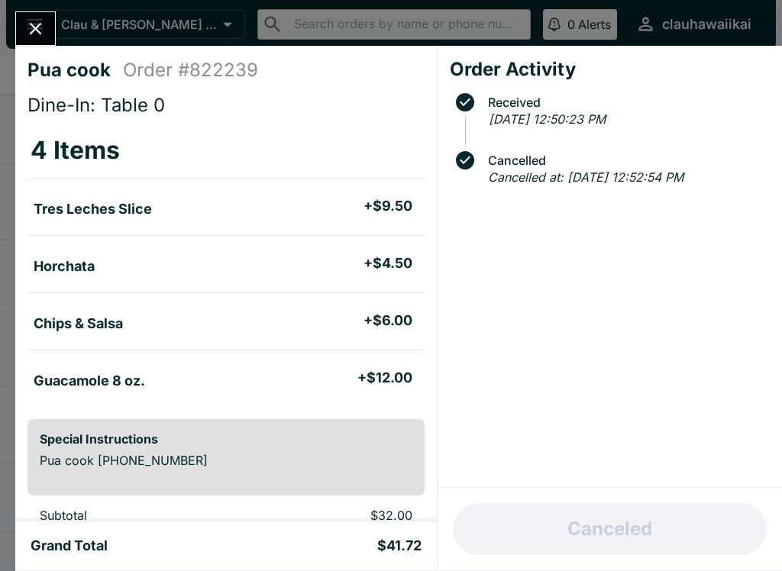
click at [44, 31] on icon "Close" at bounding box center [35, 28] width 21 height 21
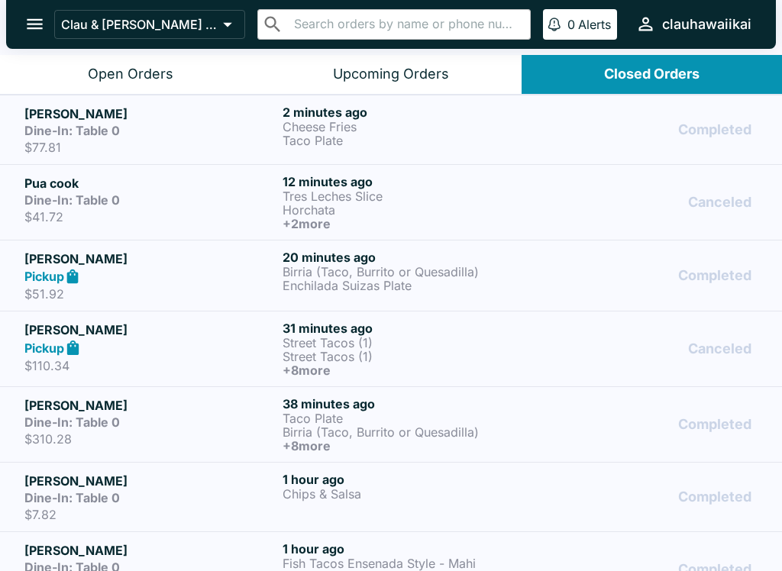
click at [387, 132] on p "Cheese Fries" at bounding box center [408, 127] width 252 height 14
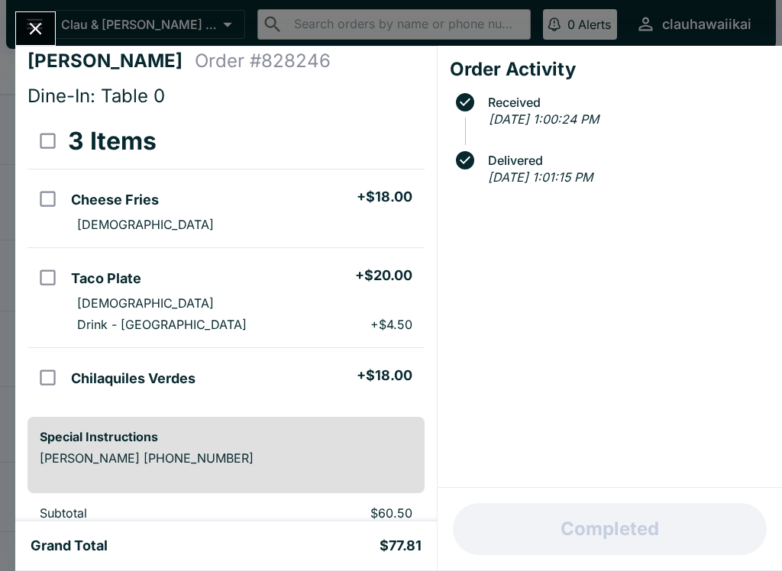
scroll to position [10, 0]
click at [36, 29] on icon "Close" at bounding box center [36, 29] width 12 height 12
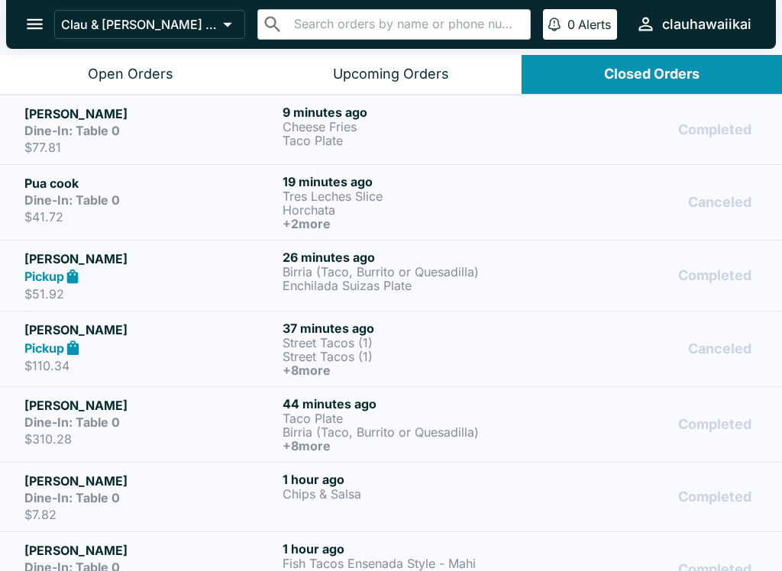
click at [464, 78] on button "Upcoming Orders" at bounding box center [390, 74] width 260 height 39
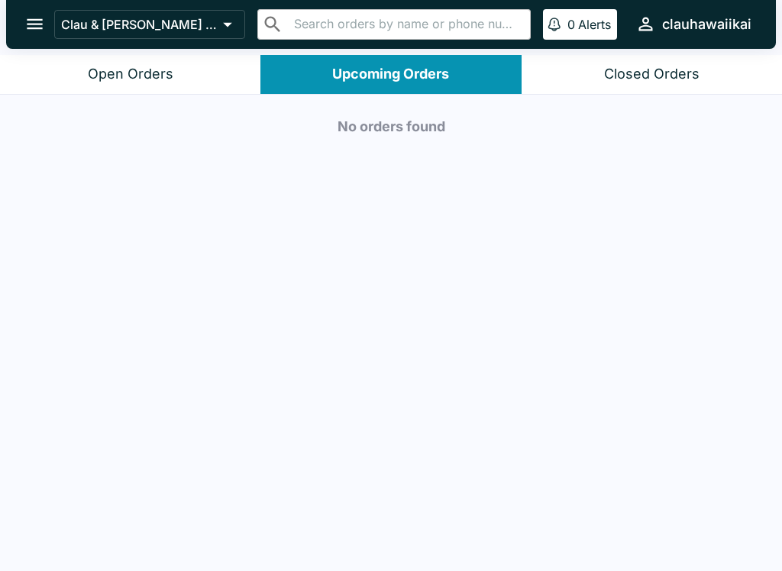
click at [178, 85] on button "Open Orders" at bounding box center [130, 74] width 260 height 39
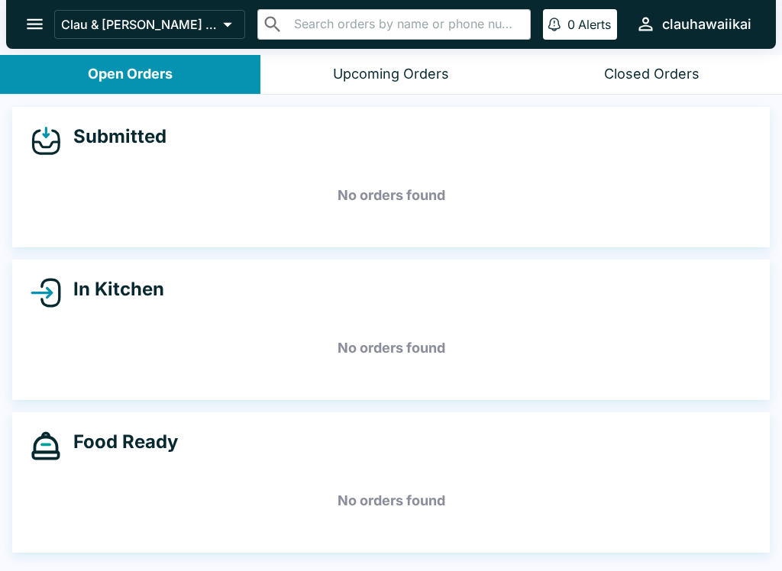
click at [642, 69] on div "Closed Orders" at bounding box center [651, 75] width 95 height 18
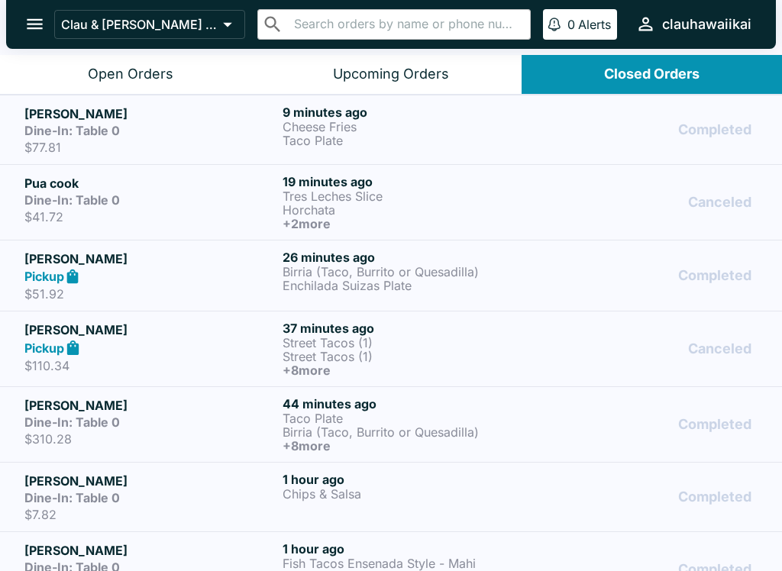
click at [437, 350] on p "Street Tacos (1)" at bounding box center [408, 357] width 252 height 14
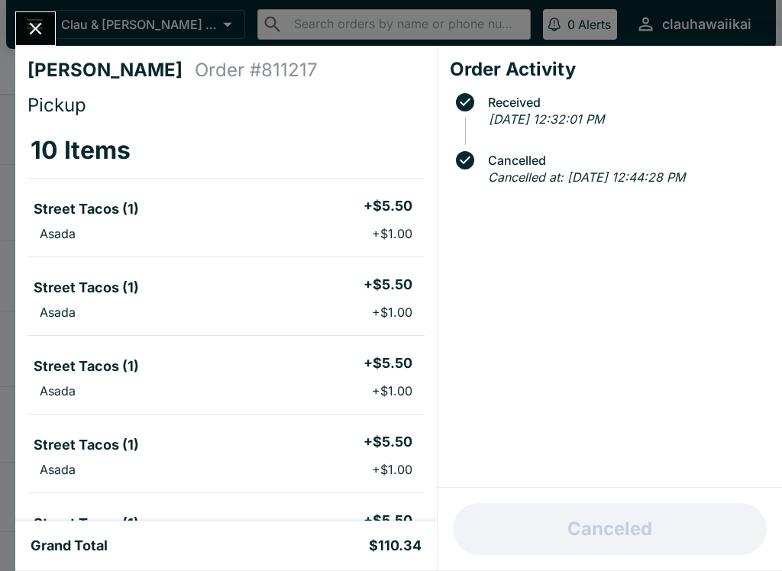
click at [45, 20] on icon "Close" at bounding box center [35, 28] width 21 height 21
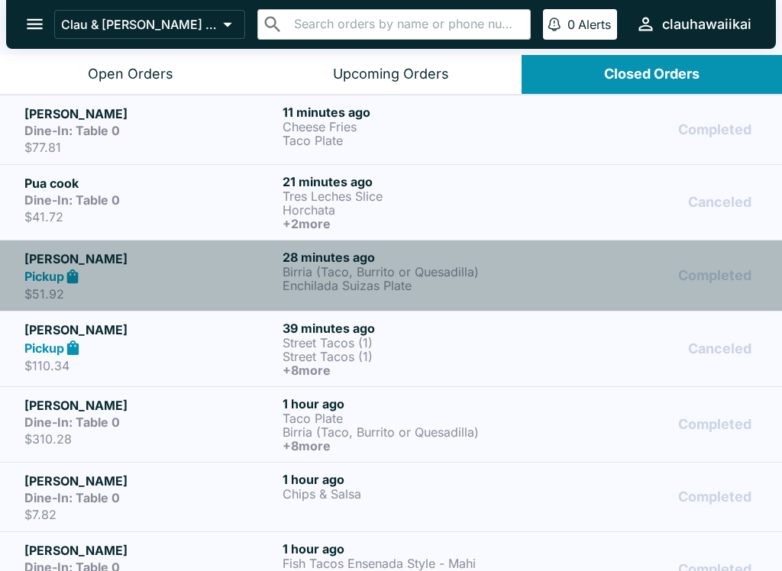
click at [440, 295] on div "28 minutes ago Birria (Taco, Burrito or Quesadilla) Enchilada Suizas Plate" at bounding box center [408, 276] width 252 height 53
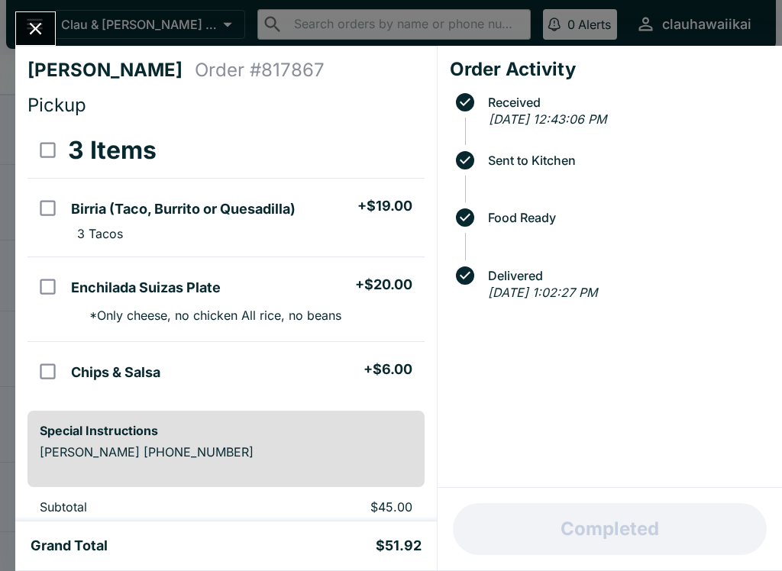
click at [52, 34] on button "Close" at bounding box center [35, 28] width 39 height 33
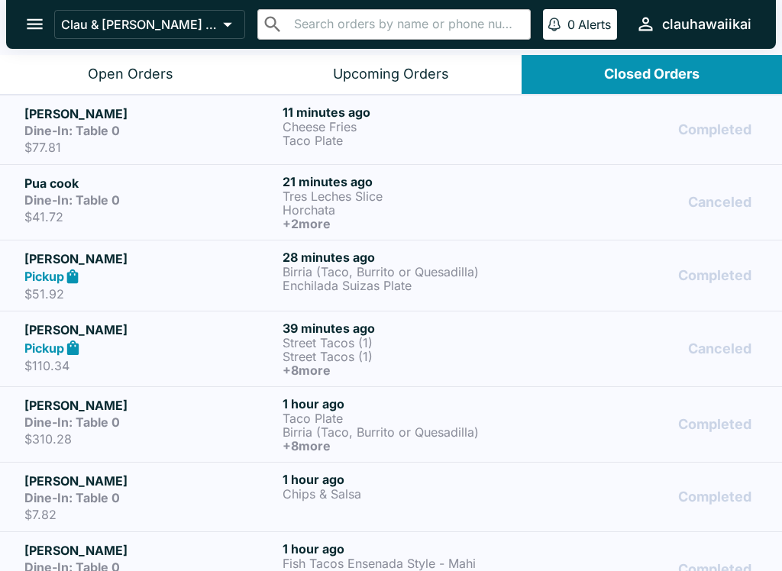
click at [617, 138] on div "Completed" at bounding box center [649, 130] width 216 height 50
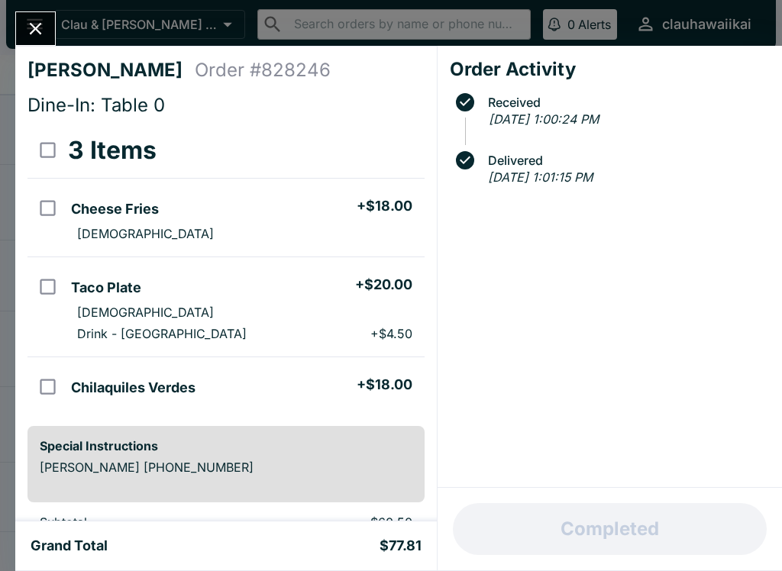
click at [45, 40] on button "Close" at bounding box center [35, 28] width 39 height 33
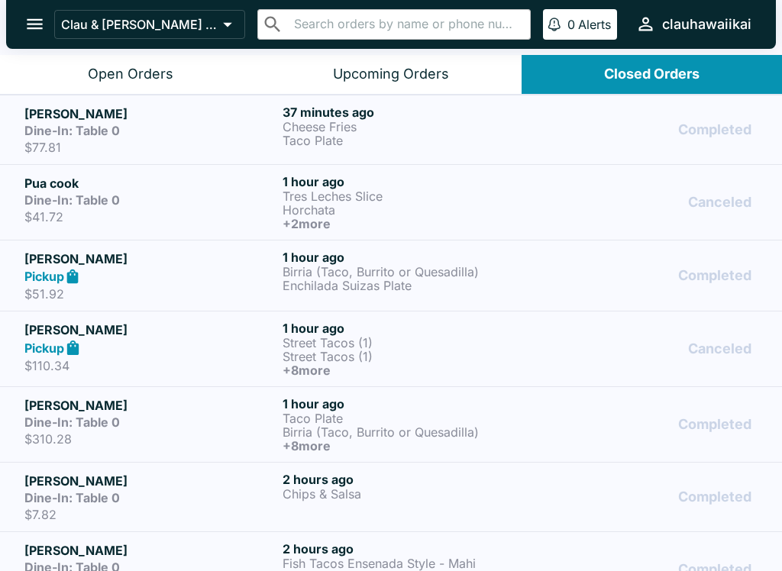
click at [448, 77] on div "Upcoming Orders" at bounding box center [391, 75] width 116 height 18
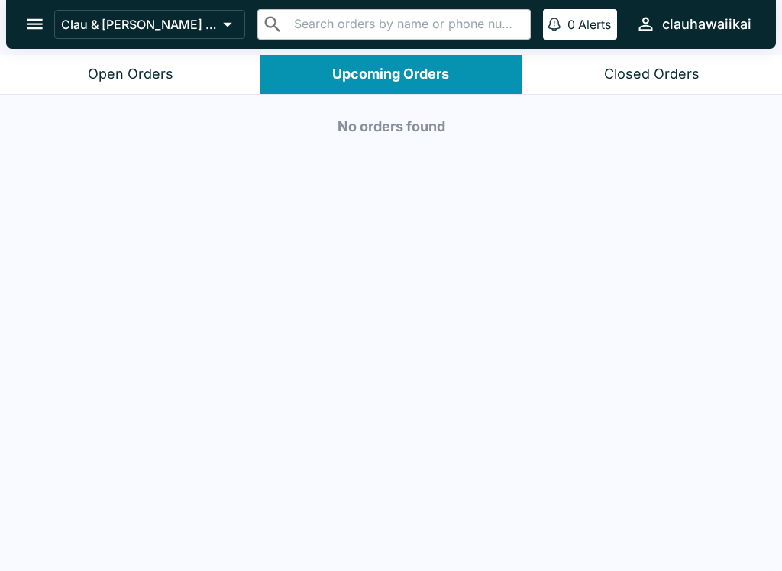
click at [669, 69] on div "Closed Orders" at bounding box center [651, 75] width 95 height 18
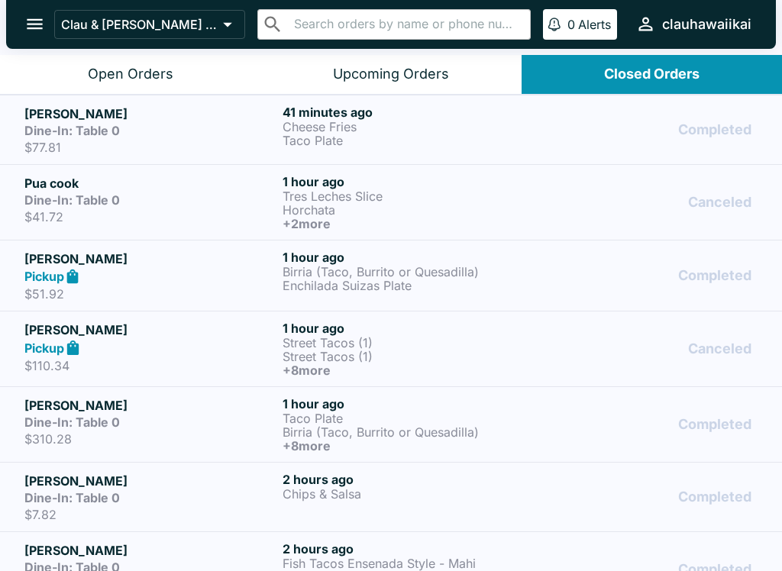
click at [321, 433] on p "Birria (Taco, Burrito or Quesadilla)" at bounding box center [408, 432] width 252 height 14
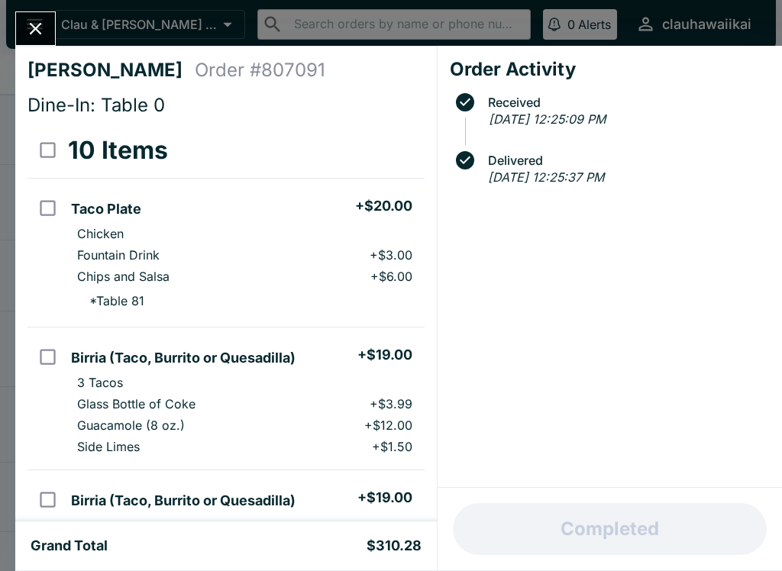
click at [53, 37] on button "Close" at bounding box center [35, 28] width 39 height 33
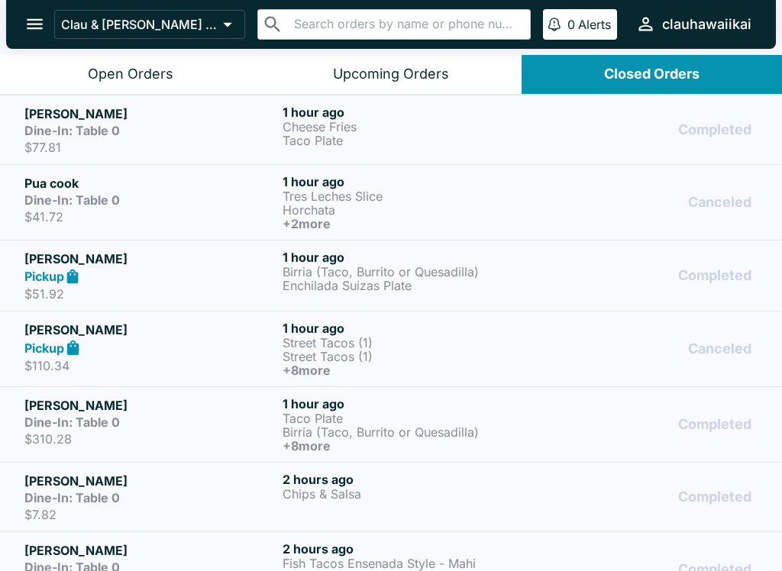
click at [34, 33] on icon "open drawer" at bounding box center [34, 24] width 21 height 21
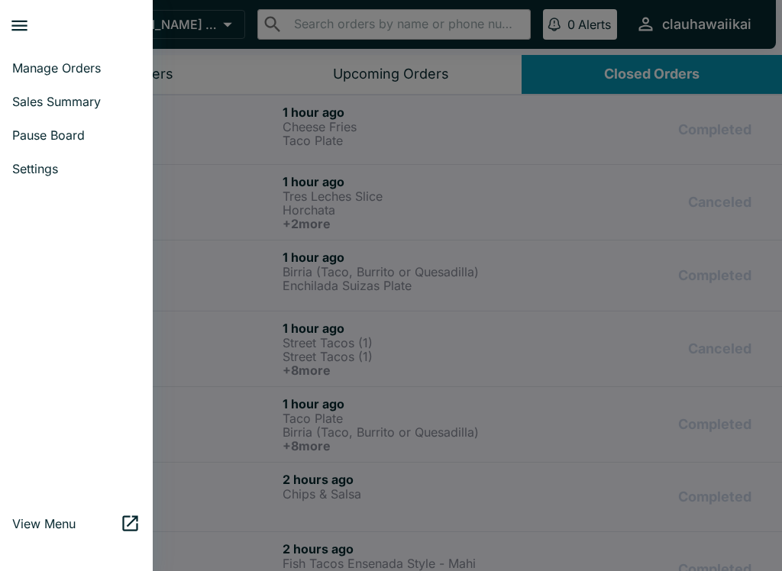
click at [78, 144] on link "Pause Board" at bounding box center [76, 135] width 153 height 34
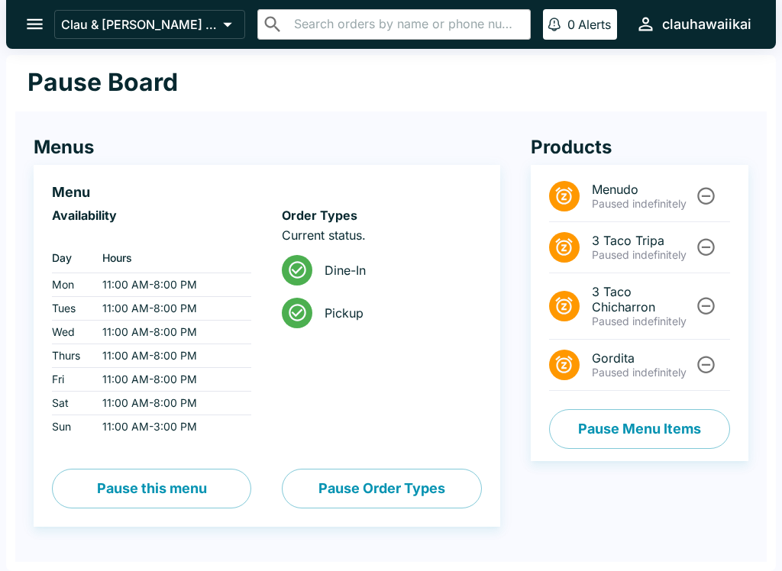
click at [335, 266] on span "Dine-In" at bounding box center [396, 270] width 144 height 15
click at [202, 498] on button "Pause this menu" at bounding box center [151, 489] width 199 height 40
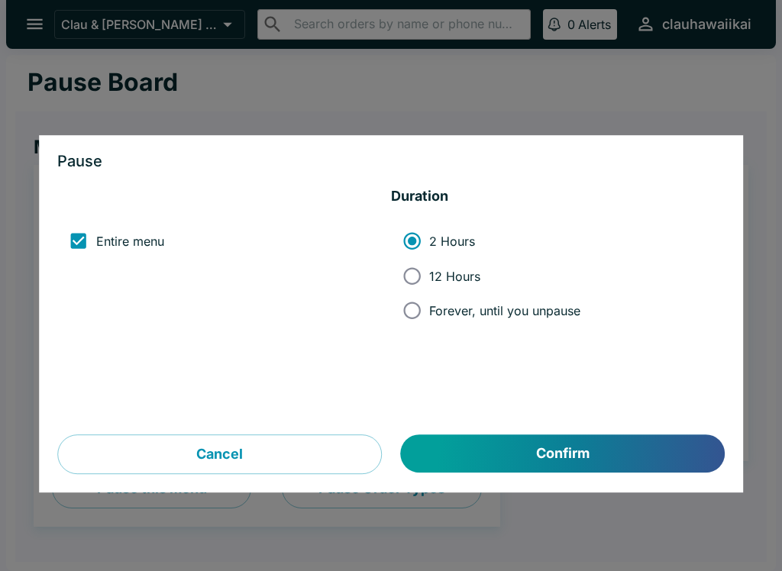
click at [558, 466] on button "Confirm" at bounding box center [563, 454] width 324 height 38
